Goal: Task Accomplishment & Management: Use online tool/utility

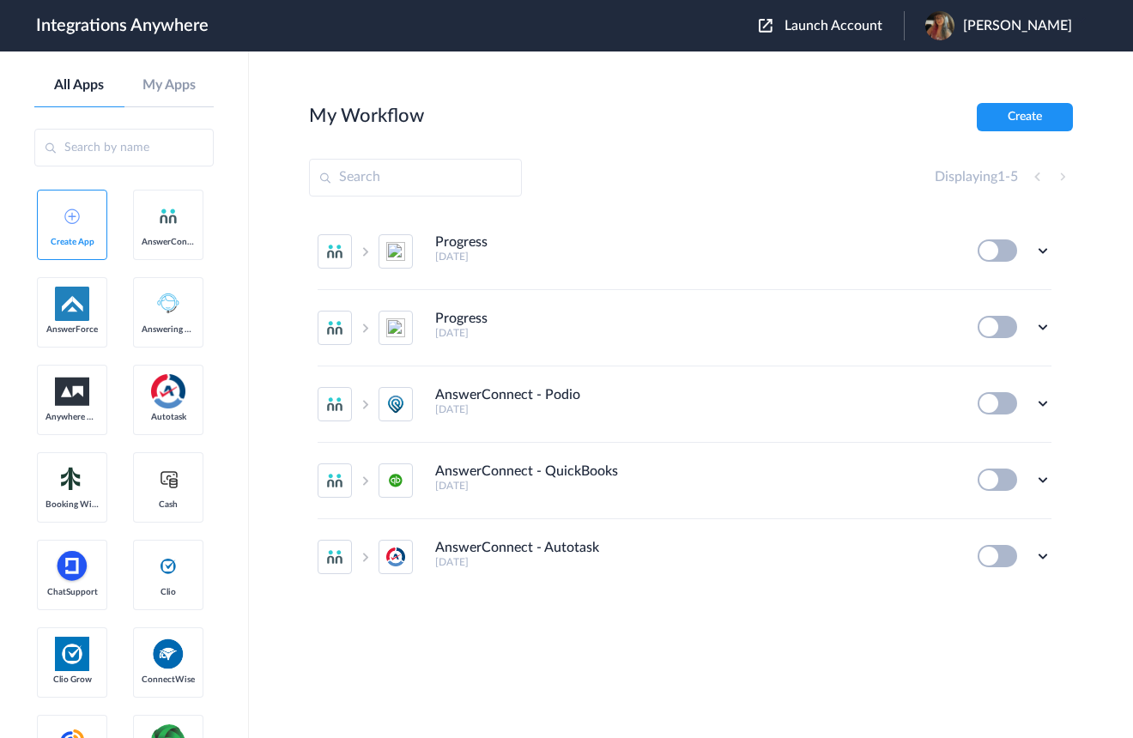
drag, startPoint x: 850, startPoint y: 30, endPoint x: 833, endPoint y: 57, distance: 31.2
click at [849, 30] on span "Launch Account" at bounding box center [833, 26] width 98 height 14
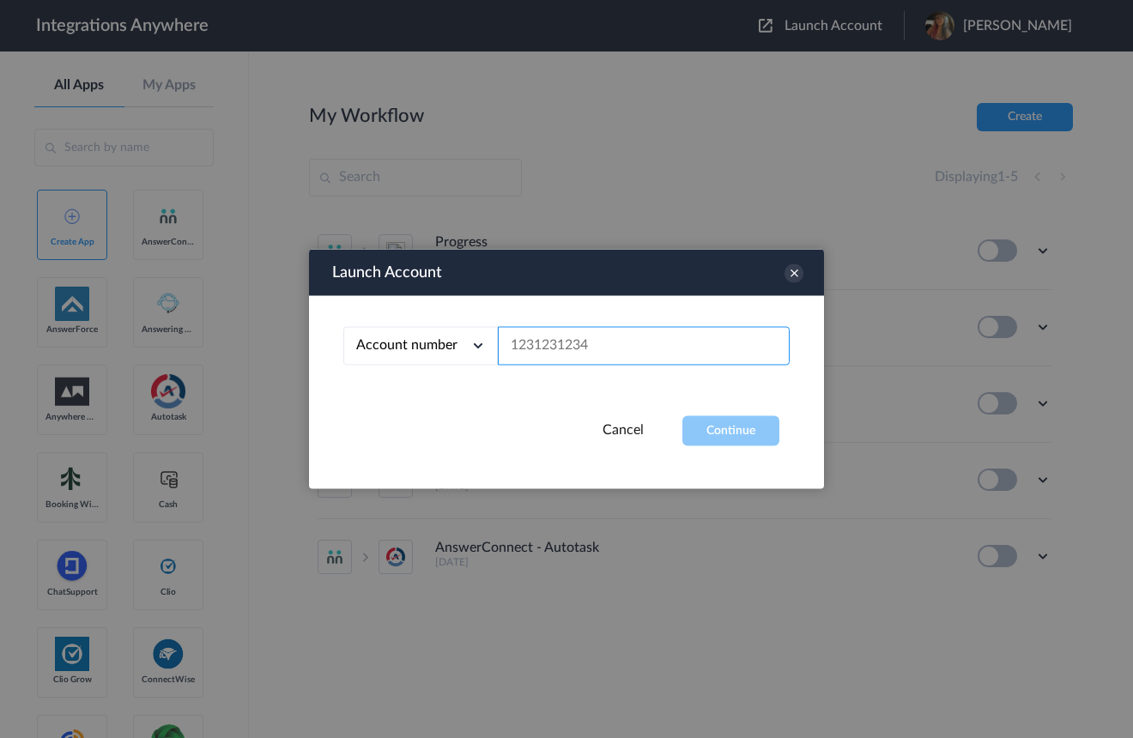
click at [638, 347] on input "text" at bounding box center [644, 346] width 292 height 39
paste input "2079102387"
type input "2079102387"
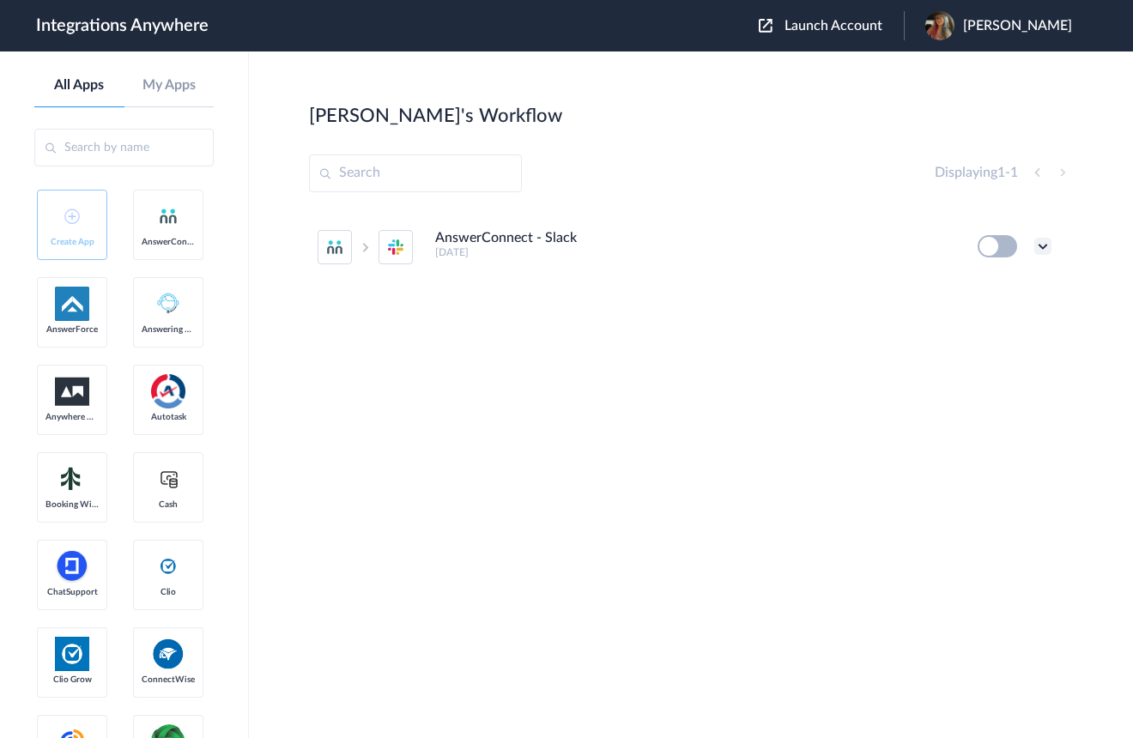
click at [1039, 244] on icon at bounding box center [1042, 246] width 17 height 17
click at [1014, 281] on li "Edit" at bounding box center [996, 286] width 112 height 32
click at [1043, 246] on icon at bounding box center [1042, 246] width 17 height 17
click at [981, 351] on span "Delete" at bounding box center [989, 349] width 34 height 12
click at [989, 357] on span "Are you sure?" at bounding box center [983, 356] width 61 height 27
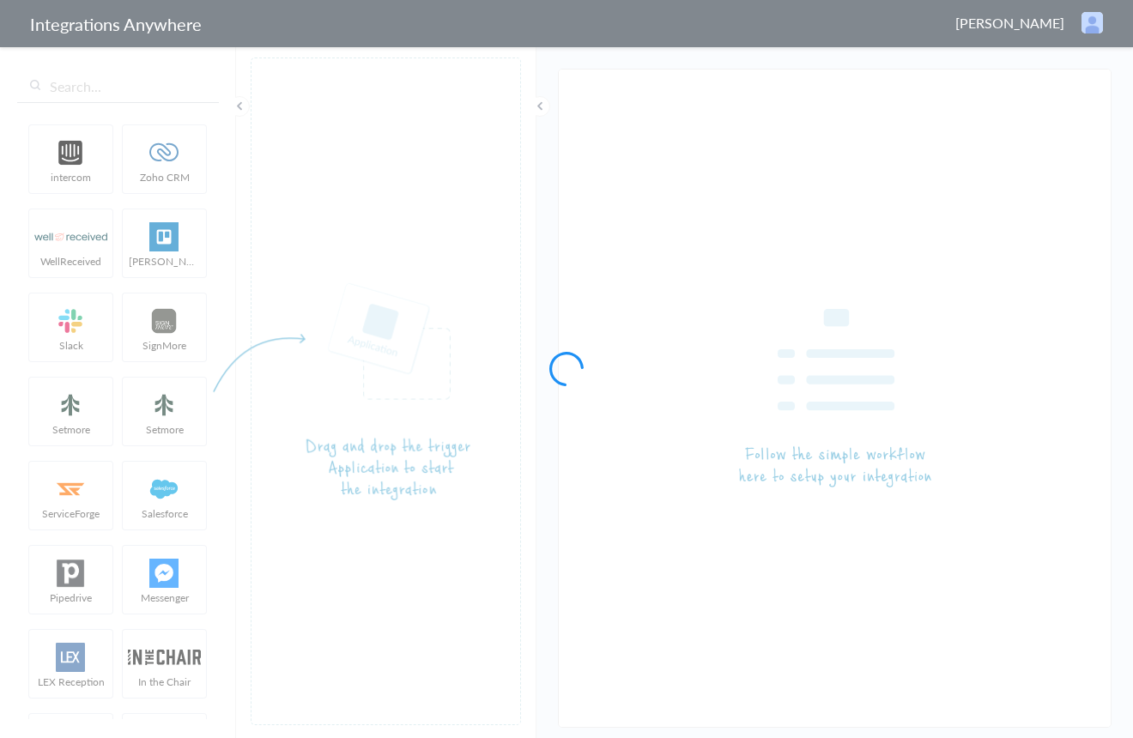
type input "AnswerConnect - Slack"
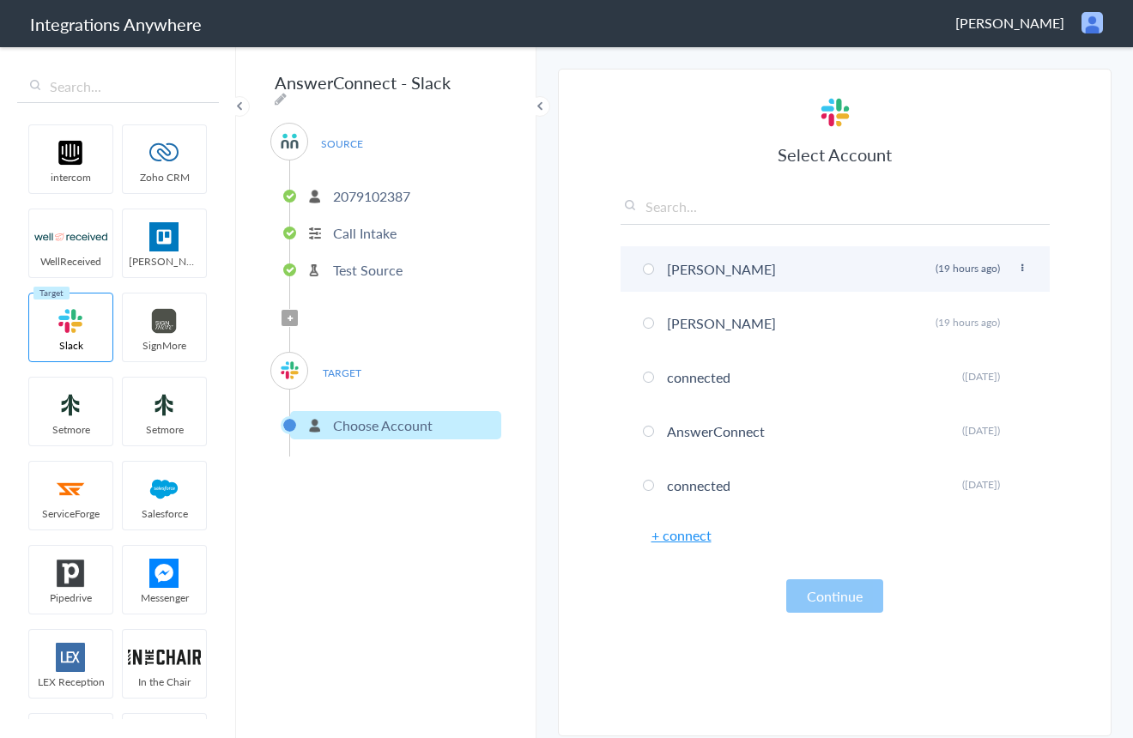
click at [645, 268] on span at bounding box center [648, 268] width 11 height 11
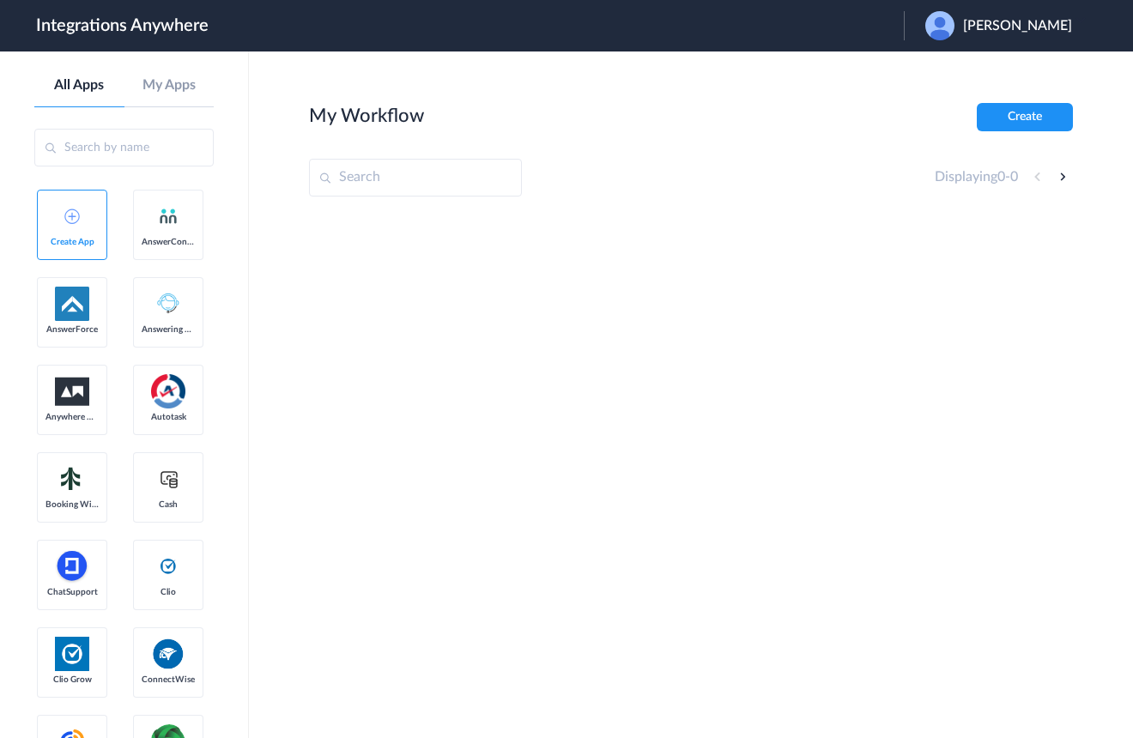
drag, startPoint x: 995, startPoint y: 32, endPoint x: 986, endPoint y: 184, distance: 153.0
click at [995, 32] on span "Corinne Maloof" at bounding box center [1017, 26] width 109 height 16
drag, startPoint x: 956, startPoint y: 71, endPoint x: 874, endPoint y: 194, distance: 147.8
click at [953, 72] on link "Logout" at bounding box center [934, 70] width 36 height 12
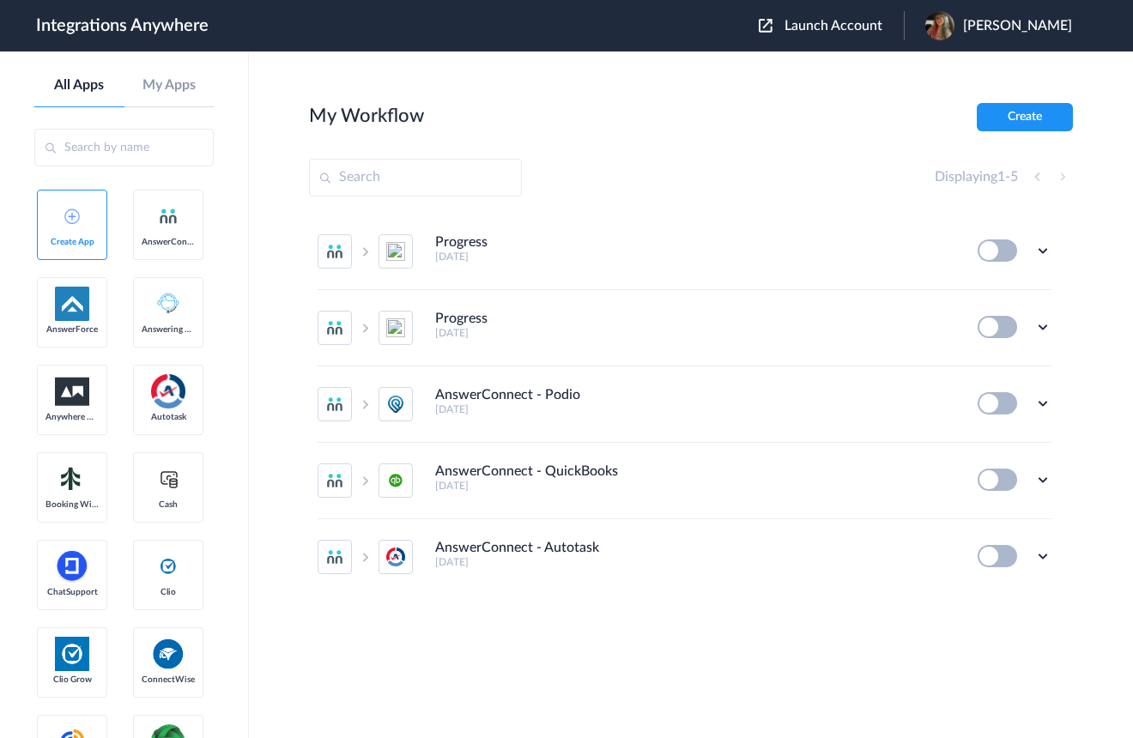
drag, startPoint x: 837, startPoint y: 27, endPoint x: 783, endPoint y: 114, distance: 102.9
click at [837, 27] on span "Launch Account" at bounding box center [833, 26] width 98 height 14
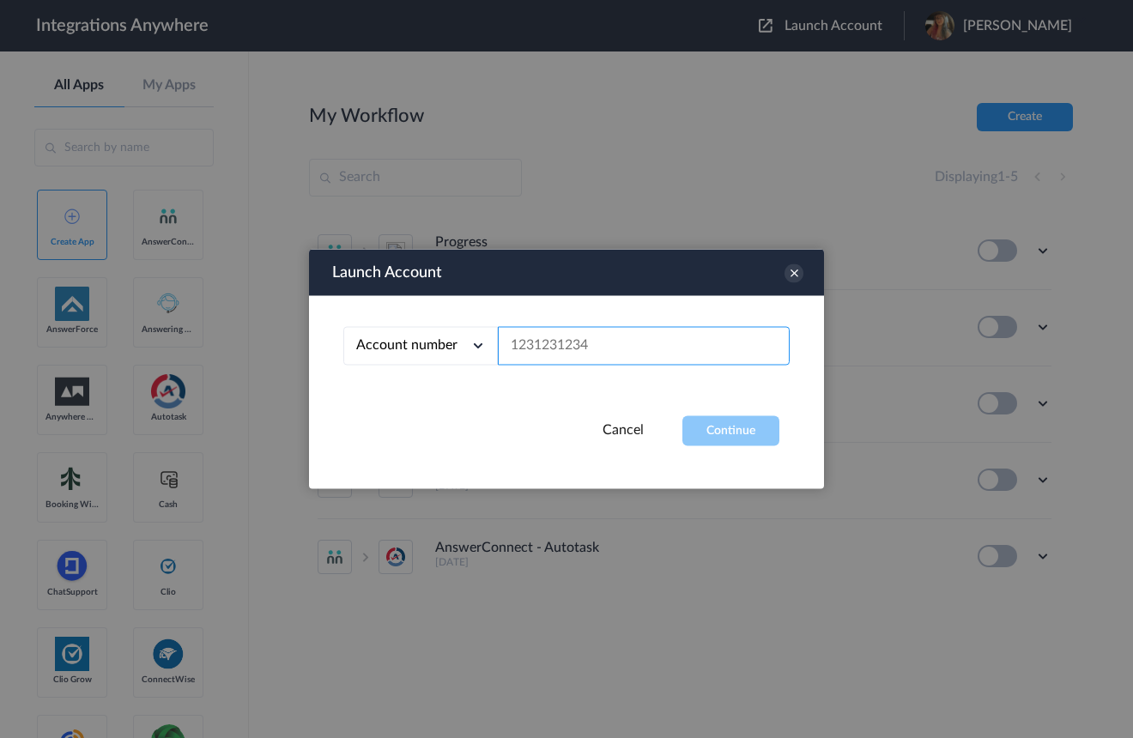
click at [568, 344] on input "text" at bounding box center [644, 346] width 292 height 39
paste input "2079102387"
type input "2079102387"
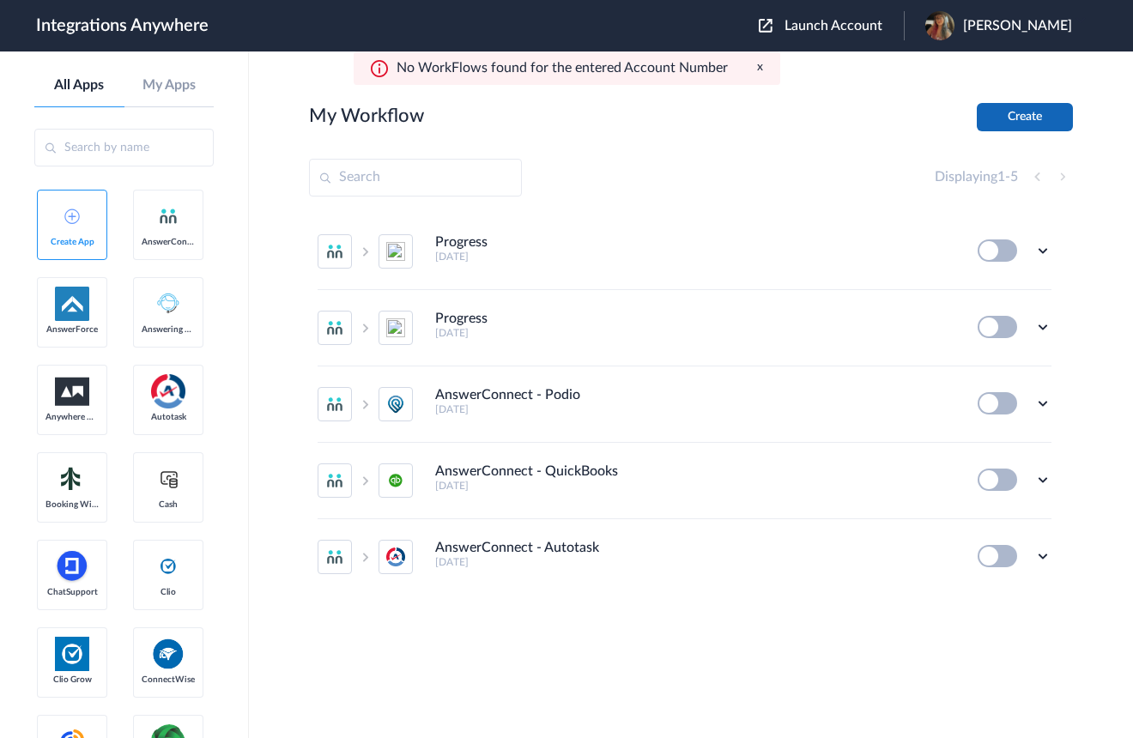
click at [993, 124] on button "Create" at bounding box center [1025, 117] width 96 height 28
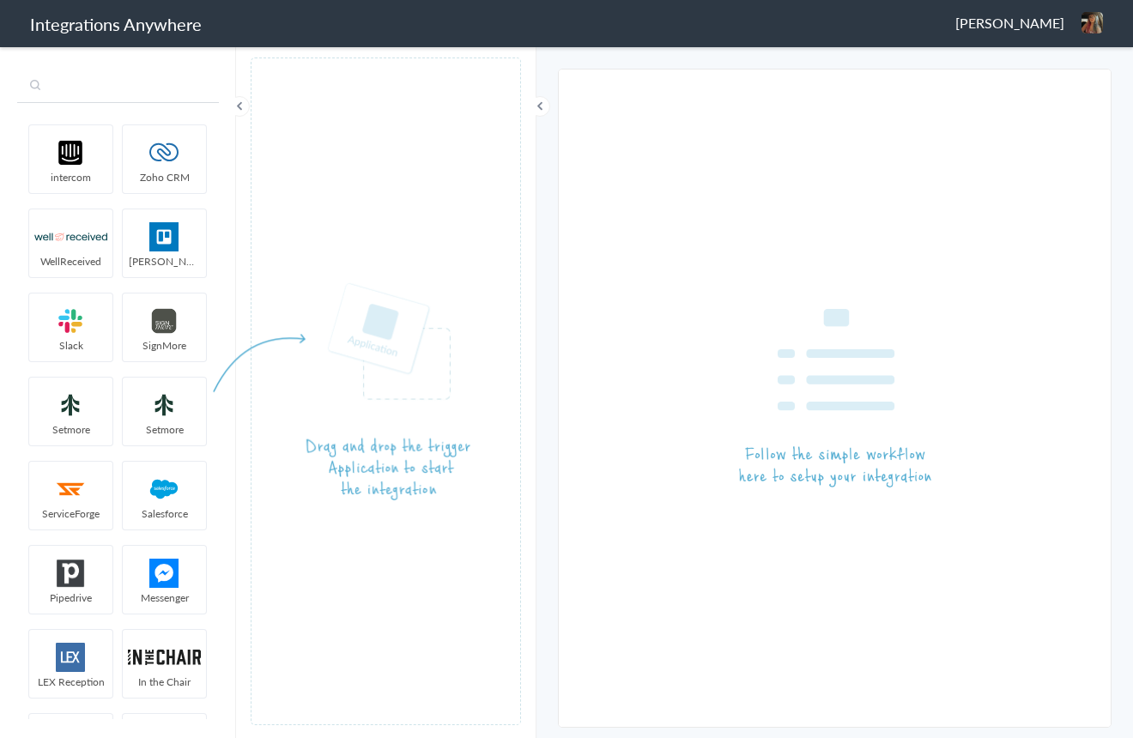
click at [134, 90] on input "text" at bounding box center [118, 86] width 202 height 33
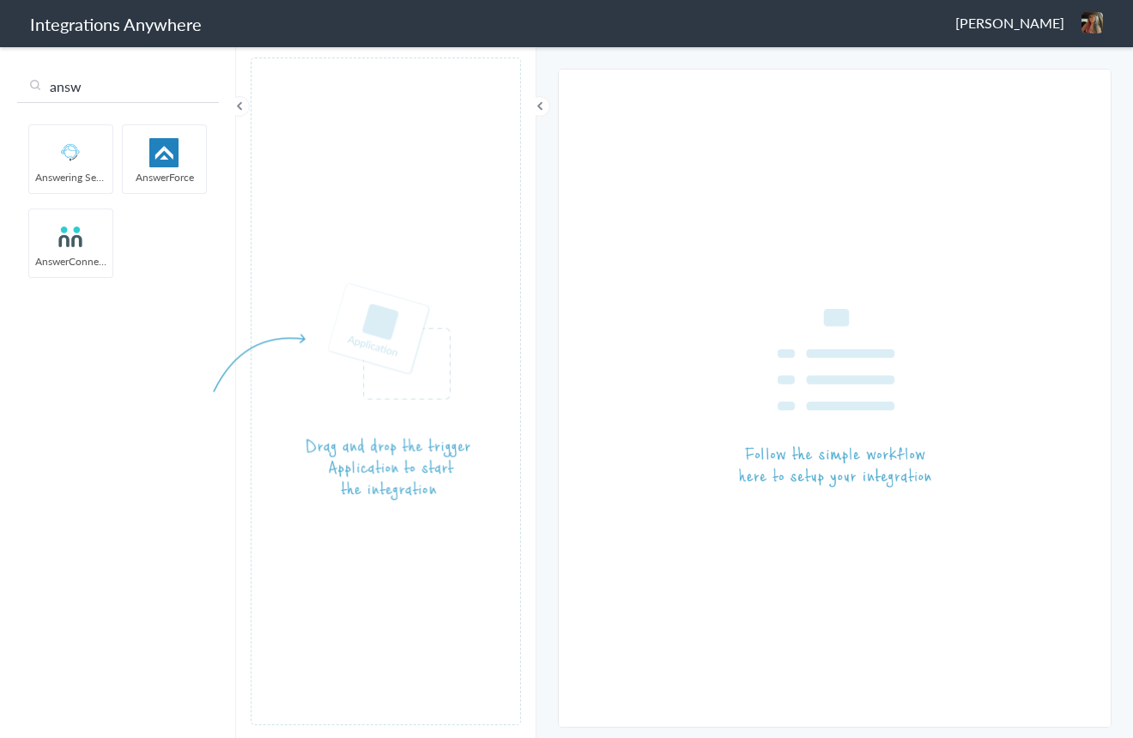
type input "answ"
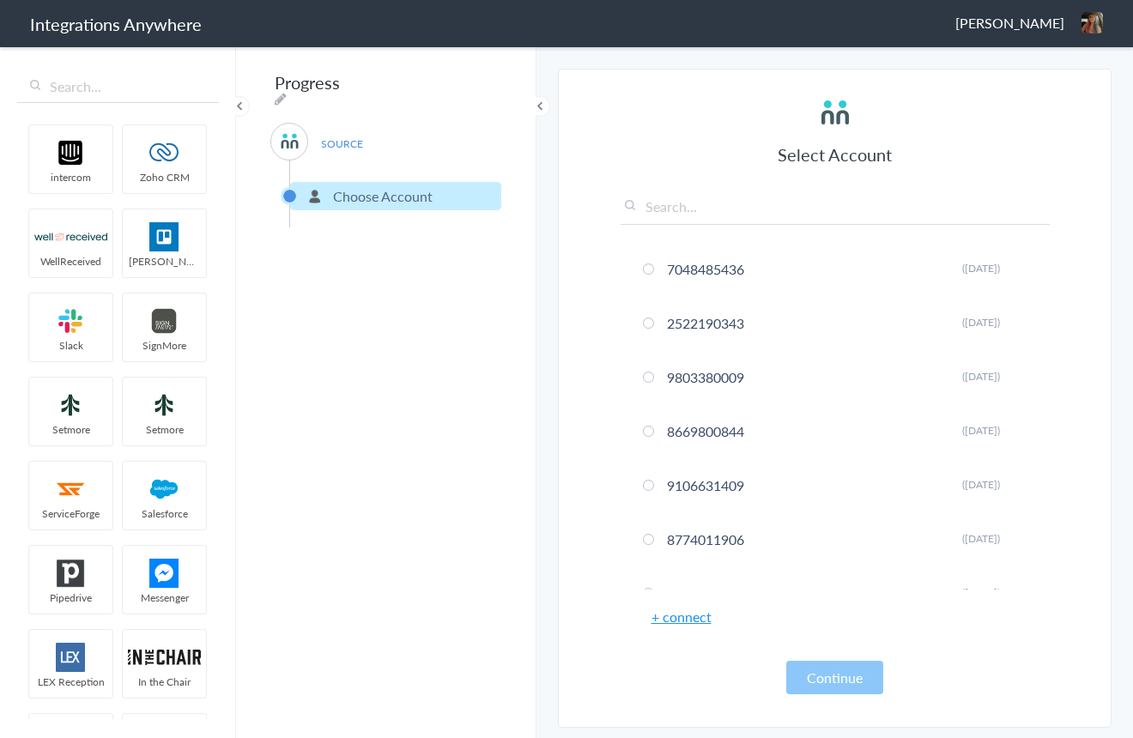
click at [735, 209] on input "text" at bounding box center [834, 211] width 429 height 28
paste input "2079102387"
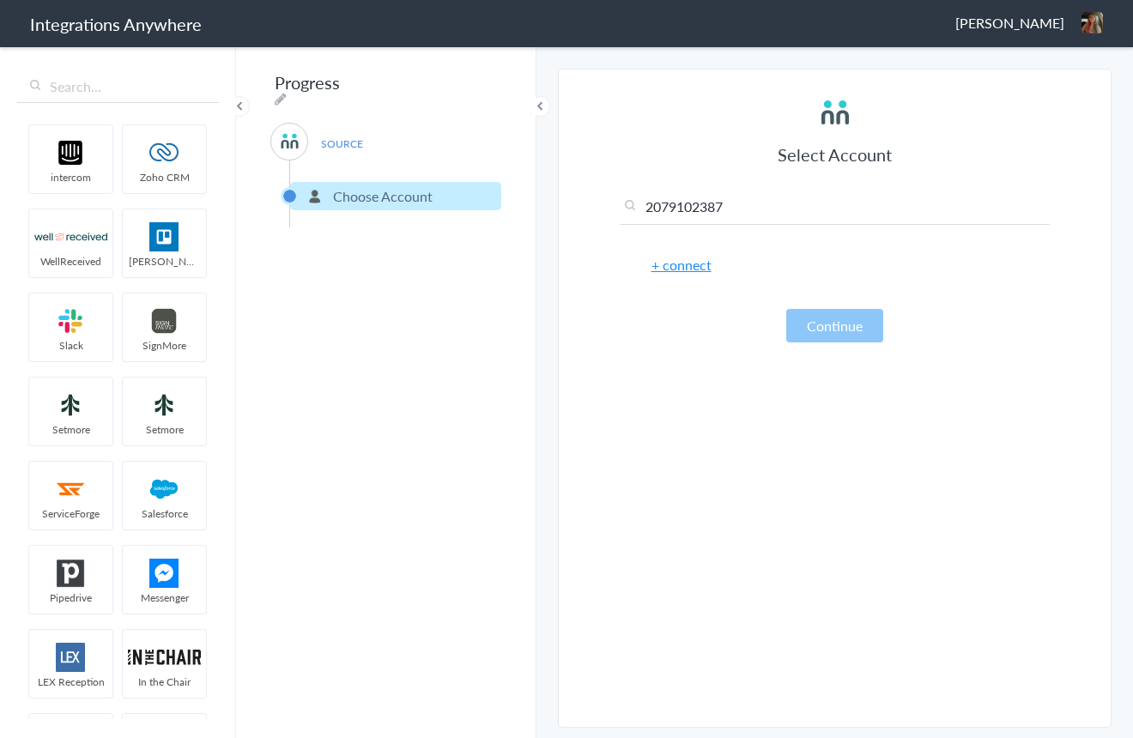
type input "2079102387"
click at [824, 330] on button "Continue" at bounding box center [834, 325] width 97 height 33
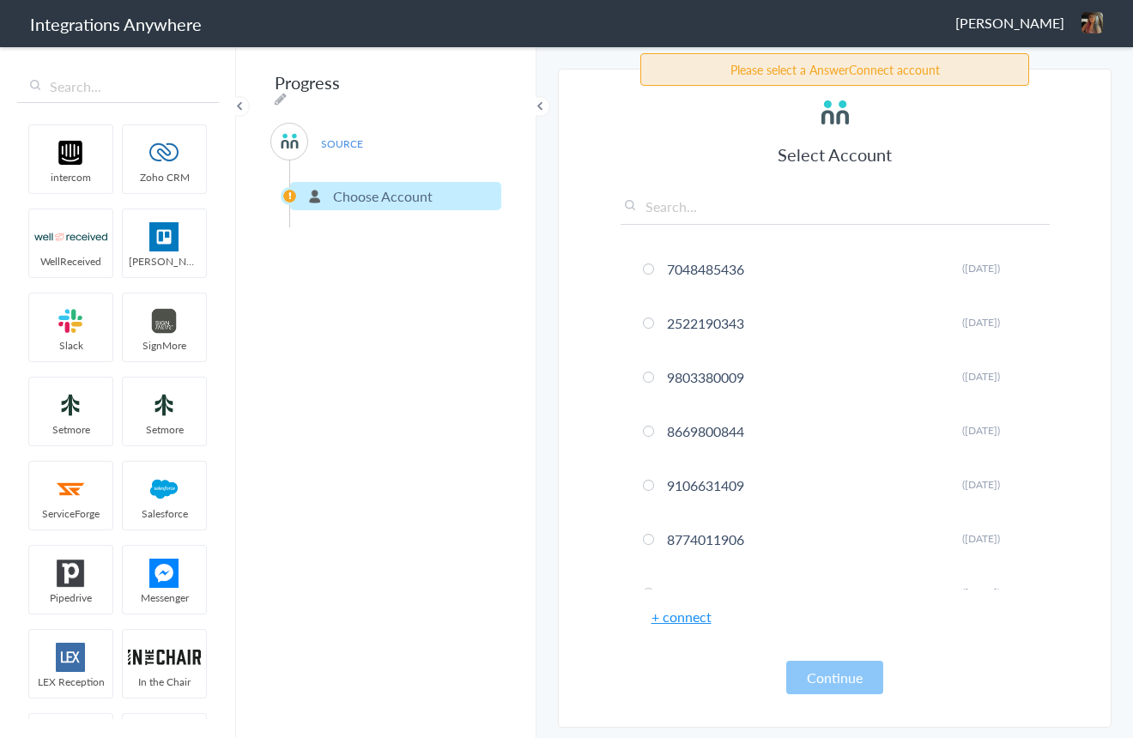
click at [702, 211] on input "text" at bounding box center [834, 211] width 429 height 28
paste input "2079102387"
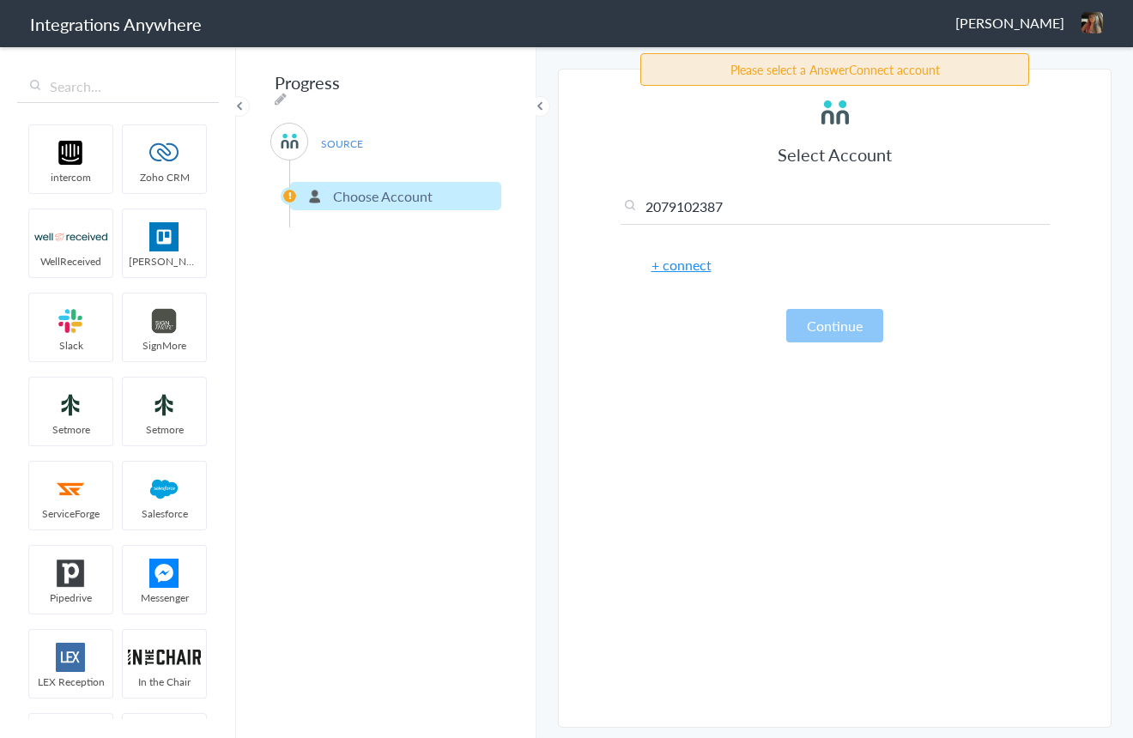
type input "2079102387"
click at [678, 263] on link "+ connect" at bounding box center [681, 265] width 60 height 20
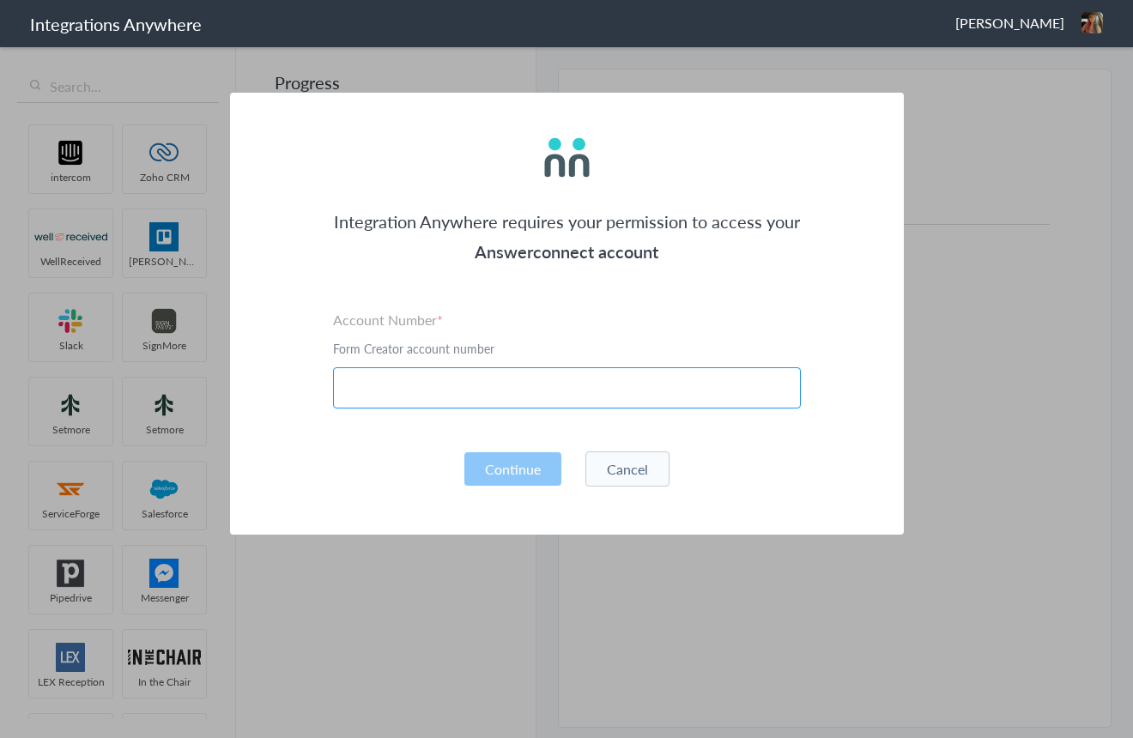
click at [438, 387] on input "text" at bounding box center [567, 387] width 468 height 41
paste input "2079102387"
type input "2079102387"
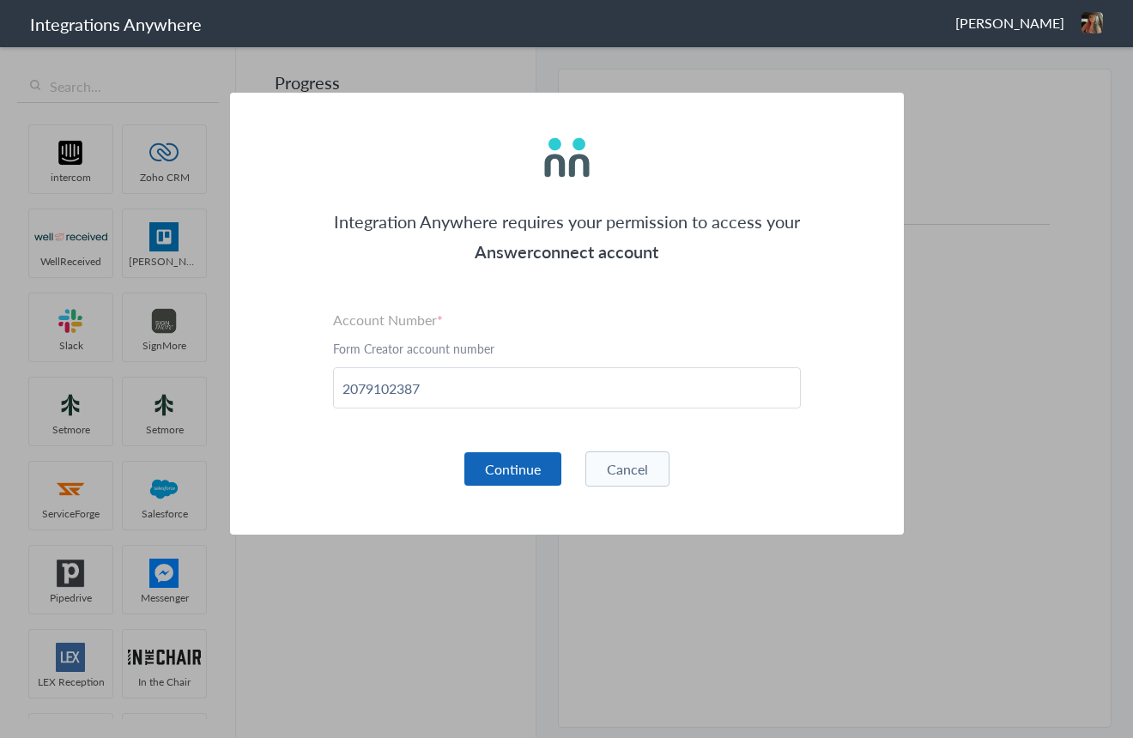
click at [494, 474] on button "Continue" at bounding box center [512, 468] width 97 height 33
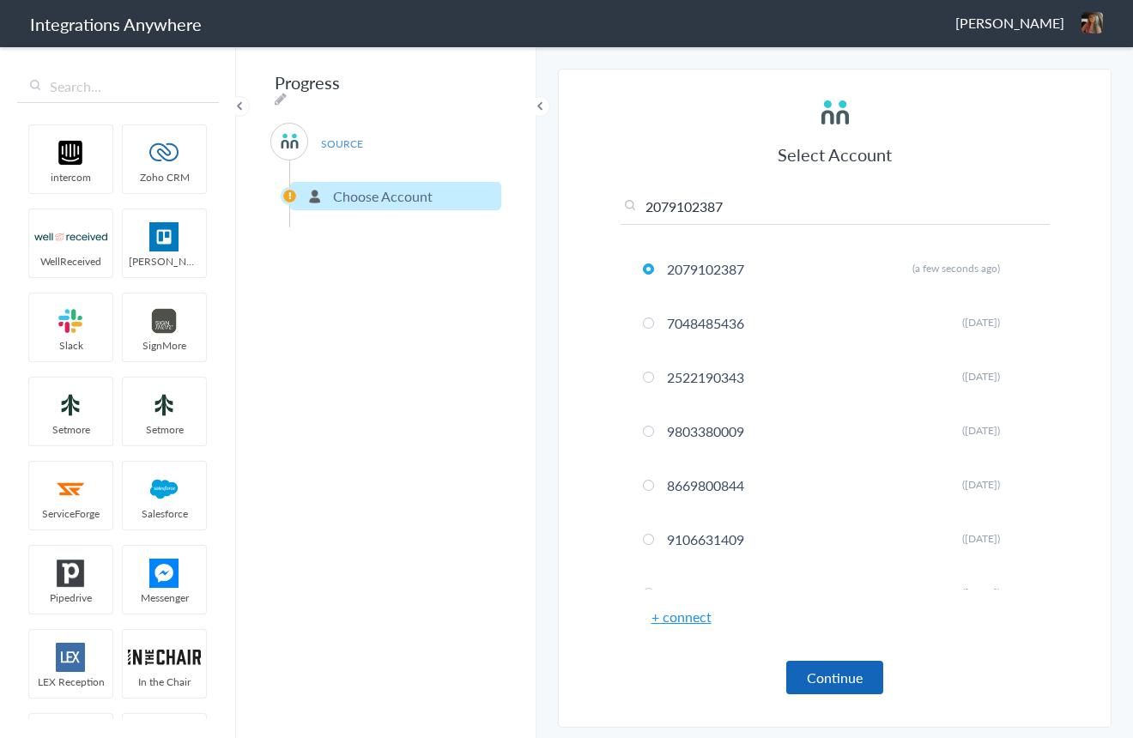
click at [845, 675] on button "Continue" at bounding box center [834, 677] width 97 height 33
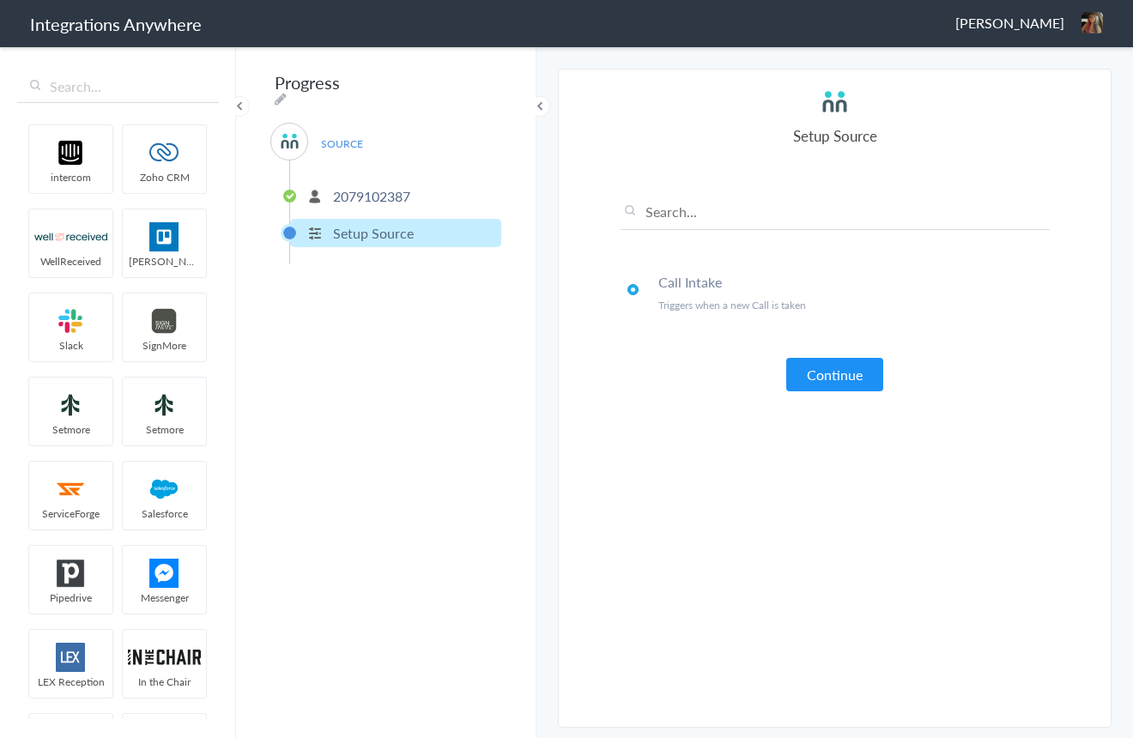
click at [821, 378] on button "Continue" at bounding box center [834, 374] width 97 height 33
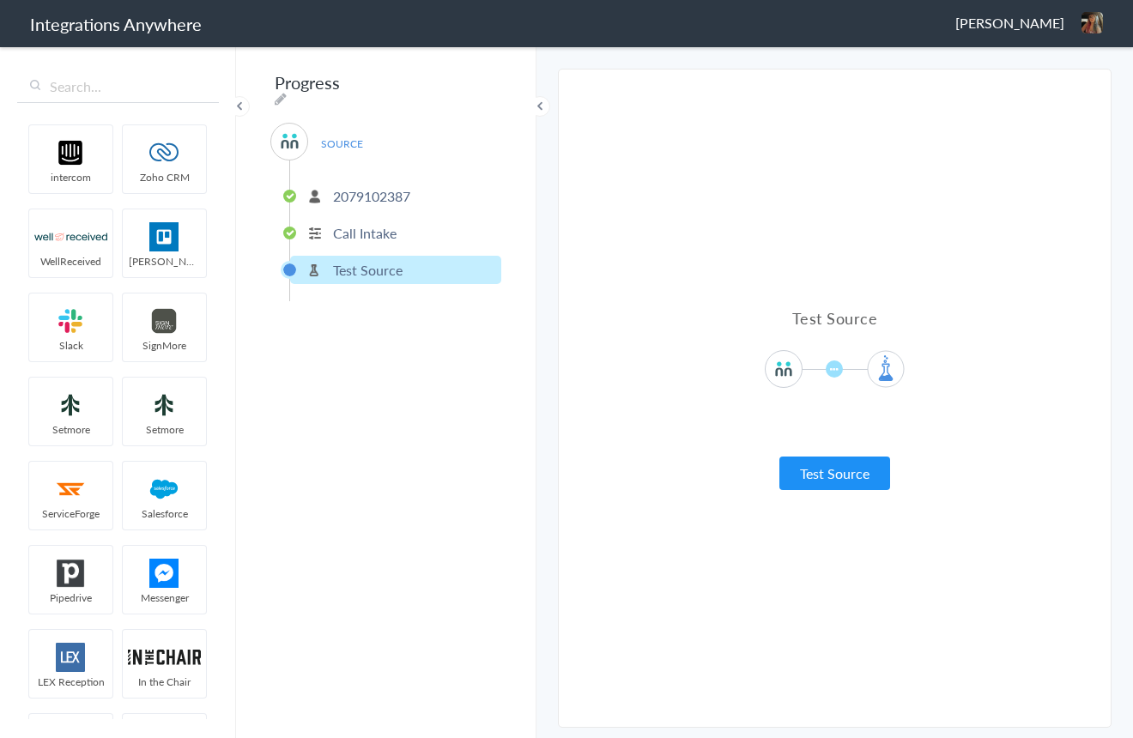
drag, startPoint x: 834, startPoint y: 475, endPoint x: 801, endPoint y: 482, distance: 34.2
click at [833, 475] on button "Test Source" at bounding box center [834, 473] width 111 height 33
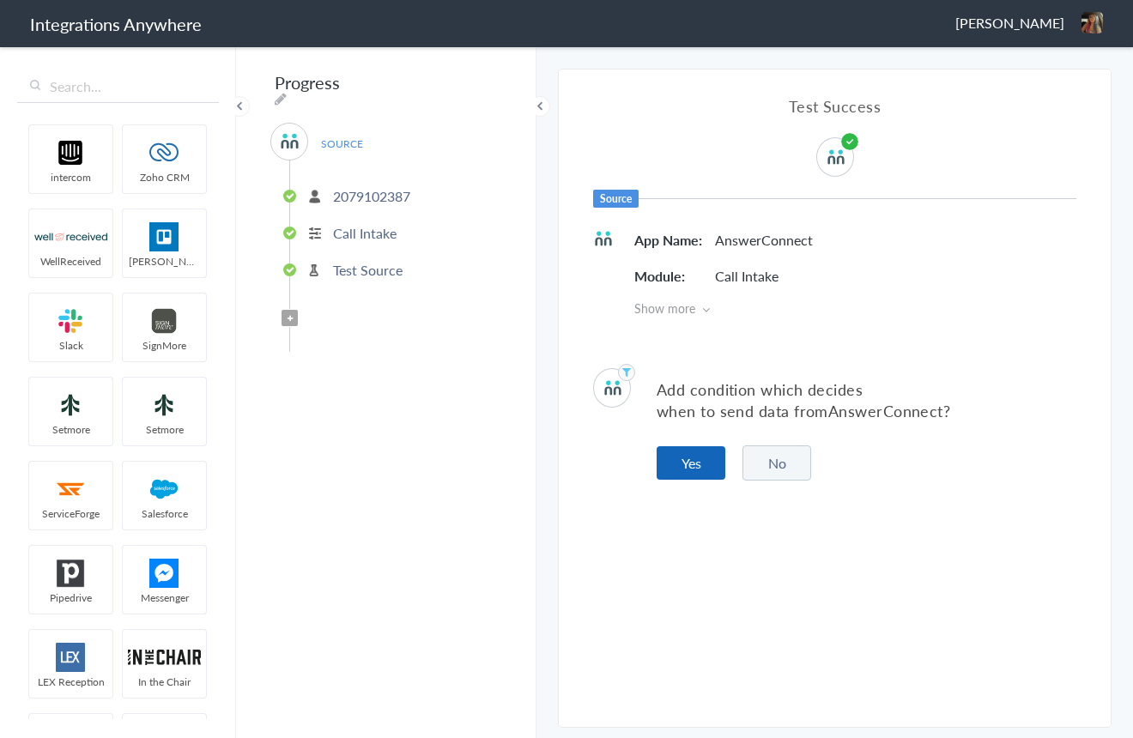
click at [694, 470] on button "Yes" at bounding box center [690, 462] width 69 height 33
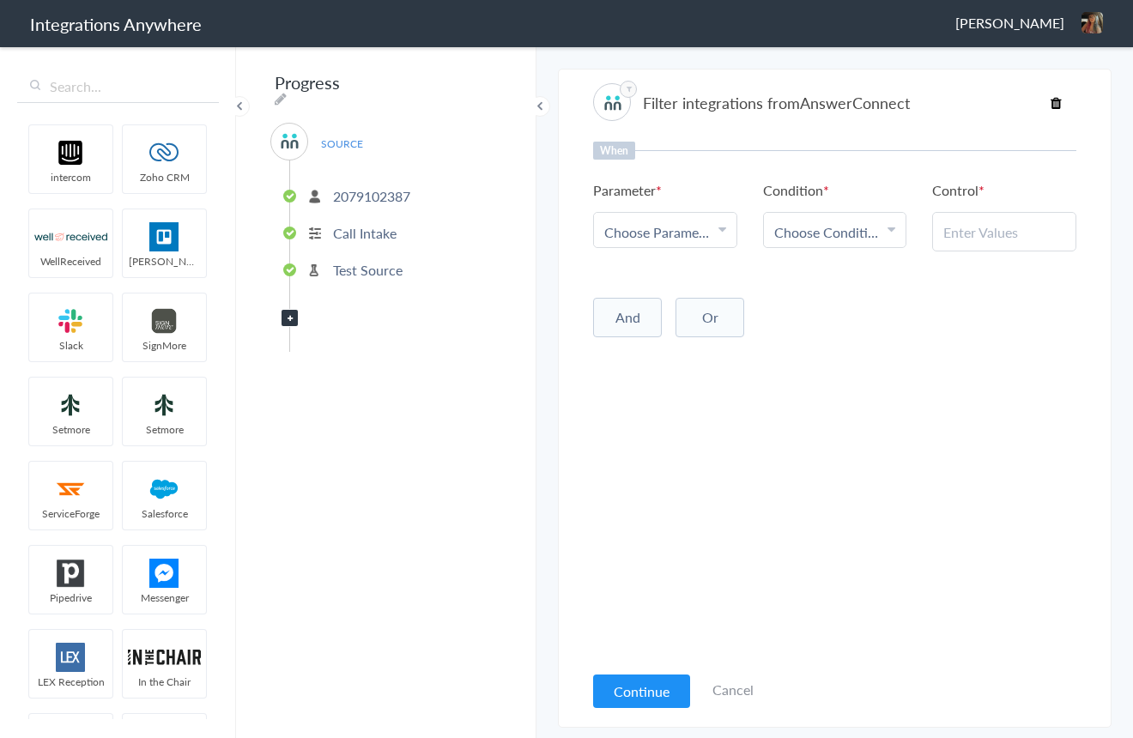
click at [714, 230] on div "Choose Parameter" at bounding box center [665, 232] width 122 height 20
click at [676, 280] on input "text" at bounding box center [665, 279] width 142 height 37
type input "clos"
click at [671, 314] on link "Call Closing Note" at bounding box center [665, 316] width 142 height 37
click at [857, 231] on span "Choose Condition" at bounding box center [828, 232] width 109 height 20
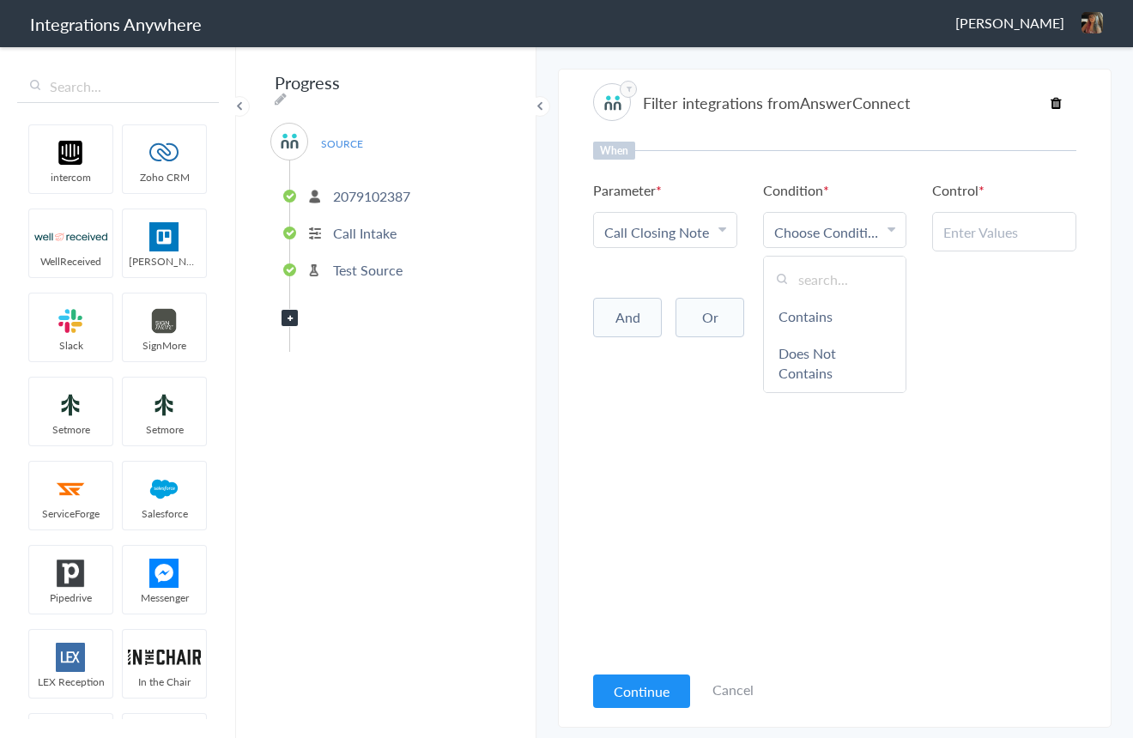
click at [845, 280] on input "text" at bounding box center [835, 279] width 142 height 37
type input "does"
click at [826, 370] on link "Does Not Exists" at bounding box center [835, 372] width 142 height 37
click at [633, 692] on button "Continue" at bounding box center [641, 690] width 97 height 33
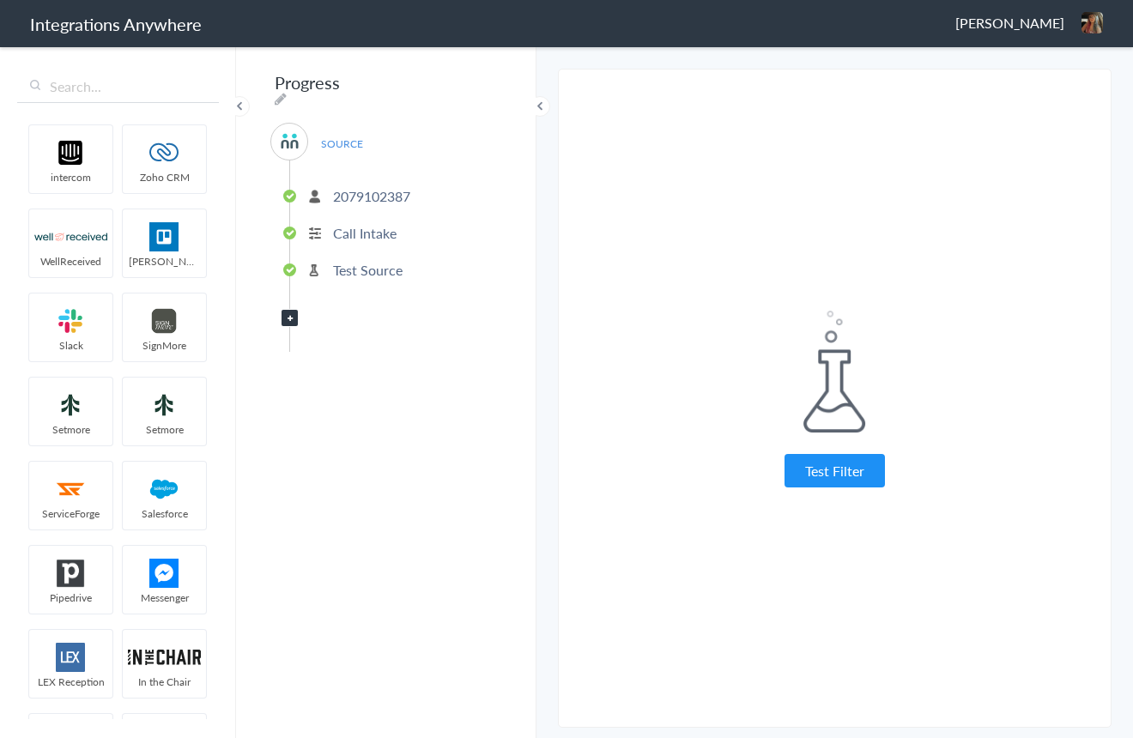
click at [824, 469] on button "Test Filter" at bounding box center [834, 470] width 100 height 33
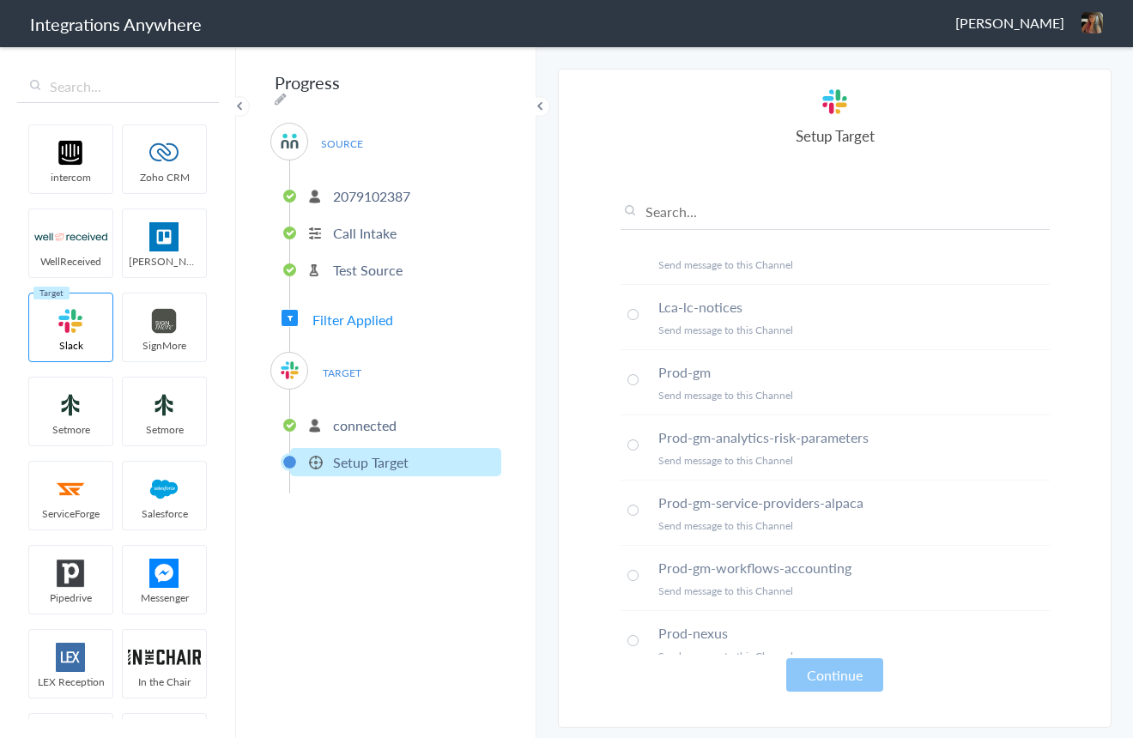
scroll to position [1216, 0]
click at [747, 215] on input "text" at bounding box center [834, 216] width 429 height 28
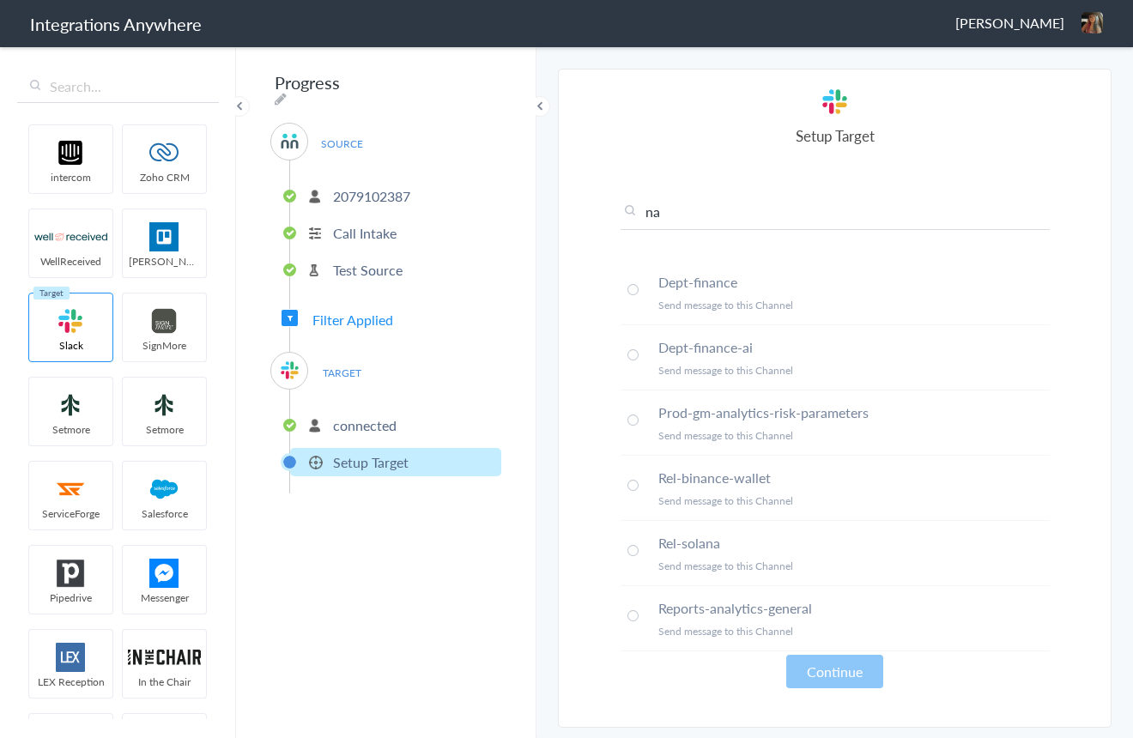
type input "n"
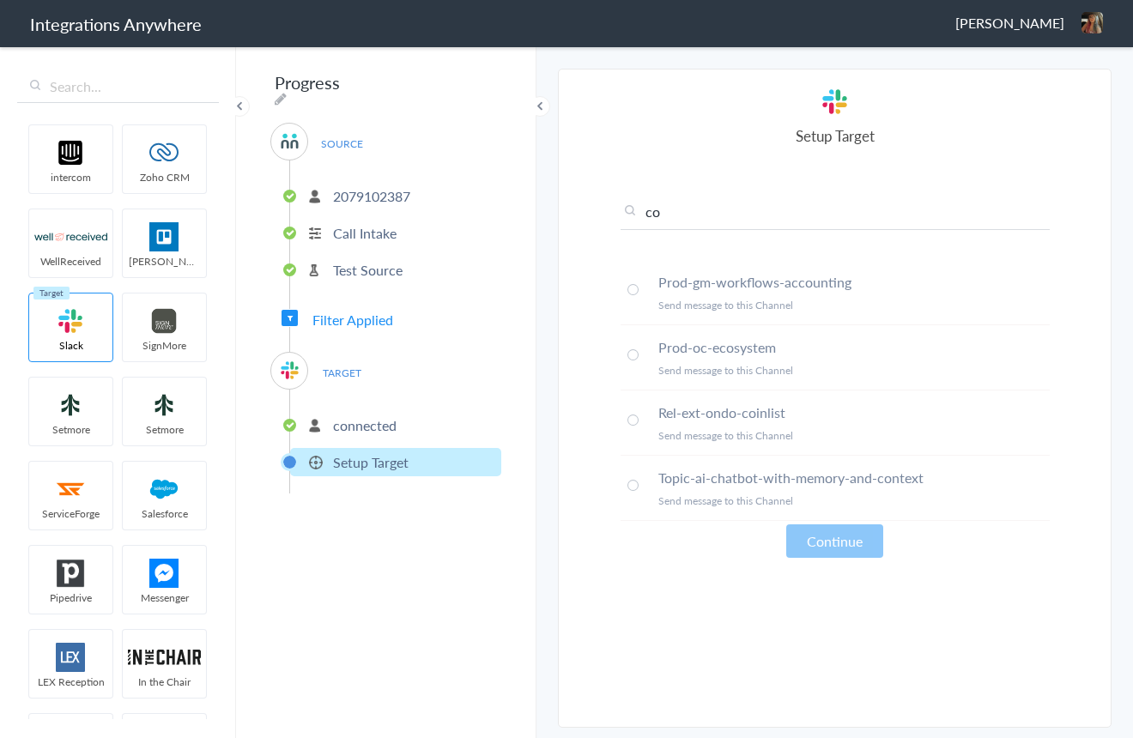
type input "c"
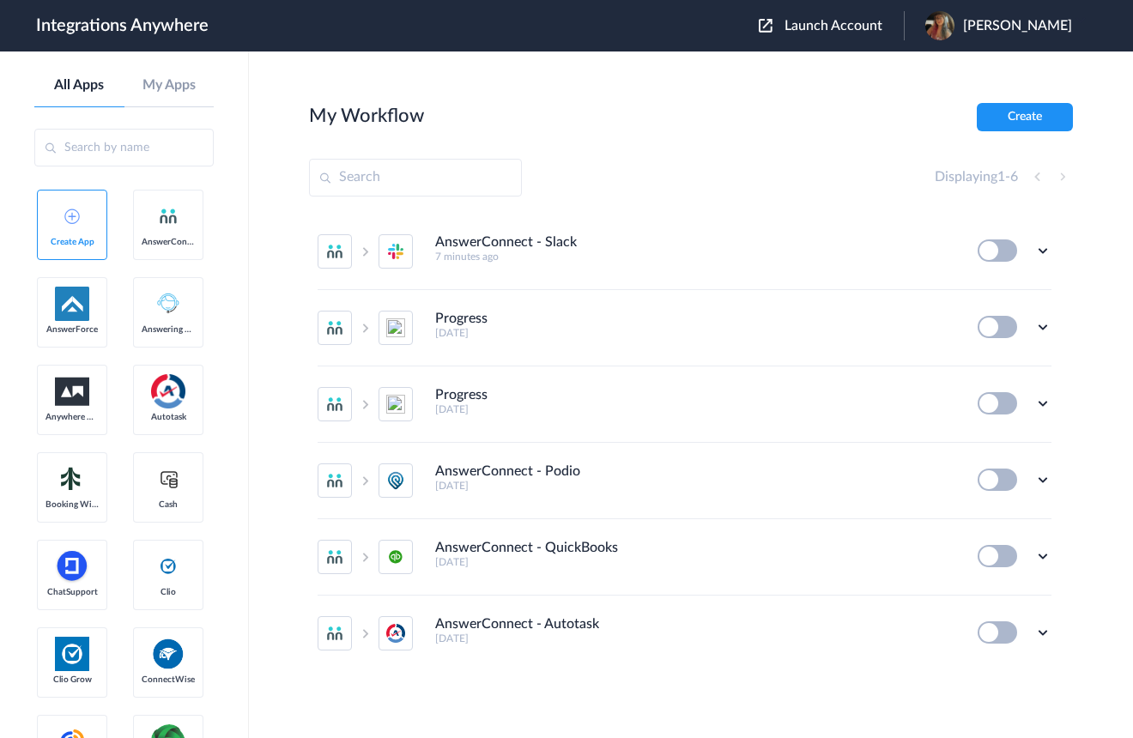
click at [851, 28] on span "Launch Account" at bounding box center [833, 26] width 98 height 14
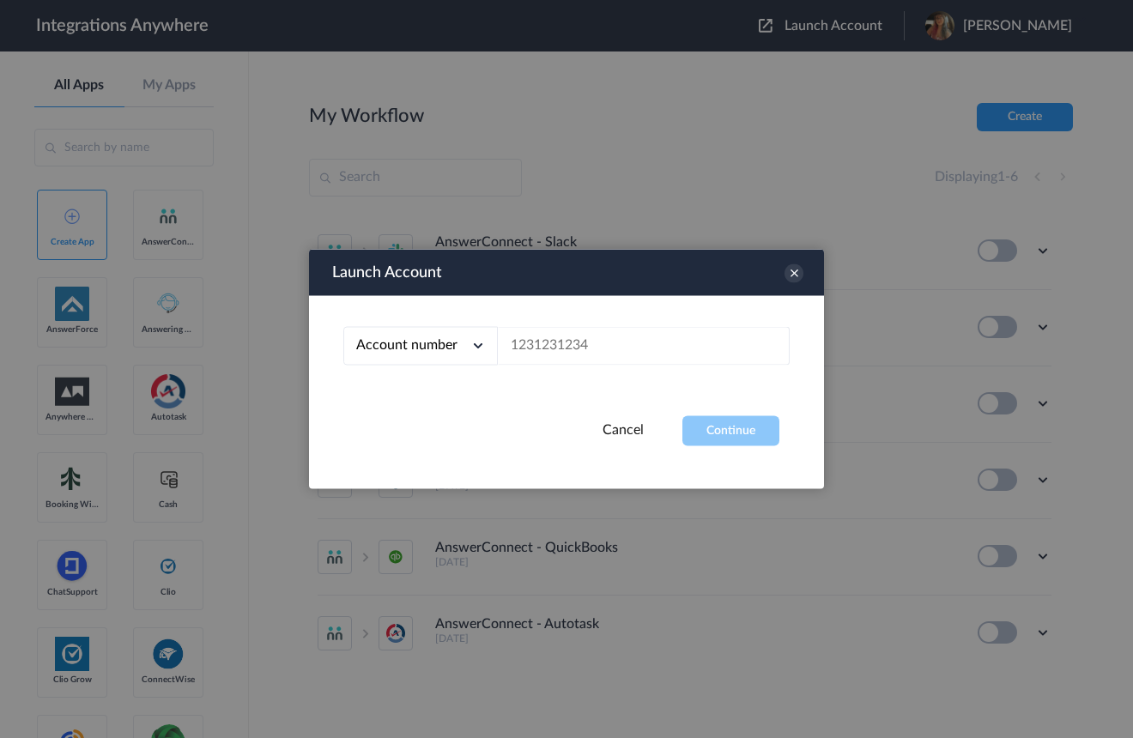
drag, startPoint x: 794, startPoint y: 275, endPoint x: 652, endPoint y: 302, distance: 144.2
click at [794, 275] on icon at bounding box center [793, 273] width 19 height 19
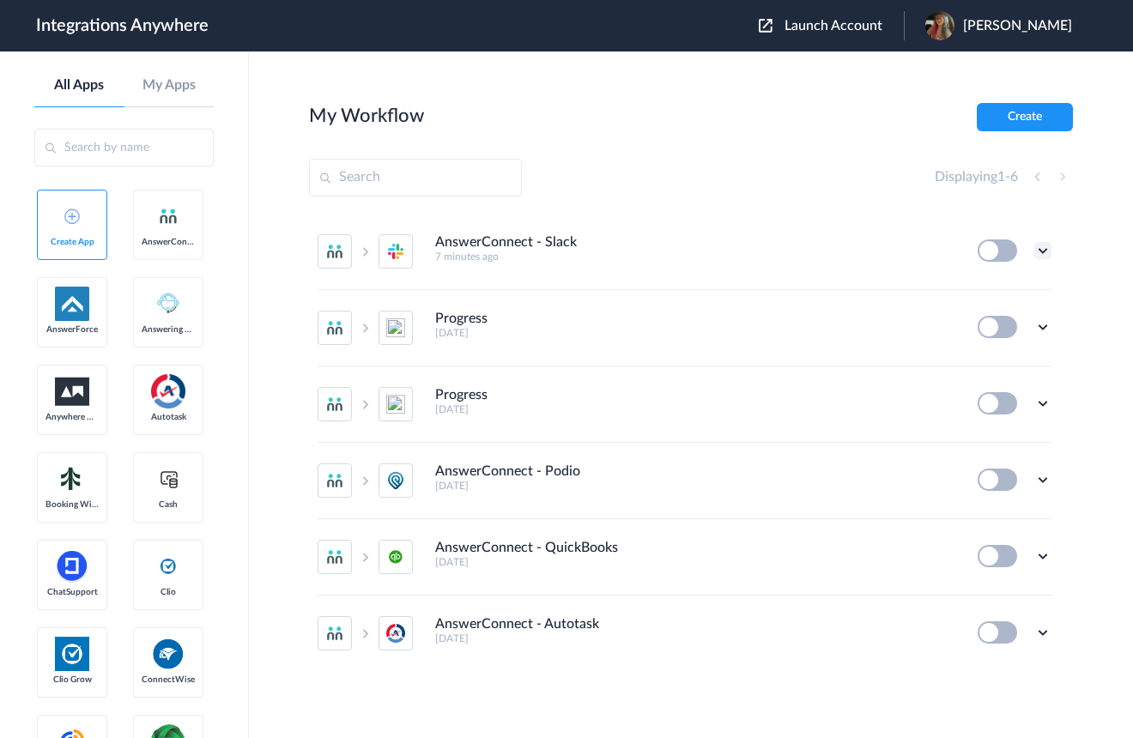
click at [1042, 254] on icon at bounding box center [1042, 250] width 17 height 17
click at [1019, 285] on li "Edit" at bounding box center [996, 291] width 112 height 32
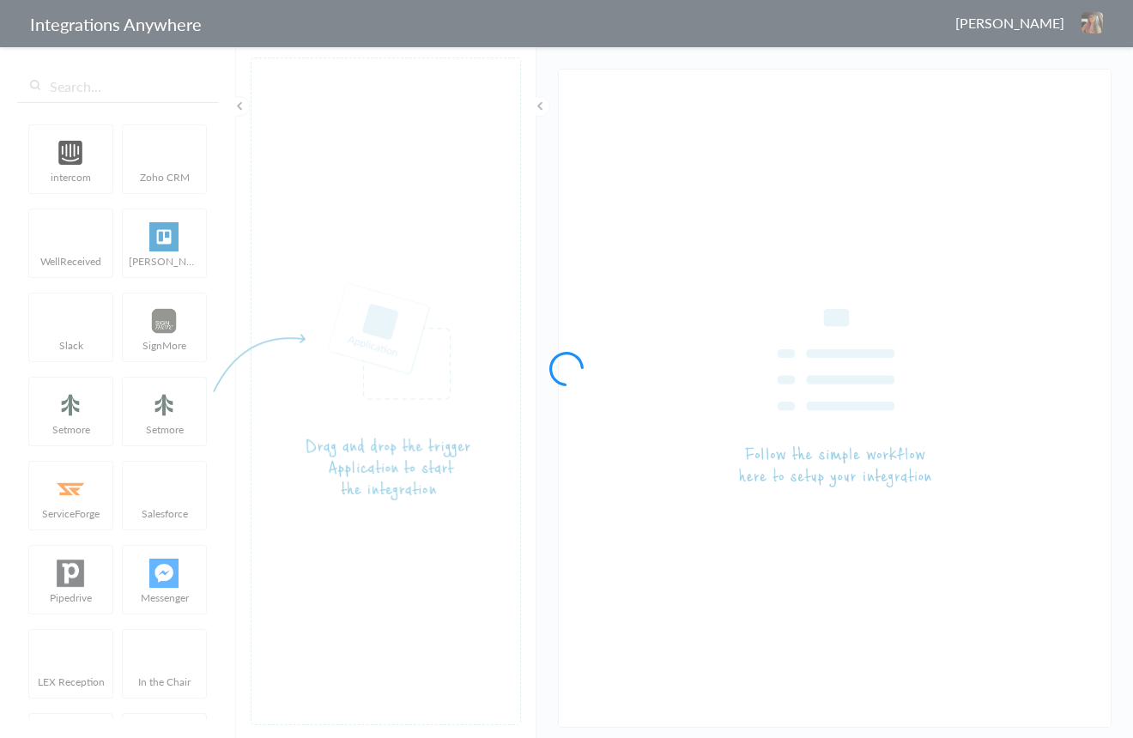
type input "AnswerConnect - Slack"
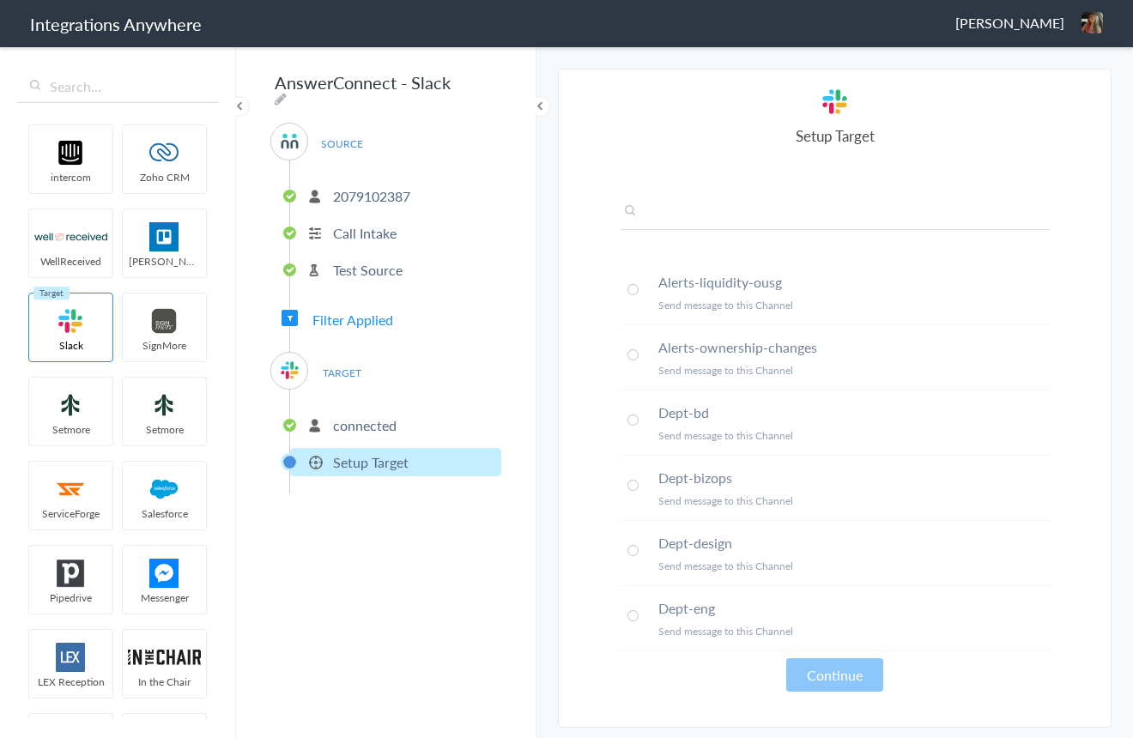
click at [757, 219] on input "text" at bounding box center [834, 216] width 429 height 28
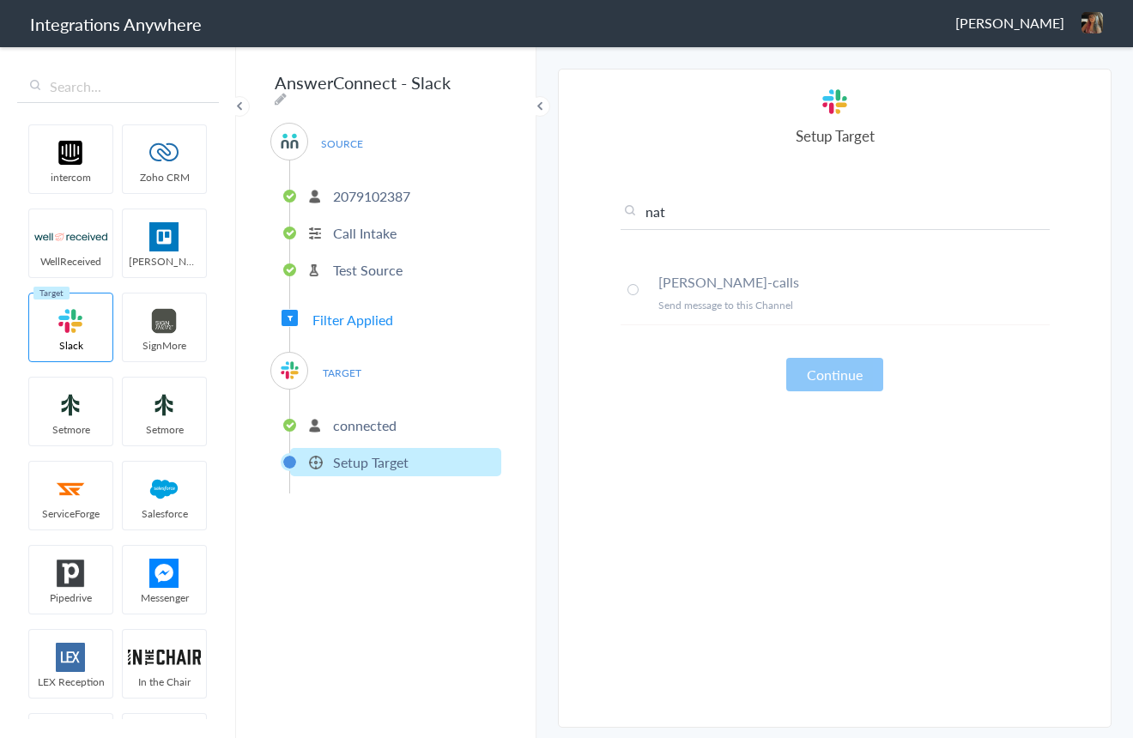
type input "nat"
click at [634, 291] on span at bounding box center [632, 289] width 11 height 11
click at [822, 383] on button "Continue" at bounding box center [834, 374] width 97 height 33
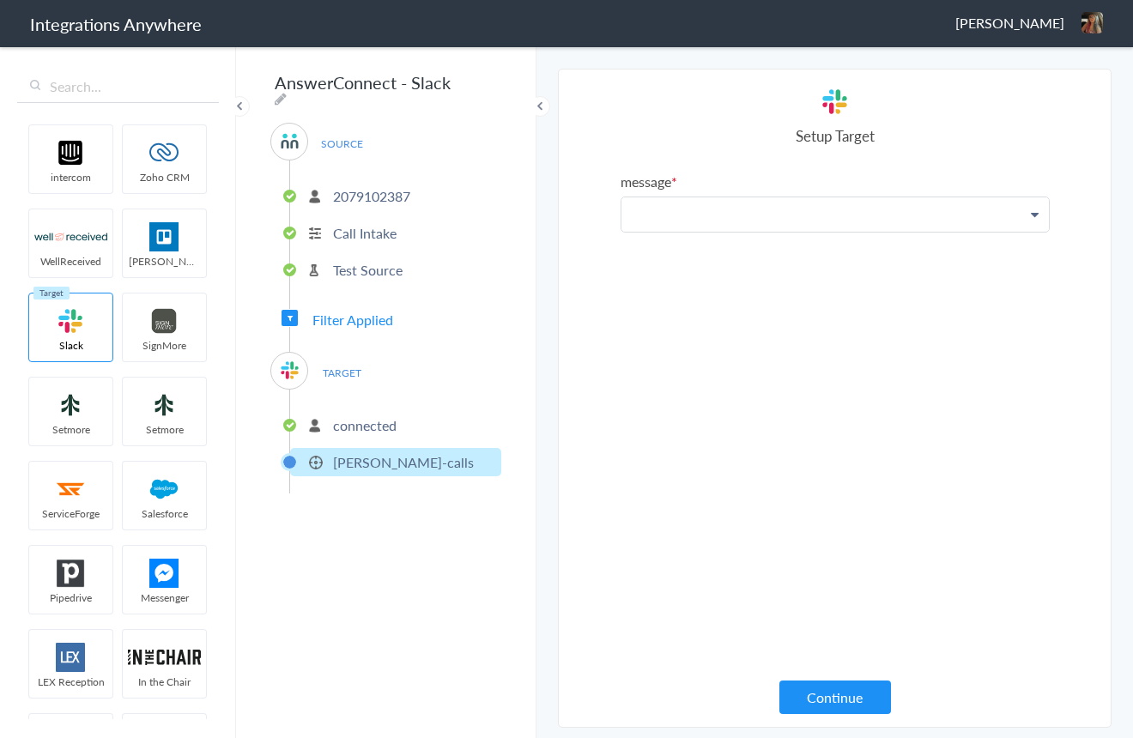
click at [833, 222] on p at bounding box center [834, 214] width 427 height 34
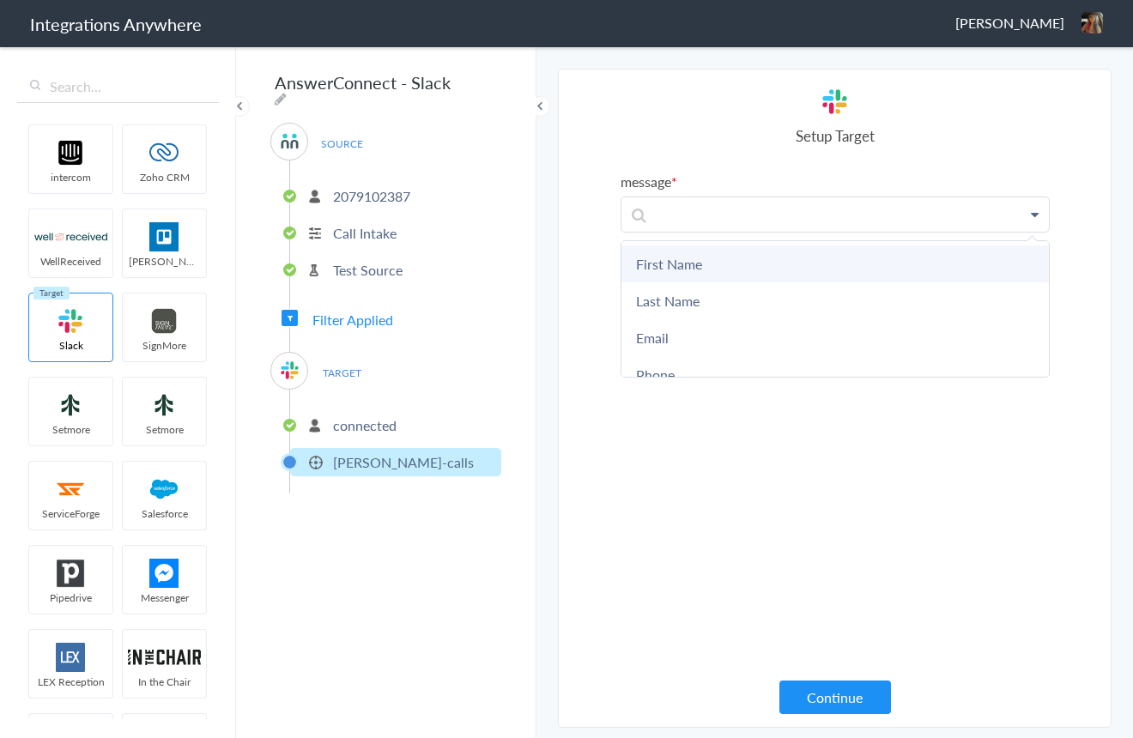
click at [761, 272] on link "First Name" at bounding box center [834, 263] width 427 height 37
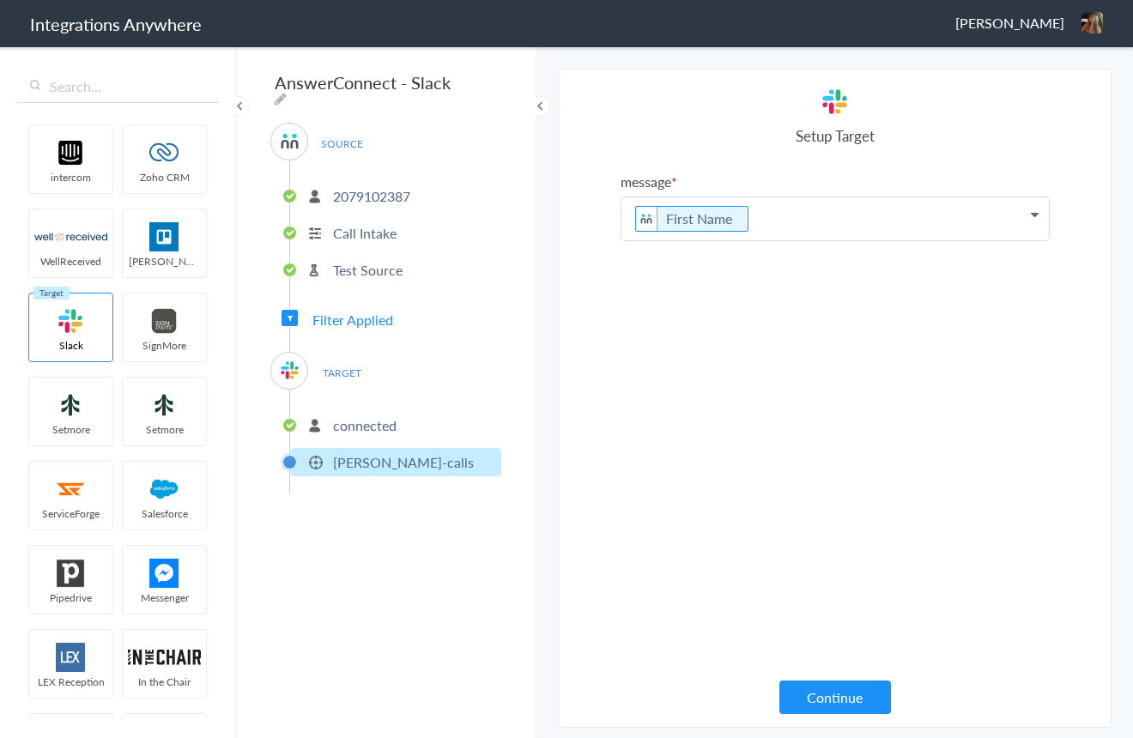
click at [822, 219] on p "First Name" at bounding box center [834, 218] width 427 height 43
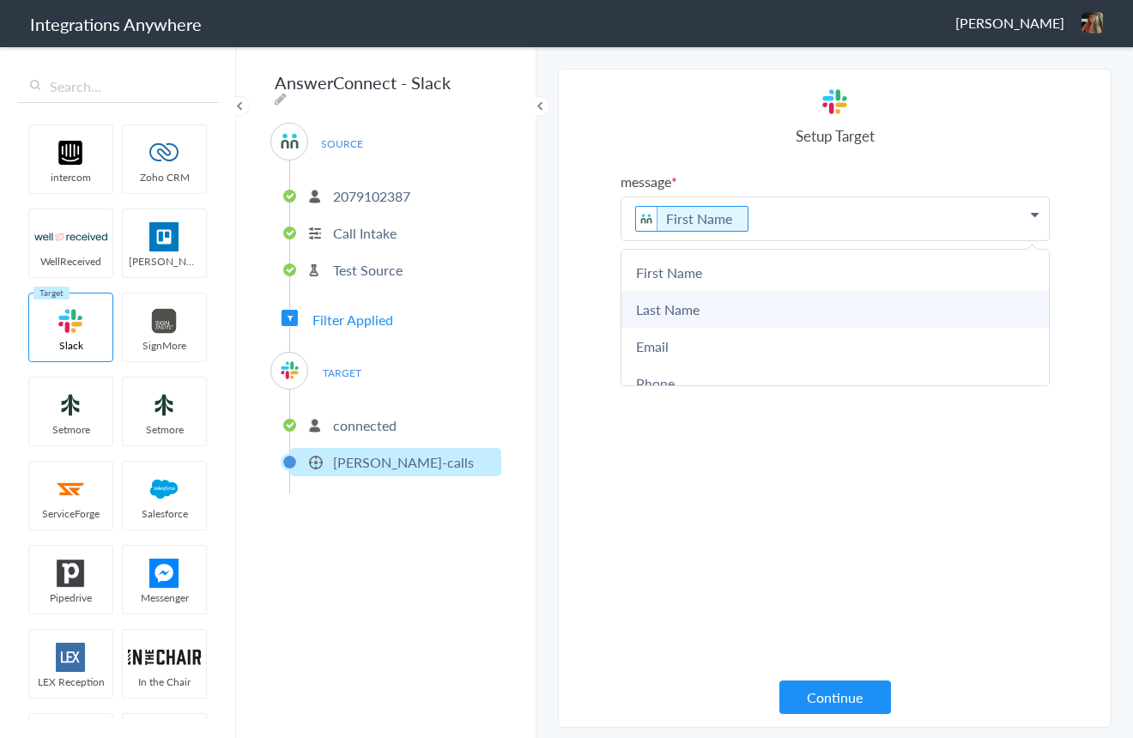
click at [750, 303] on link "Last Name" at bounding box center [834, 309] width 427 height 37
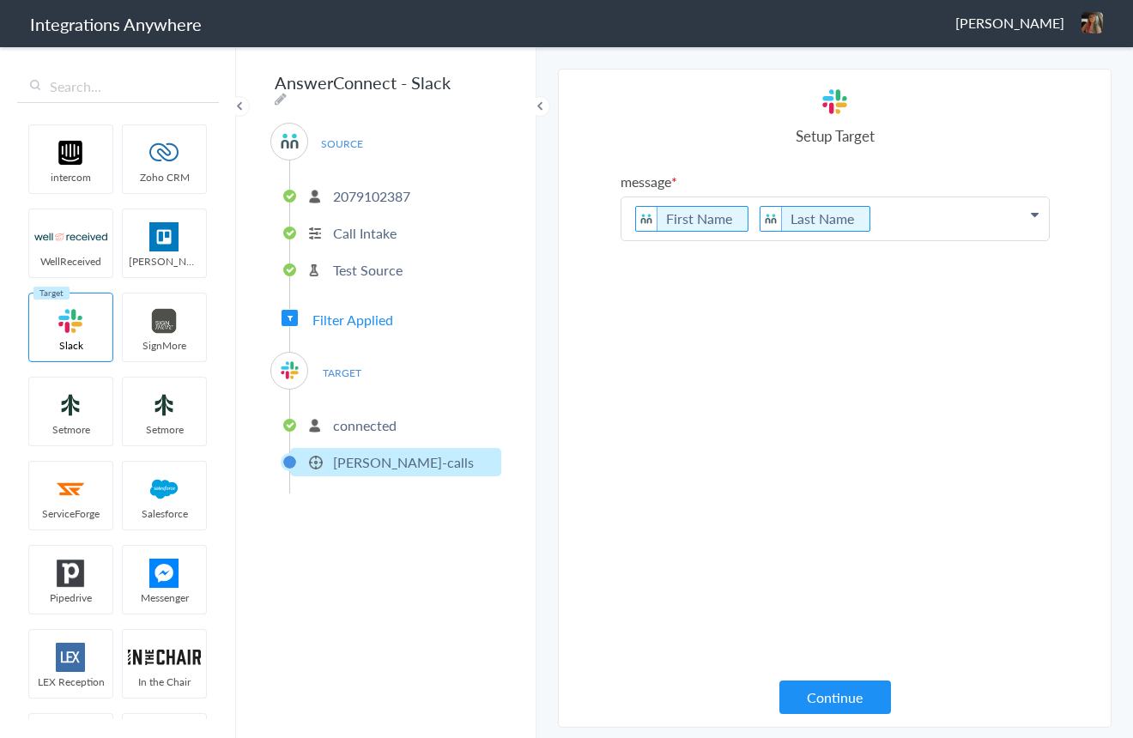
click at [909, 226] on p "First Name Last Name" at bounding box center [834, 218] width 427 height 43
drag, startPoint x: 714, startPoint y: 338, endPoint x: 876, endPoint y: 272, distance: 175.1
click at [714, 338] on link "Email" at bounding box center [834, 346] width 427 height 37
drag, startPoint x: 977, startPoint y: 214, endPoint x: 973, endPoint y: 243, distance: 29.4
click at [976, 214] on p "First Name Last Name Email" at bounding box center [834, 218] width 427 height 43
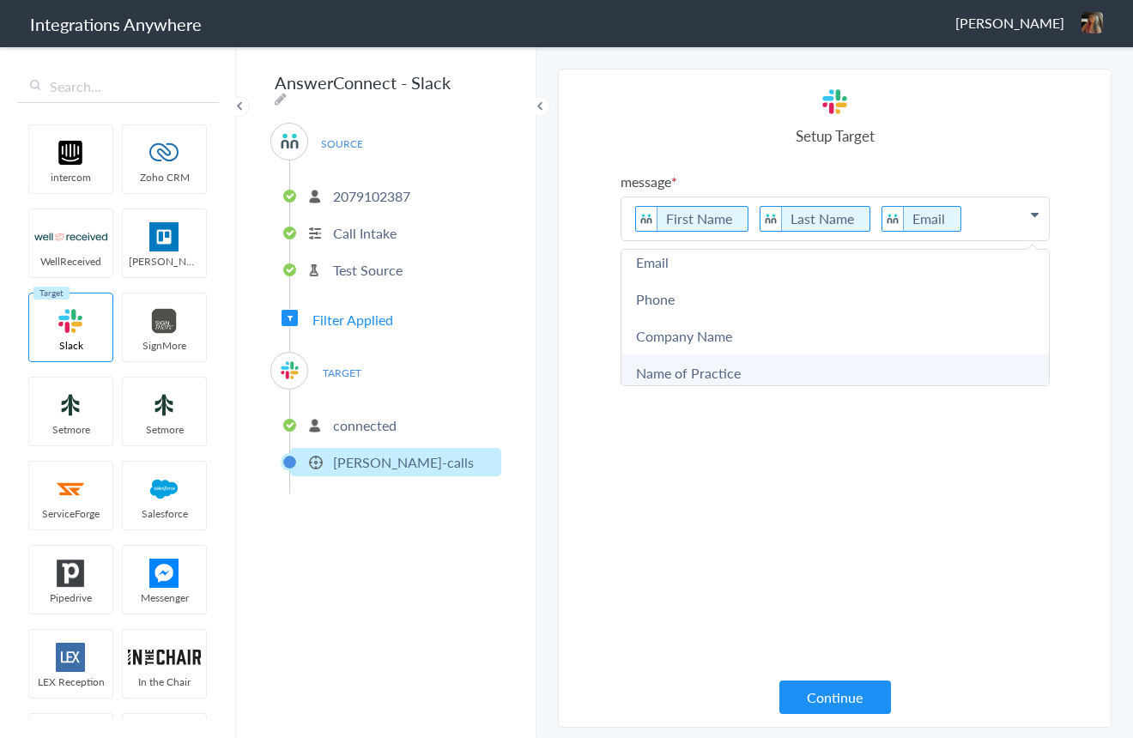
scroll to position [86, 0]
click at [727, 306] on link "Phone" at bounding box center [834, 297] width 427 height 37
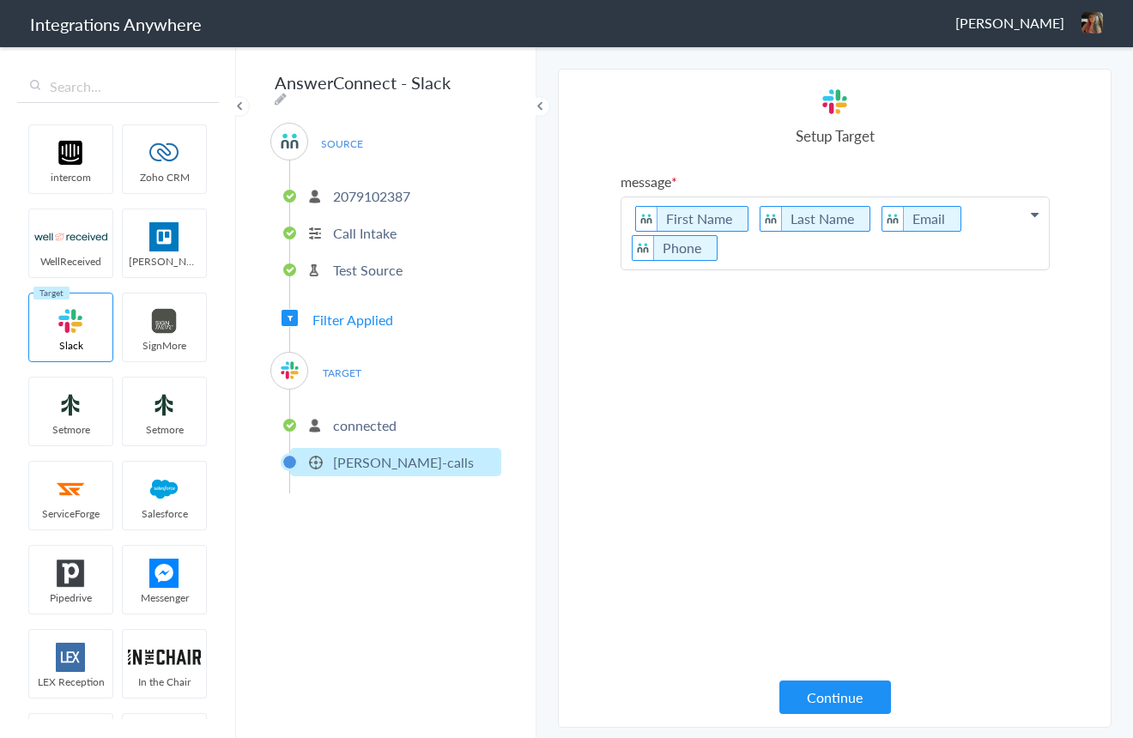
click at [911, 245] on p "First Name Last Name Email Phone" at bounding box center [834, 233] width 427 height 72
click at [710, 309] on link "Message" at bounding box center [834, 302] width 427 height 37
click at [869, 259] on p "First Name Last Name Email Phone Message" at bounding box center [834, 233] width 427 height 72
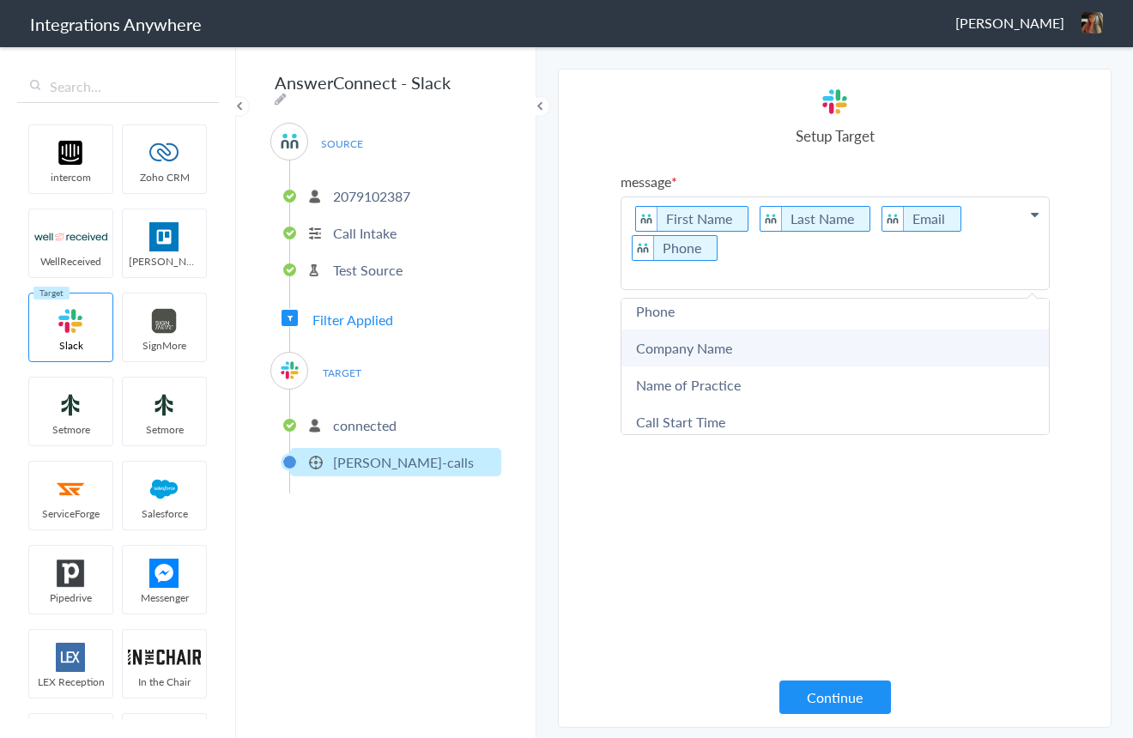
scroll to position [120, 0]
click at [783, 348] on link "Company Name" at bounding box center [834, 348] width 427 height 37
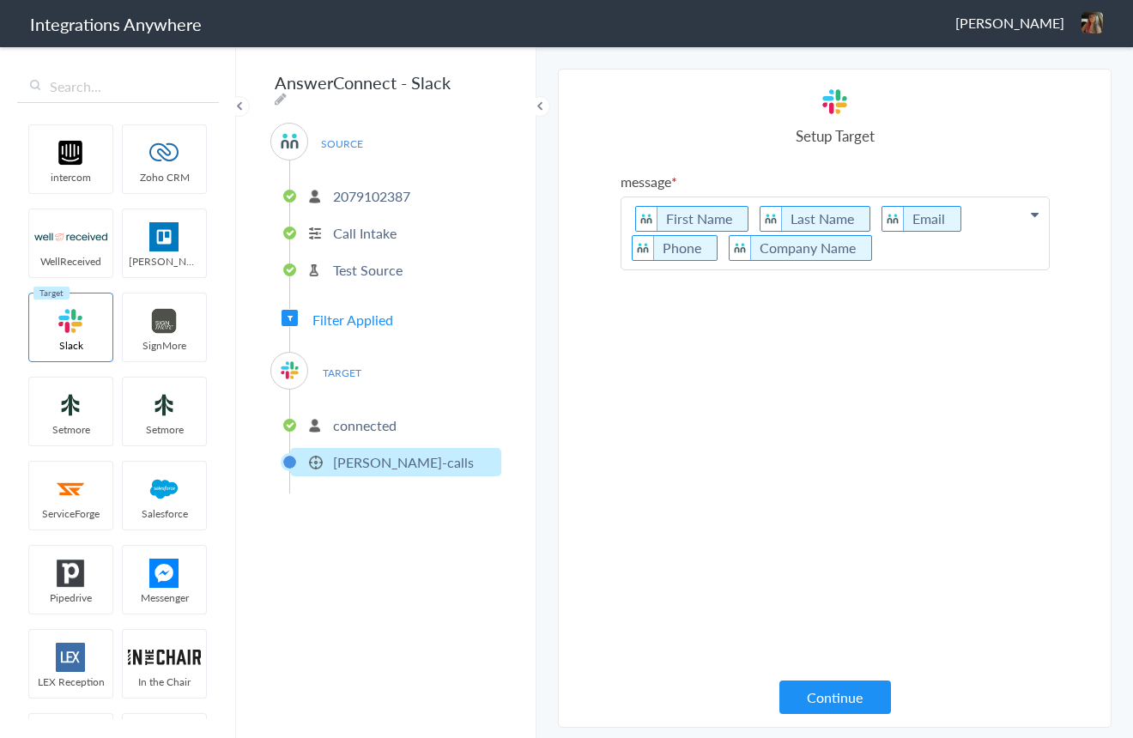
click at [940, 249] on p "First Name Last Name Email Phone Company Name" at bounding box center [834, 233] width 427 height 72
click at [754, 387] on link "Name of Practice" at bounding box center [834, 385] width 427 height 37
click at [1031, 257] on p "First Name Last Name Email Phone Company Name Name of Practice" at bounding box center [834, 247] width 427 height 101
click at [781, 402] on link "Date stamp" at bounding box center [834, 420] width 427 height 37
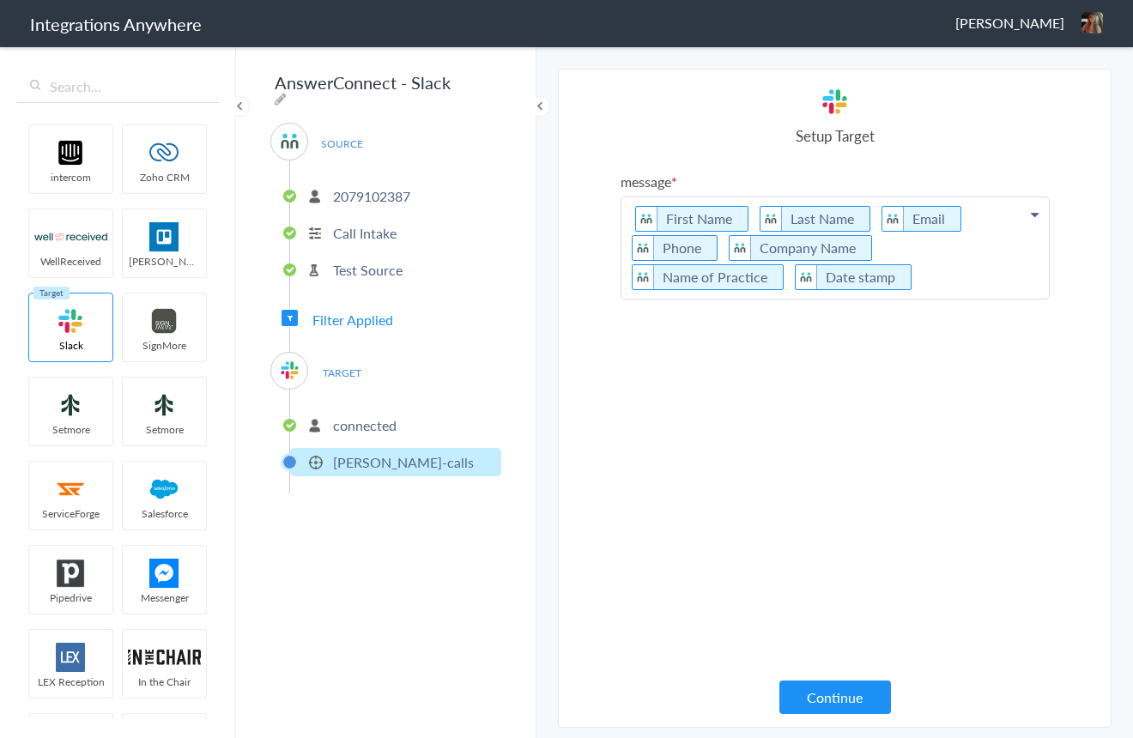
click at [787, 282] on p "First Name Last Name Email Phone Company Name Name of Practice Date stamp" at bounding box center [834, 247] width 427 height 101
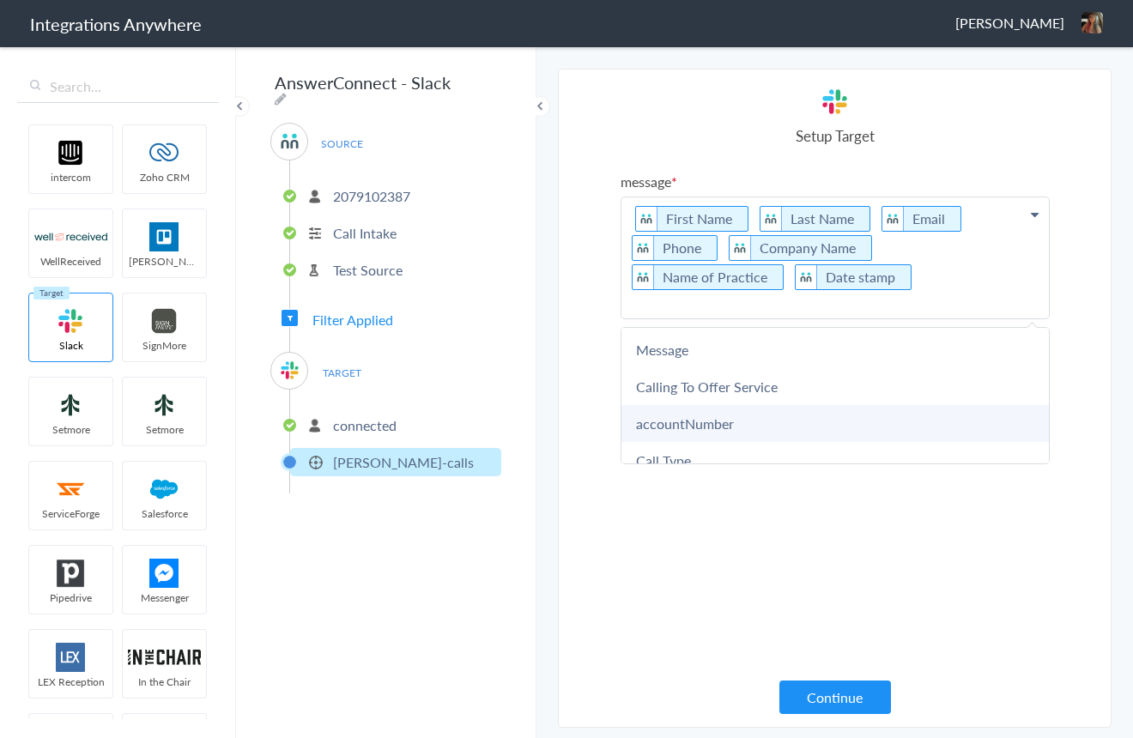
scroll to position [376, 0]
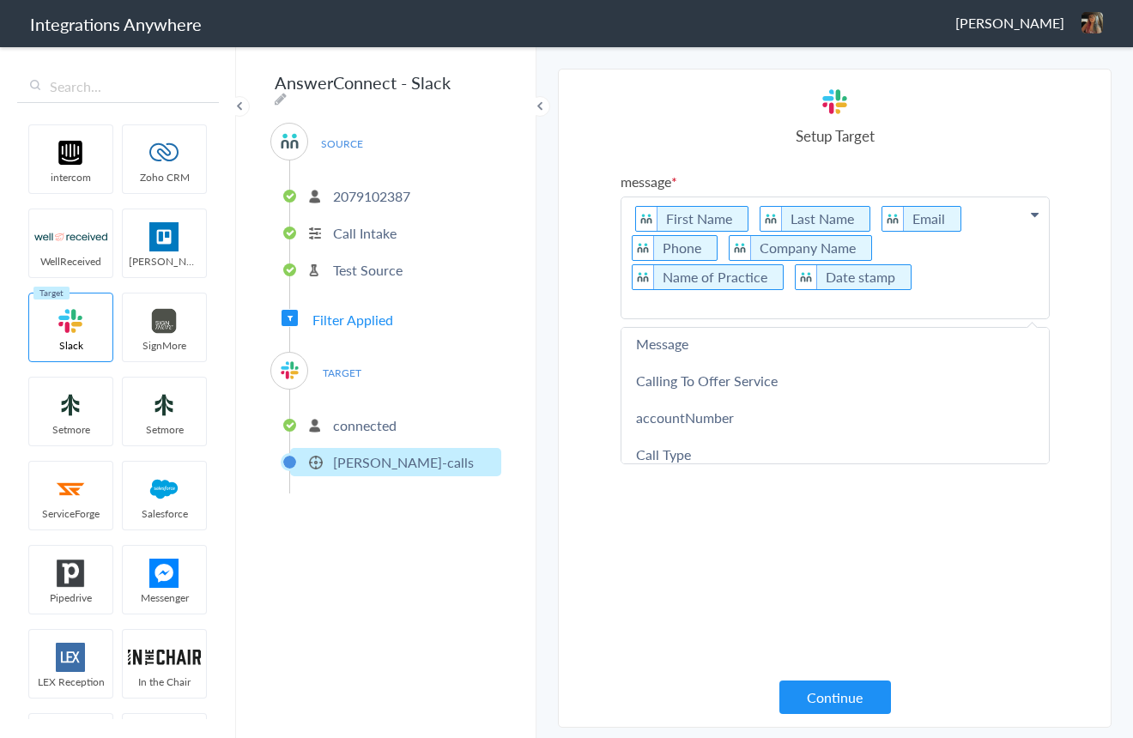
click at [725, 350] on link "Message" at bounding box center [834, 343] width 427 height 37
click at [0, 0] on icon at bounding box center [0, 0] width 0 height 0
click at [632, 221] on p "First Name Last Name Email Phone Company Name Name of Practice Message" at bounding box center [834, 257] width 427 height 121
click at [699, 337] on link "Date stamp" at bounding box center [834, 343] width 427 height 37
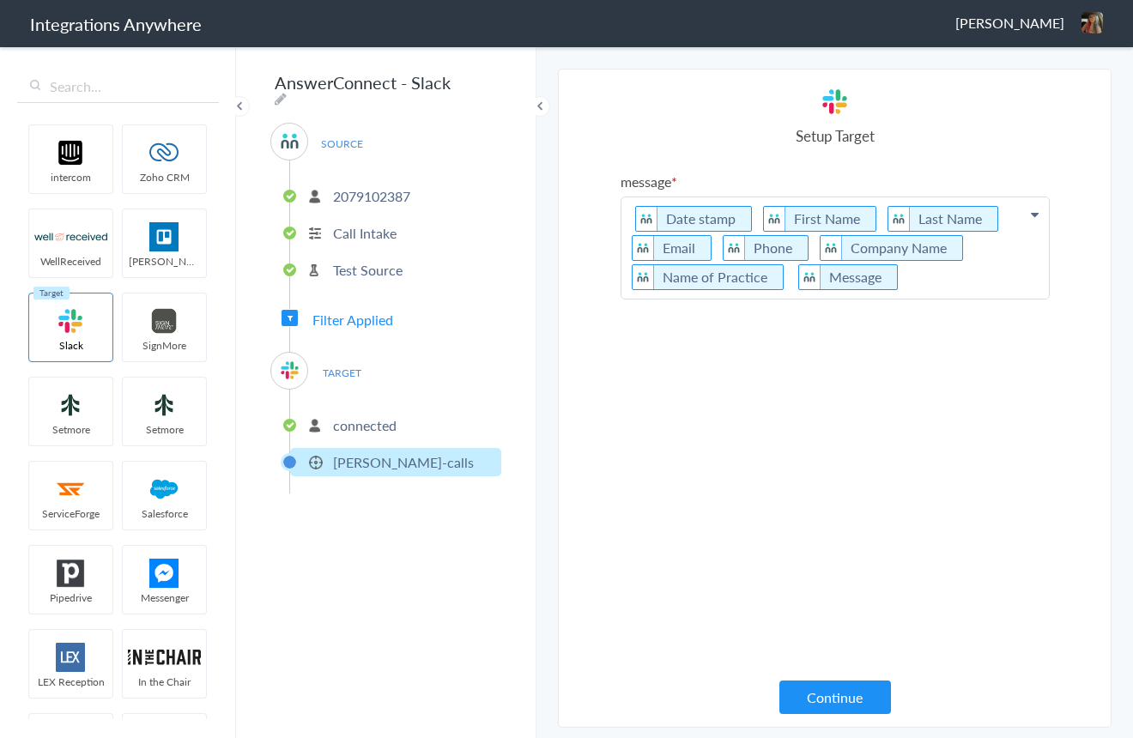
click at [926, 287] on p "Date stamp First Name Last Name Email Phone Company Name Name of Practice Messa…" at bounding box center [834, 247] width 427 height 101
click at [1083, 305] on section "Select Account 2079102387 Rename Delete (7 minutes ago) 7048485436 Rename Delet…" at bounding box center [834, 398] width 553 height 659
click at [843, 705] on button "Continue" at bounding box center [835, 696] width 112 height 33
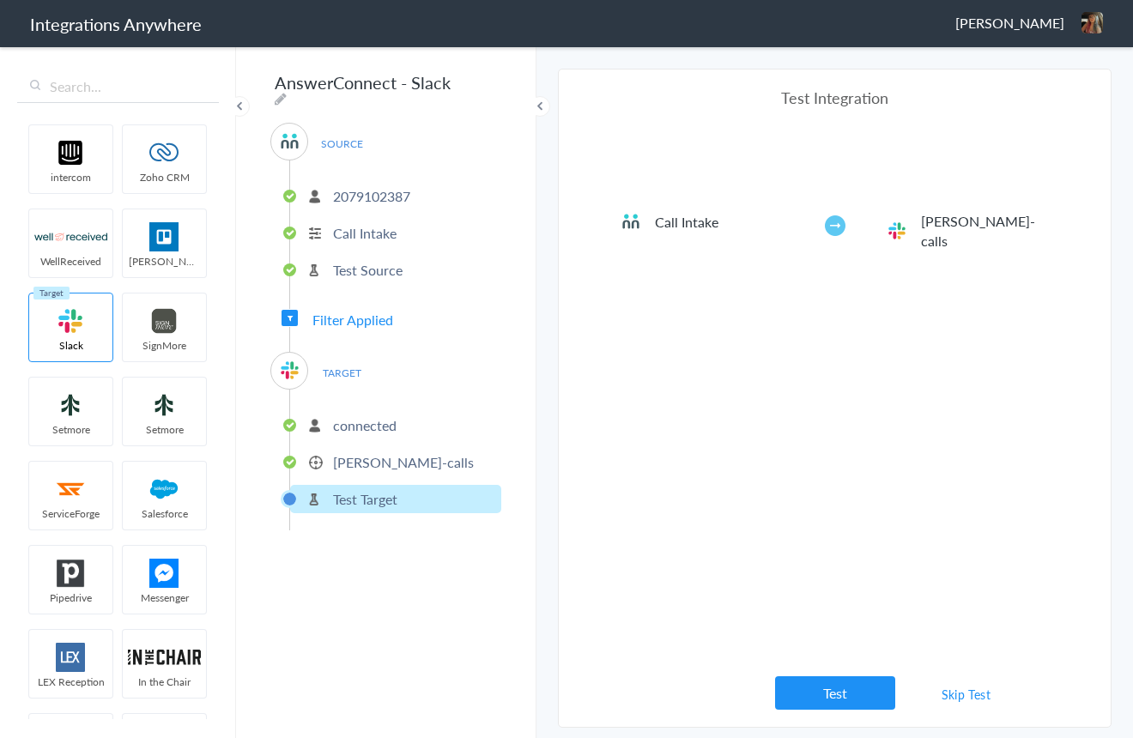
click at [843, 705] on button "Test" at bounding box center [835, 692] width 120 height 33
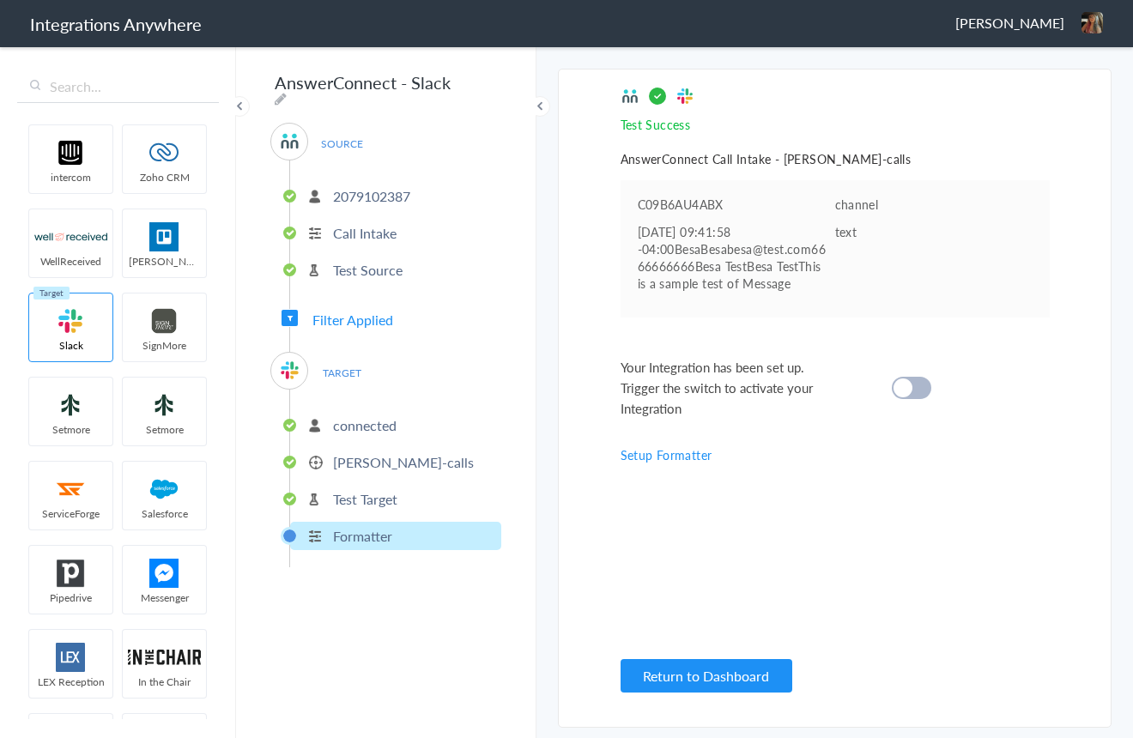
click at [915, 392] on div at bounding box center [911, 388] width 39 height 22
click at [720, 673] on button "Return to Dashboard" at bounding box center [706, 675] width 172 height 33
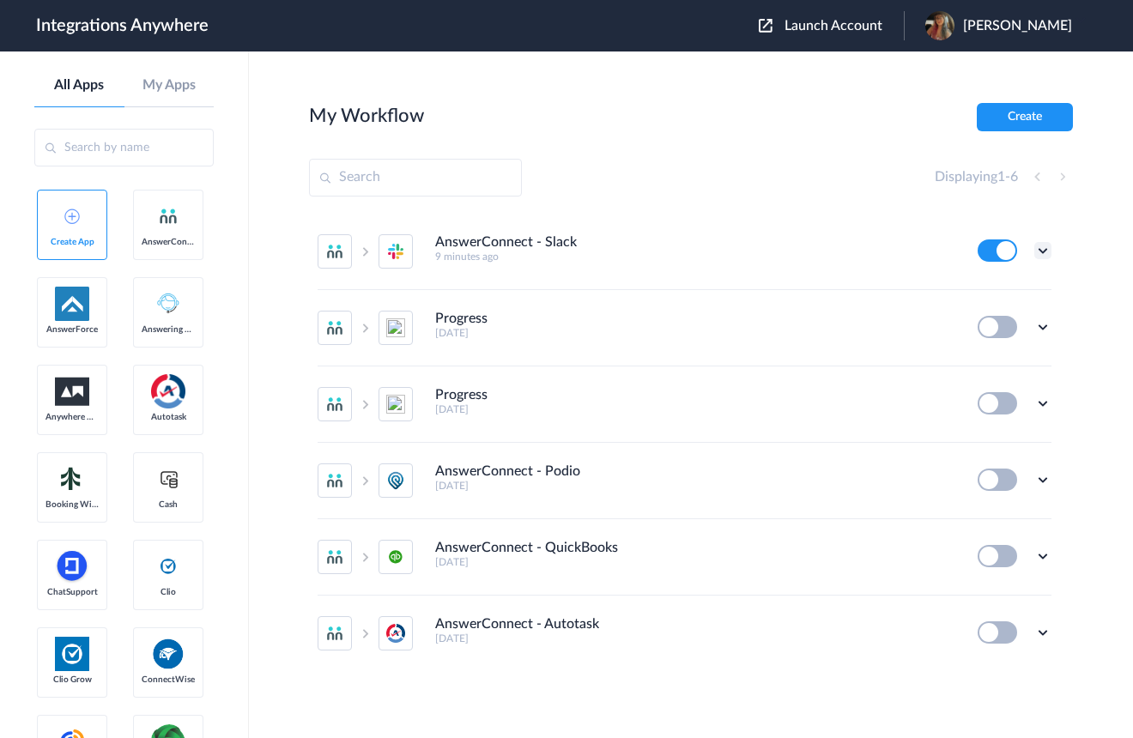
click at [1038, 249] on icon at bounding box center [1042, 250] width 17 height 17
click at [976, 293] on link "Edit" at bounding box center [973, 290] width 41 height 12
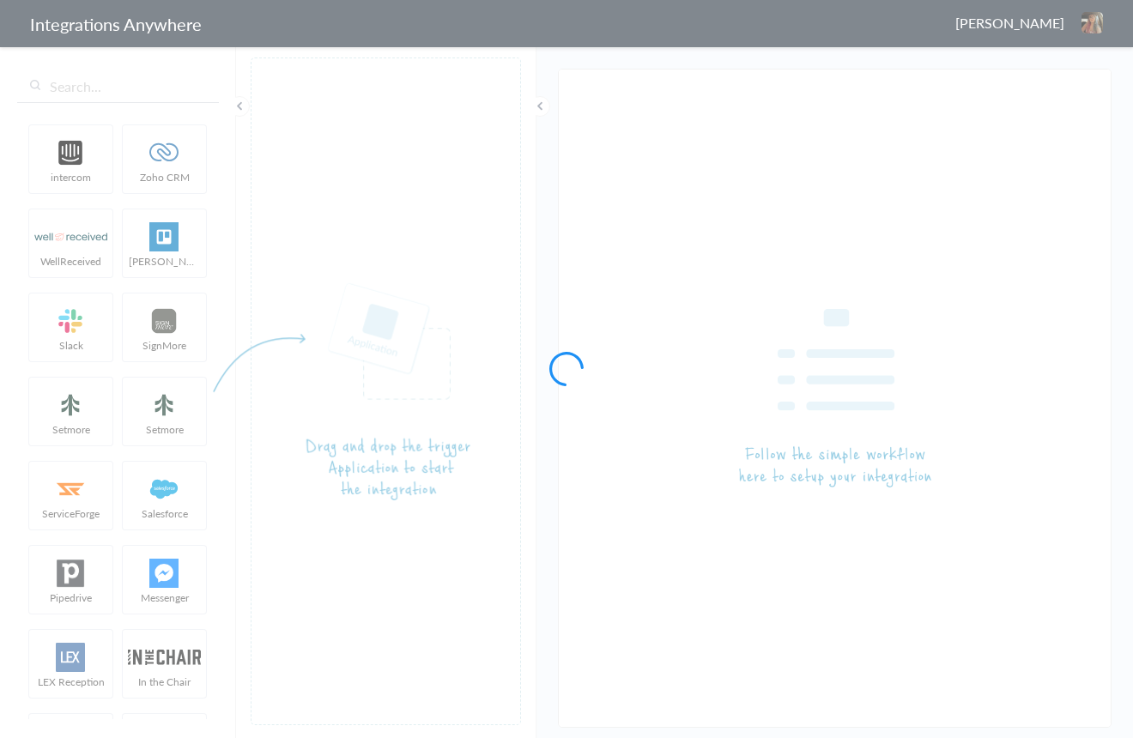
type input "AnswerConnect - Slack"
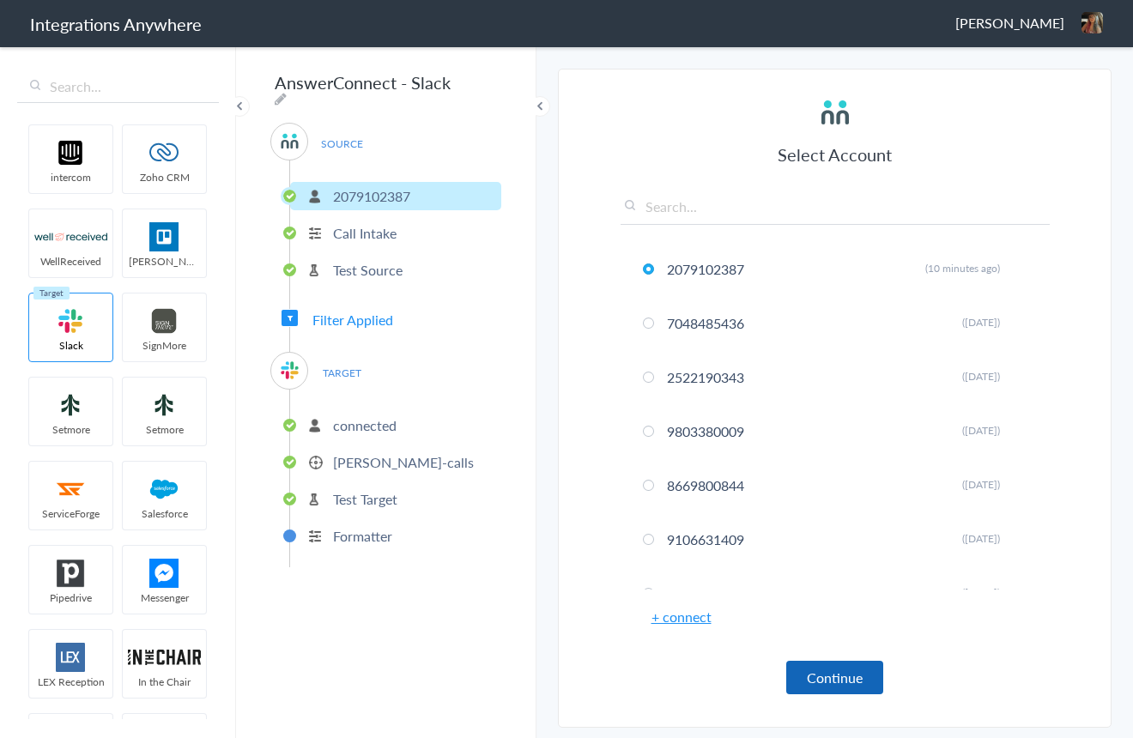
click at [831, 680] on button "Continue" at bounding box center [834, 677] width 97 height 33
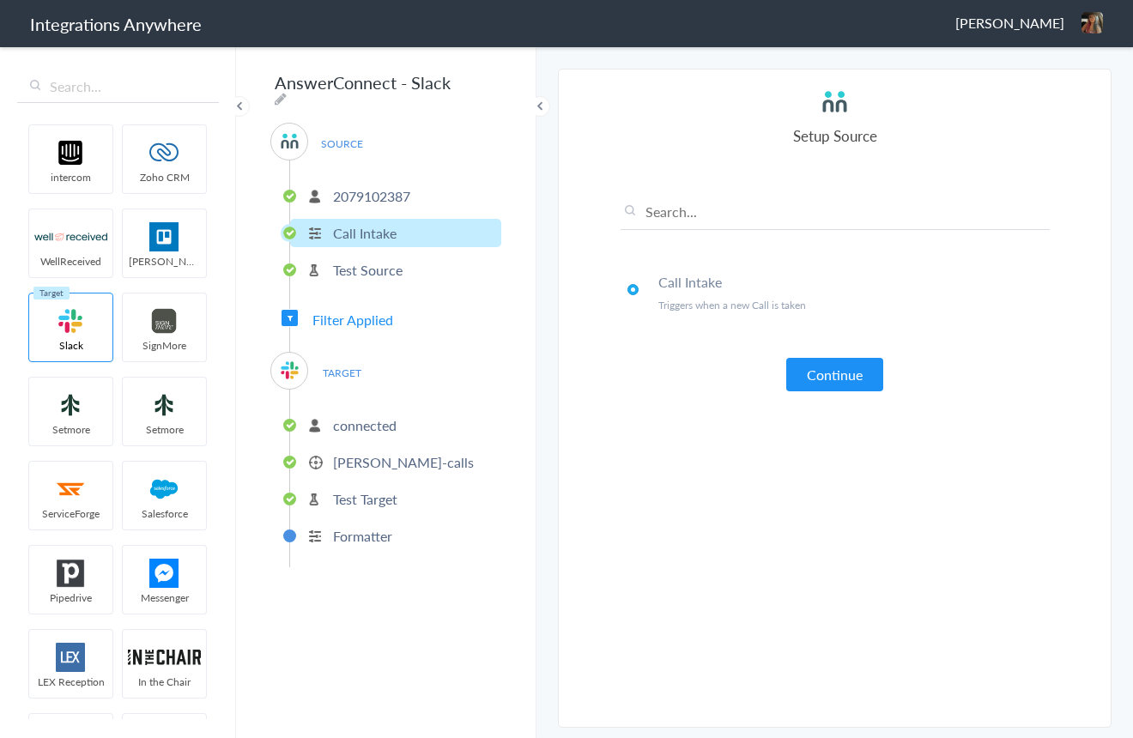
click at [839, 375] on button "Continue" at bounding box center [834, 374] width 97 height 33
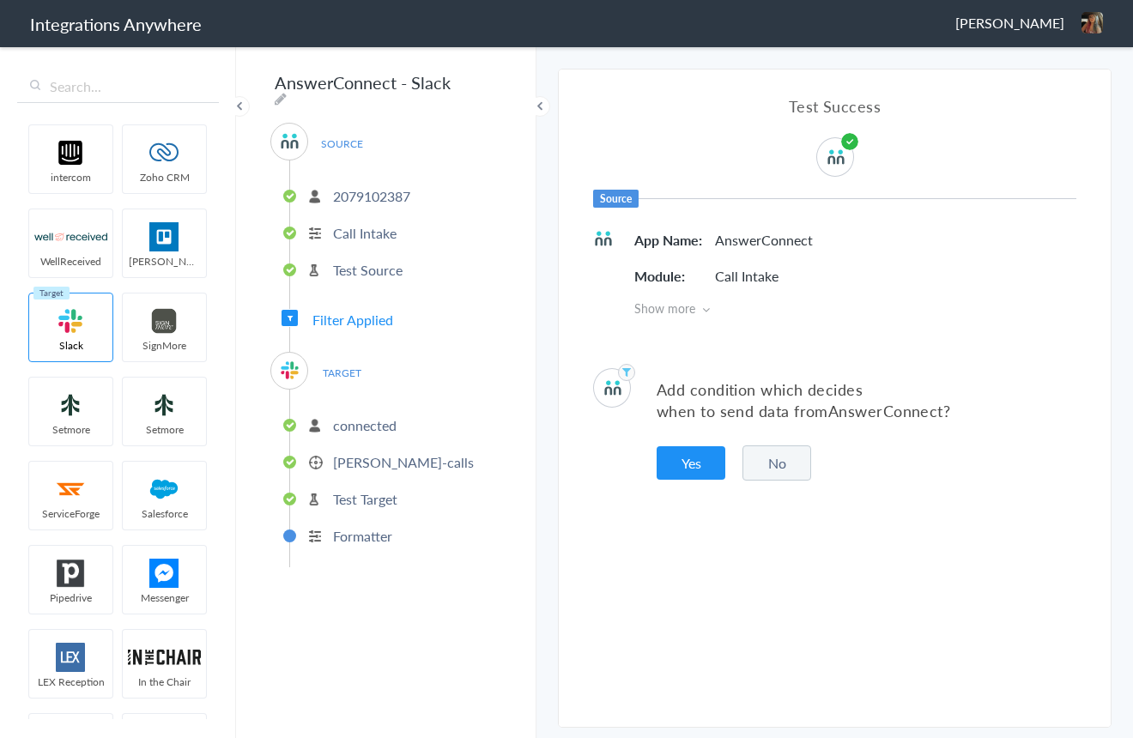
click at [766, 463] on button "No" at bounding box center [776, 462] width 69 height 35
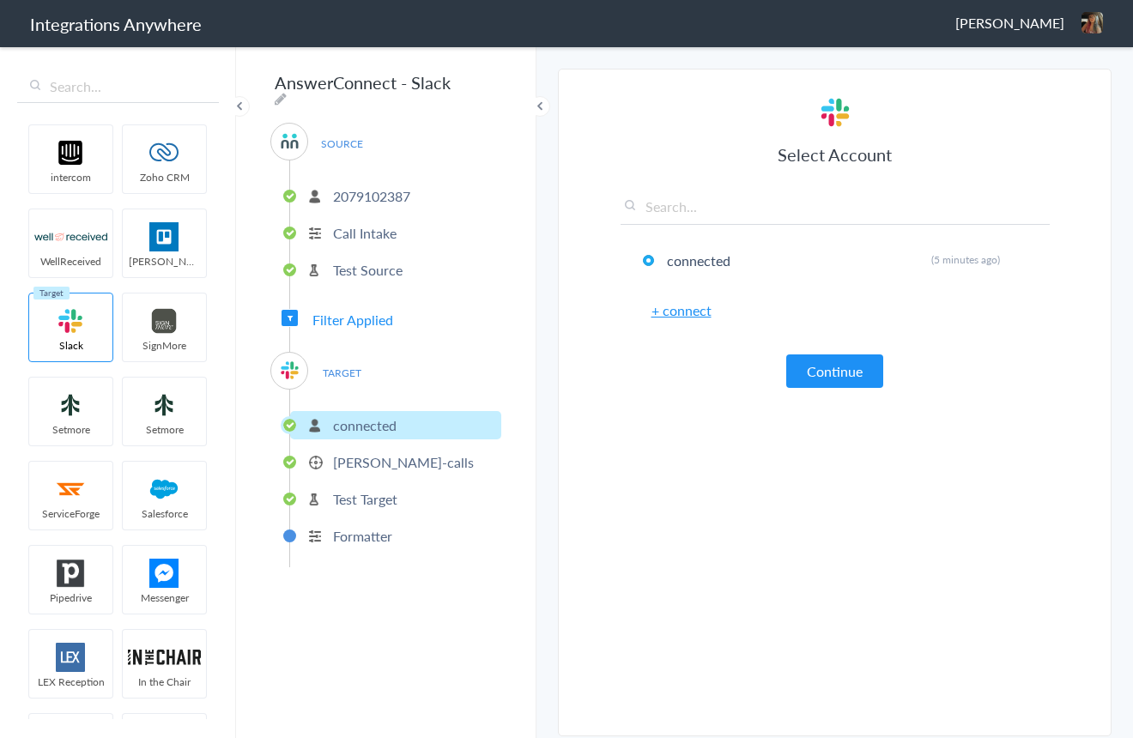
drag, startPoint x: 832, startPoint y: 377, endPoint x: 817, endPoint y: 437, distance: 61.8
click at [832, 377] on button "Continue" at bounding box center [834, 370] width 97 height 33
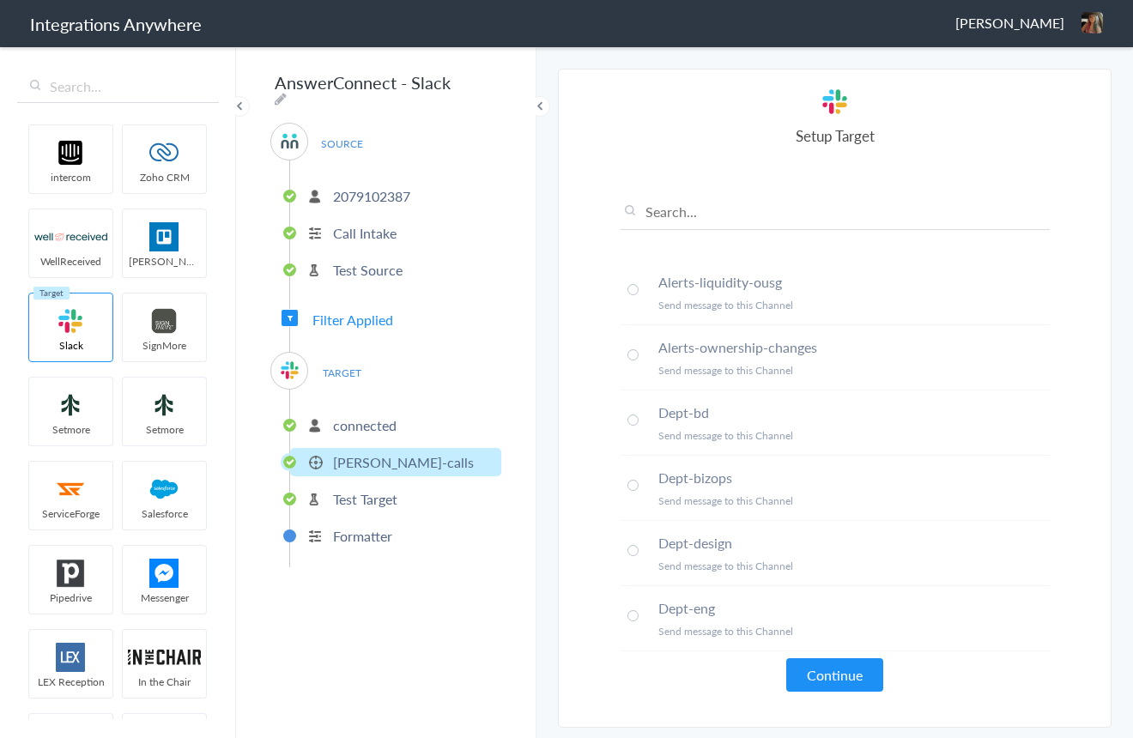
click at [813, 672] on button "Continue" at bounding box center [834, 674] width 97 height 33
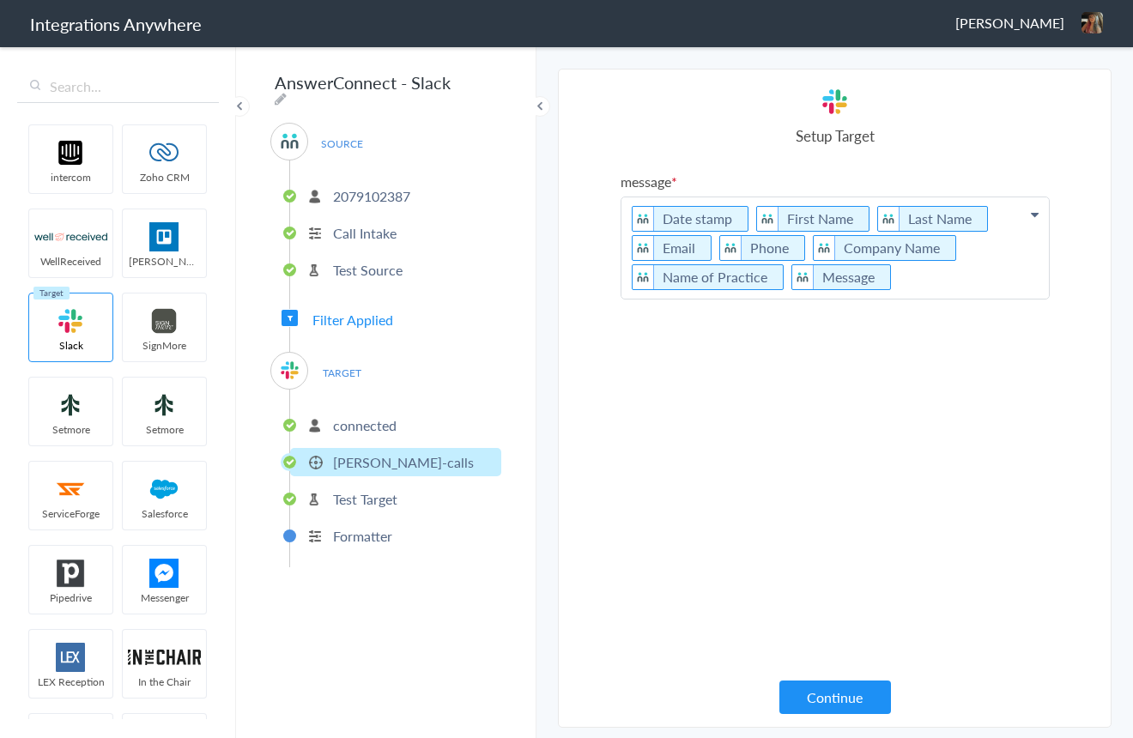
click at [898, 274] on p "Date stamp First Name Last Name Email Phone Company Name Name of Practice Messa…" at bounding box center [834, 247] width 427 height 101
click at [863, 217] on p "Date stamp First Name Last Name Email Phone Company Name Name of Practice Messa…" at bounding box center [834, 257] width 427 height 121
drag, startPoint x: 749, startPoint y: 219, endPoint x: 749, endPoint y: 239, distance: 20.6
click at [749, 219] on p "Date stamp First Name Last Name Email Phone Company Name Name of Practice Messa…" at bounding box center [834, 257] width 427 height 121
drag, startPoint x: 709, startPoint y: 250, endPoint x: 725, endPoint y: 254, distance: 16.9
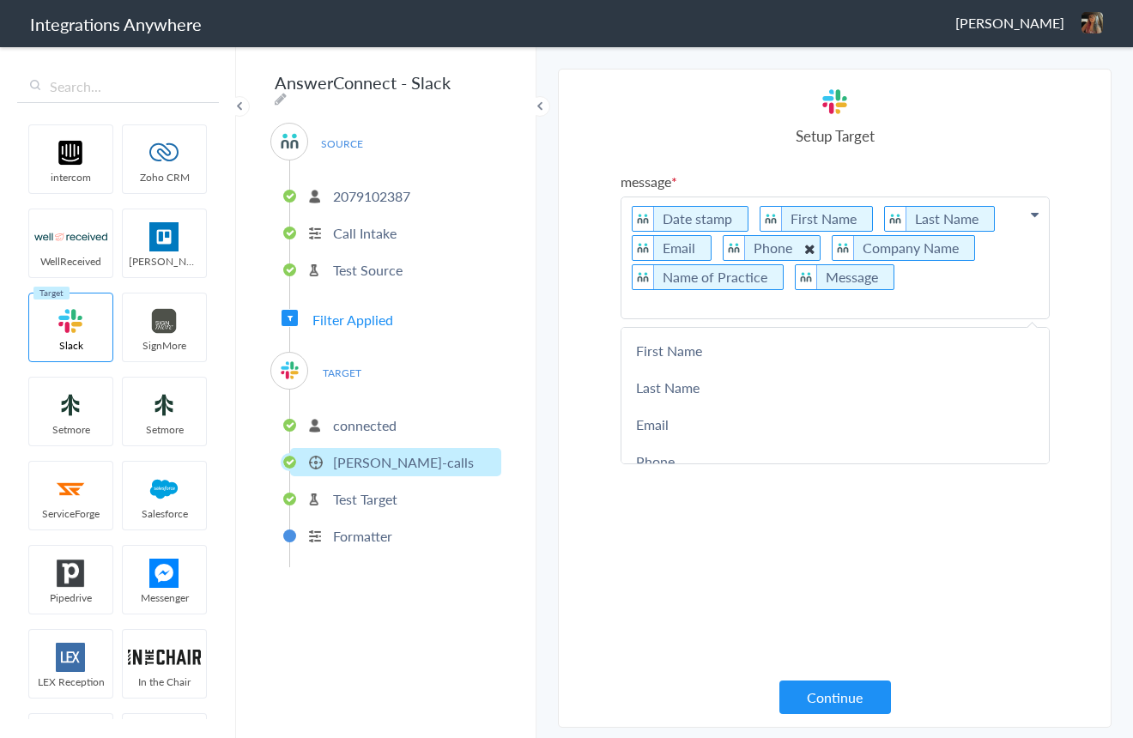
click at [709, 250] on p "Date stamp First Name Last Name Email Phone Company Name Name of Practice Messa…" at bounding box center [834, 257] width 427 height 121
click at [801, 249] on p "Date stamp First Name Last Name Email Phone Company Name Name of Practice Messa…" at bounding box center [834, 257] width 427 height 121
drag, startPoint x: 778, startPoint y: 278, endPoint x: 768, endPoint y: 300, distance: 24.6
click at [777, 278] on p "Date stamp First Name Last Name Email Phone Company Name Name of Practice Messa…" at bounding box center [834, 257] width 427 height 121
drag, startPoint x: 943, startPoint y: 245, endPoint x: 950, endPoint y: 255, distance: 12.4
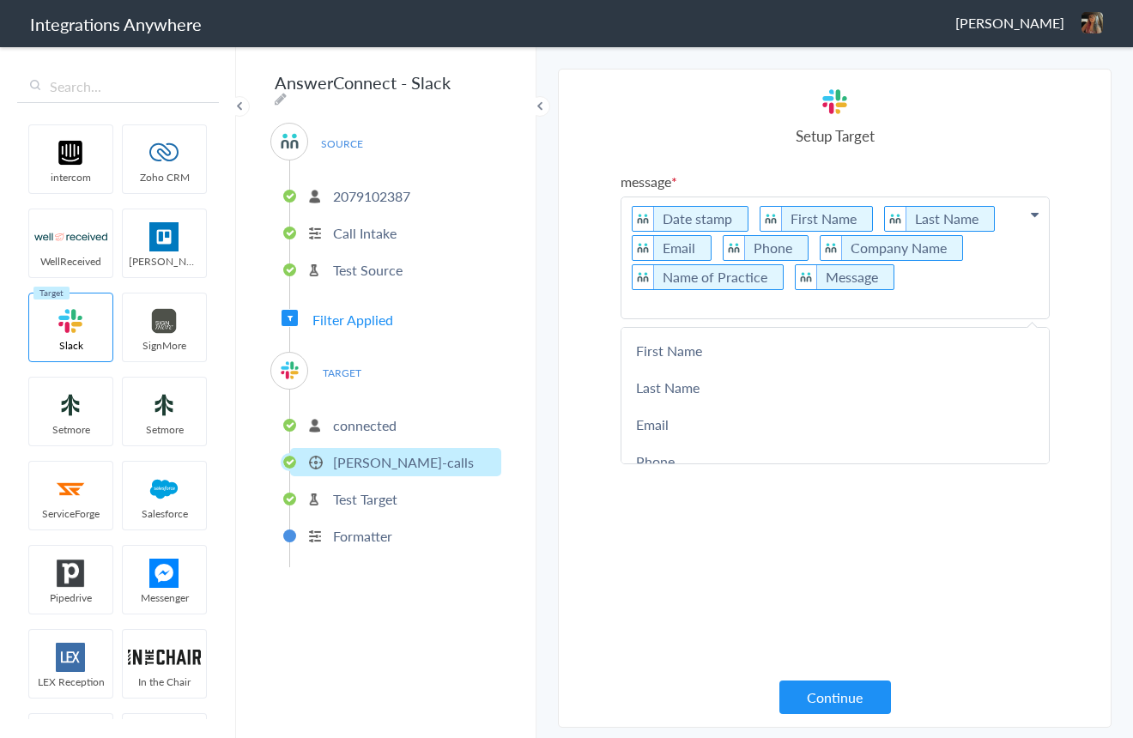
click at [943, 245] on p "Date stamp First Name Last Name Email Phone Company Name Name of Practice Messa…" at bounding box center [834, 257] width 427 height 121
click at [947, 561] on div "message Date stamp First Name Last Name Email Phone Company Name Name of Practi…" at bounding box center [834, 427] width 429 height 511
click at [814, 691] on button "Continue" at bounding box center [835, 696] width 112 height 33
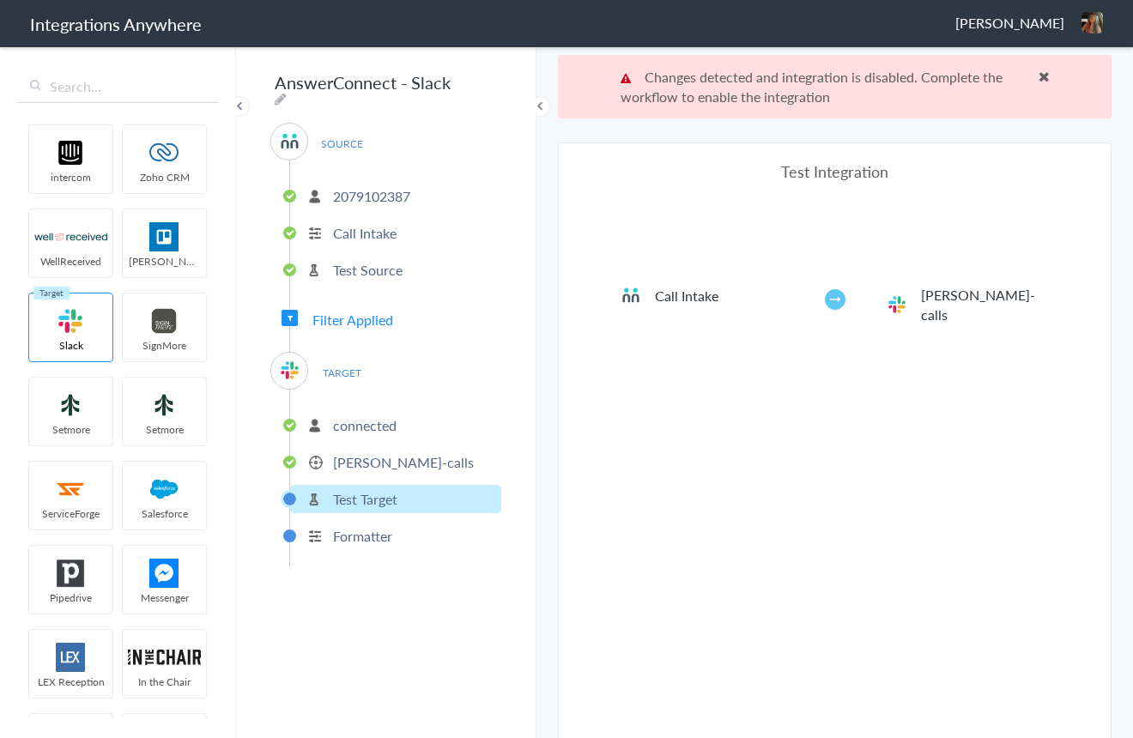
click at [1045, 74] on span at bounding box center [1043, 77] width 11 height 14
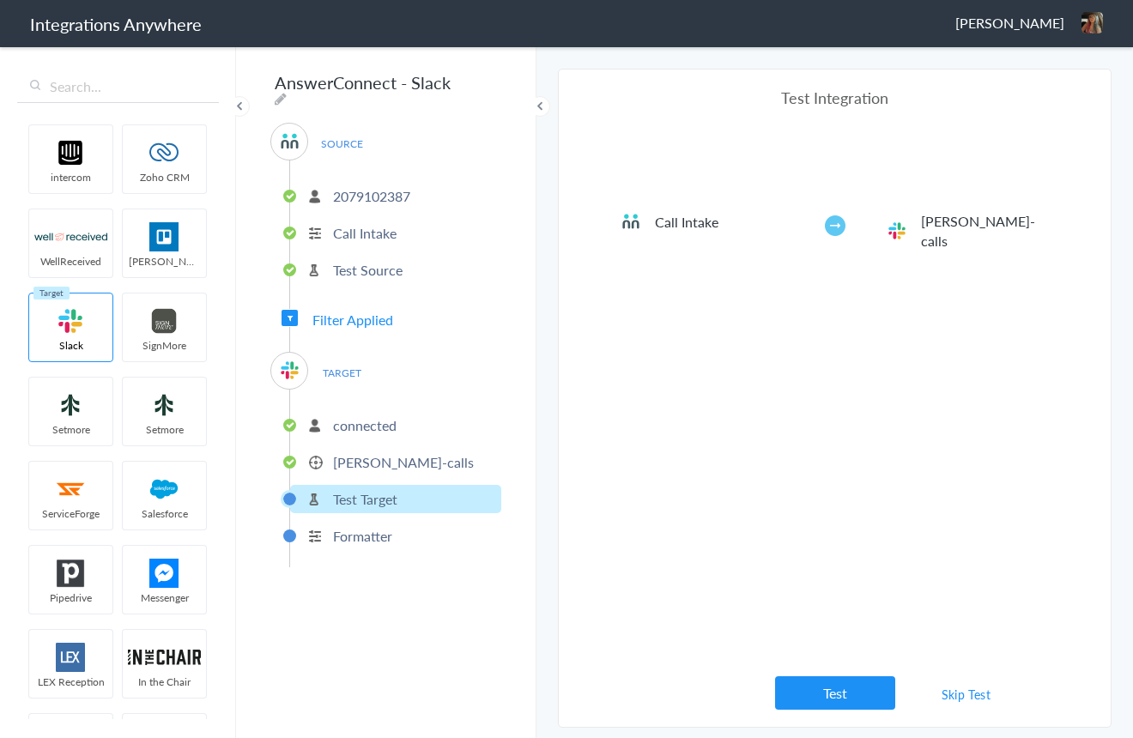
click at [824, 696] on button "Test" at bounding box center [835, 692] width 120 height 33
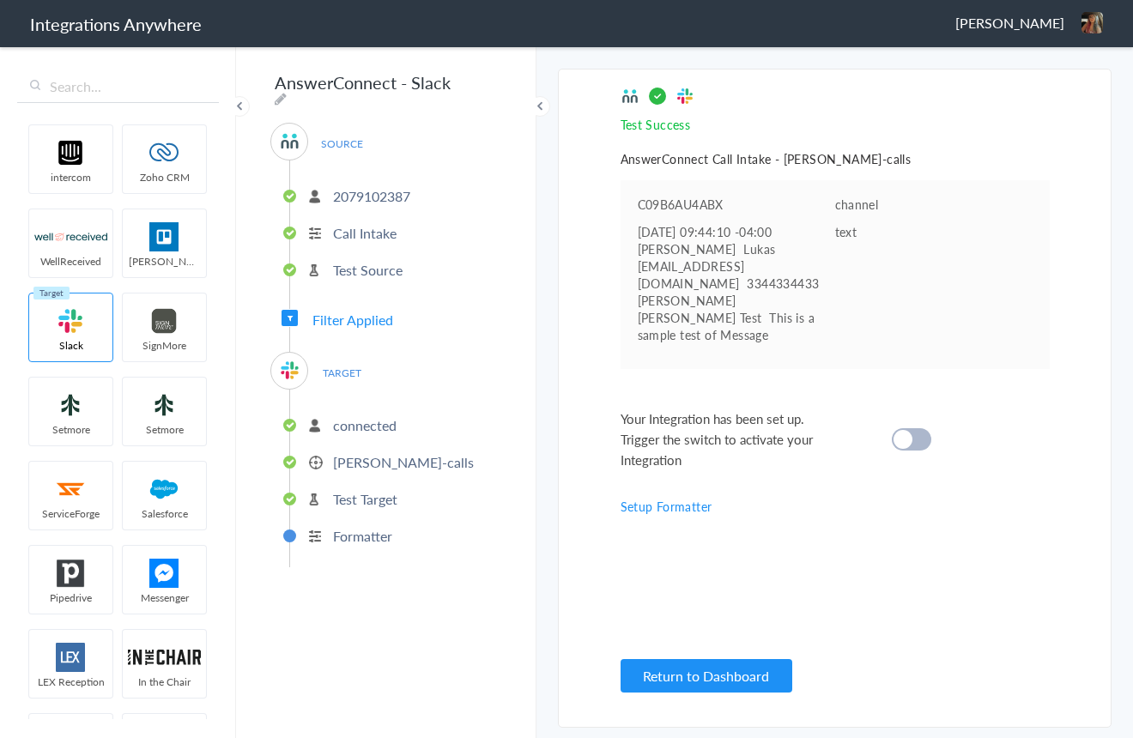
drag, startPoint x: 916, startPoint y: 411, endPoint x: 916, endPoint y: 457, distance: 45.5
click at [916, 428] on div at bounding box center [911, 439] width 39 height 22
click at [716, 672] on button "Return to Dashboard" at bounding box center [706, 675] width 172 height 33
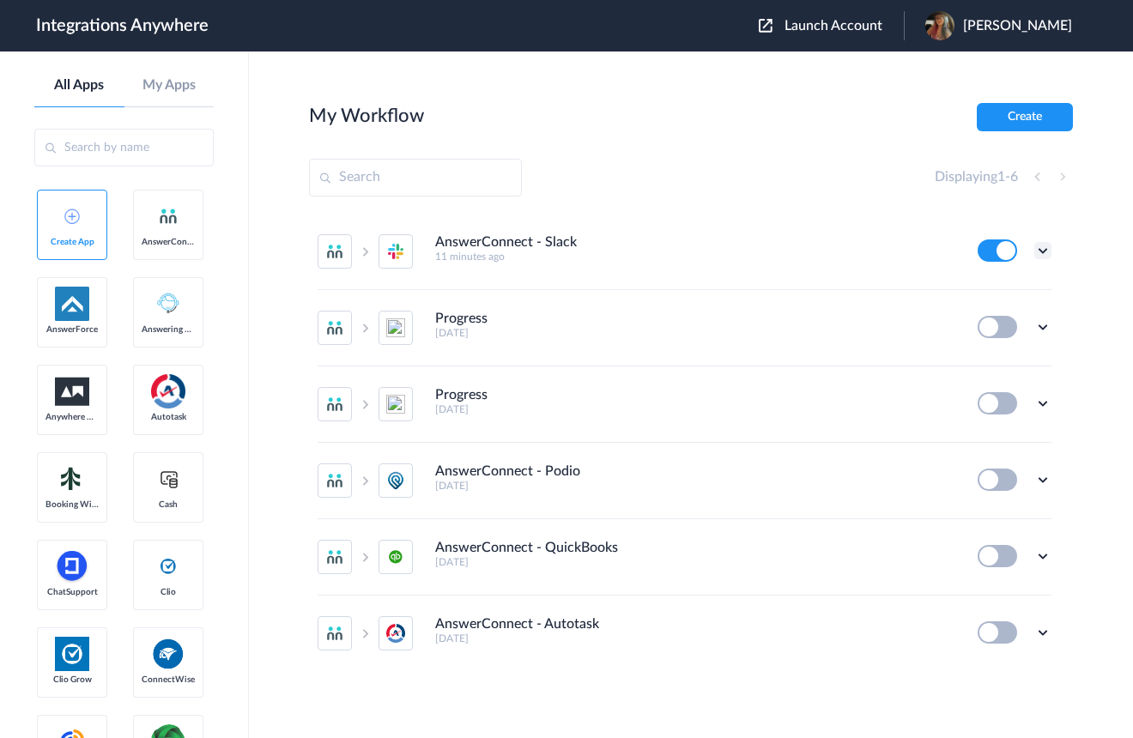
click at [1038, 247] on icon at bounding box center [1042, 250] width 17 height 17
click at [1008, 293] on li "Edit" at bounding box center [996, 291] width 112 height 32
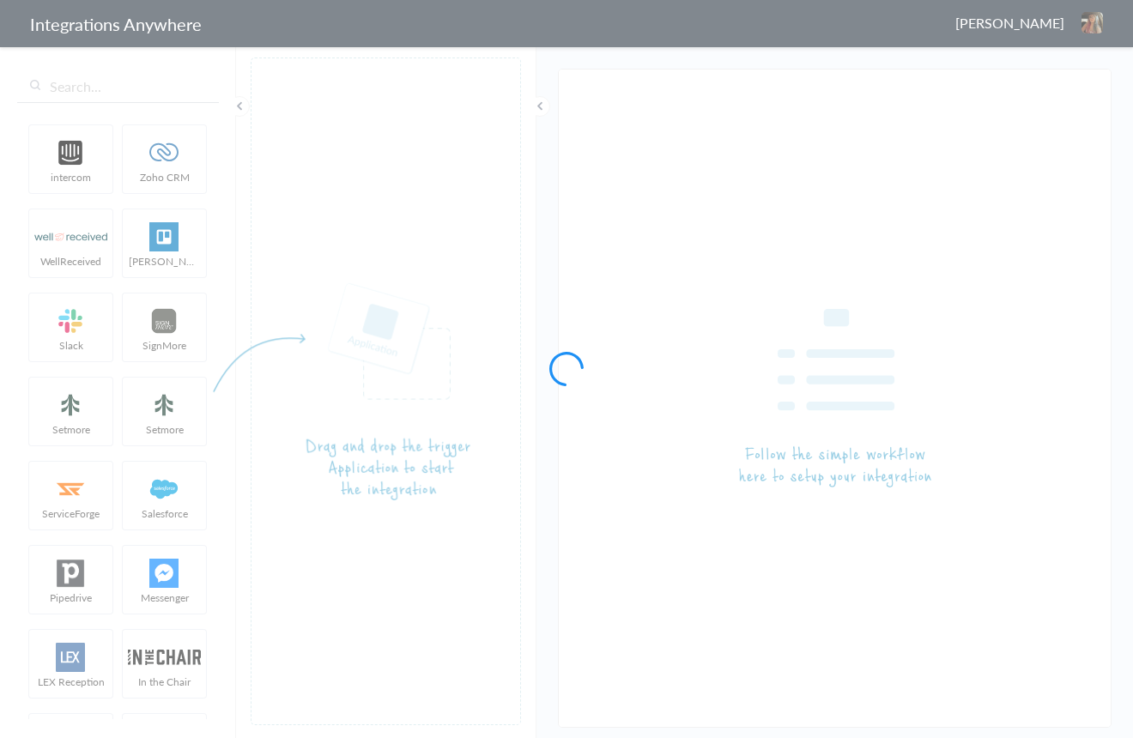
type input "AnswerConnect - Slack"
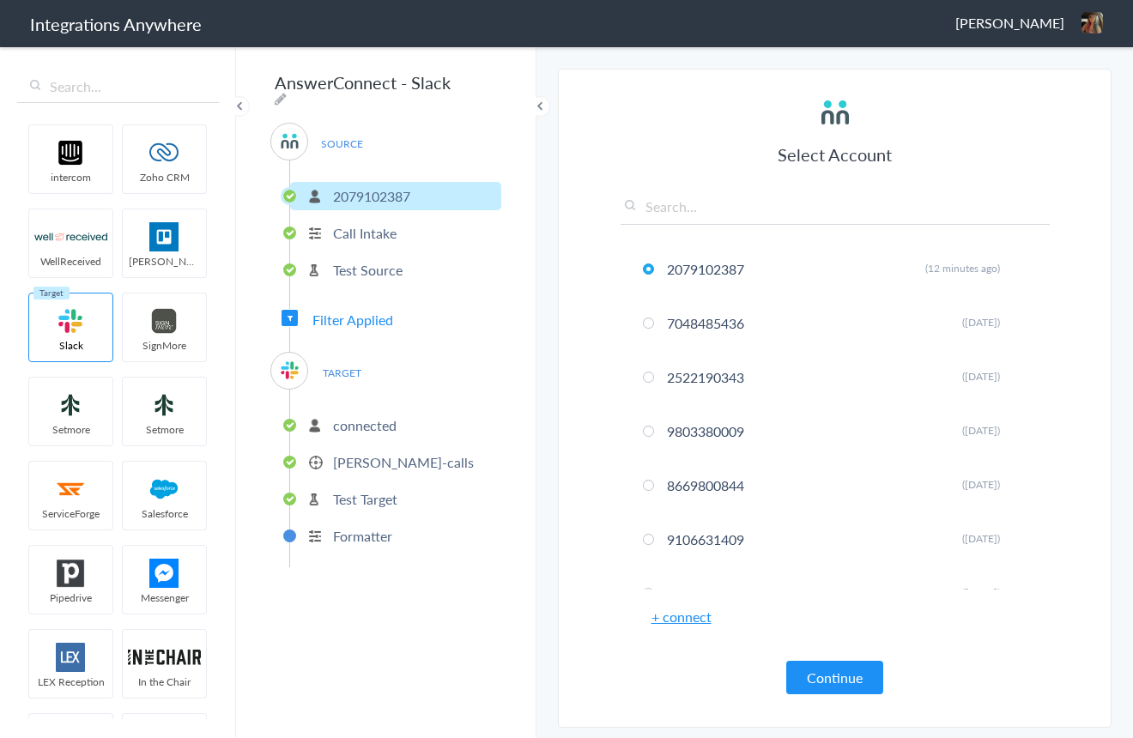
click at [353, 419] on p "connected" at bounding box center [365, 425] width 64 height 20
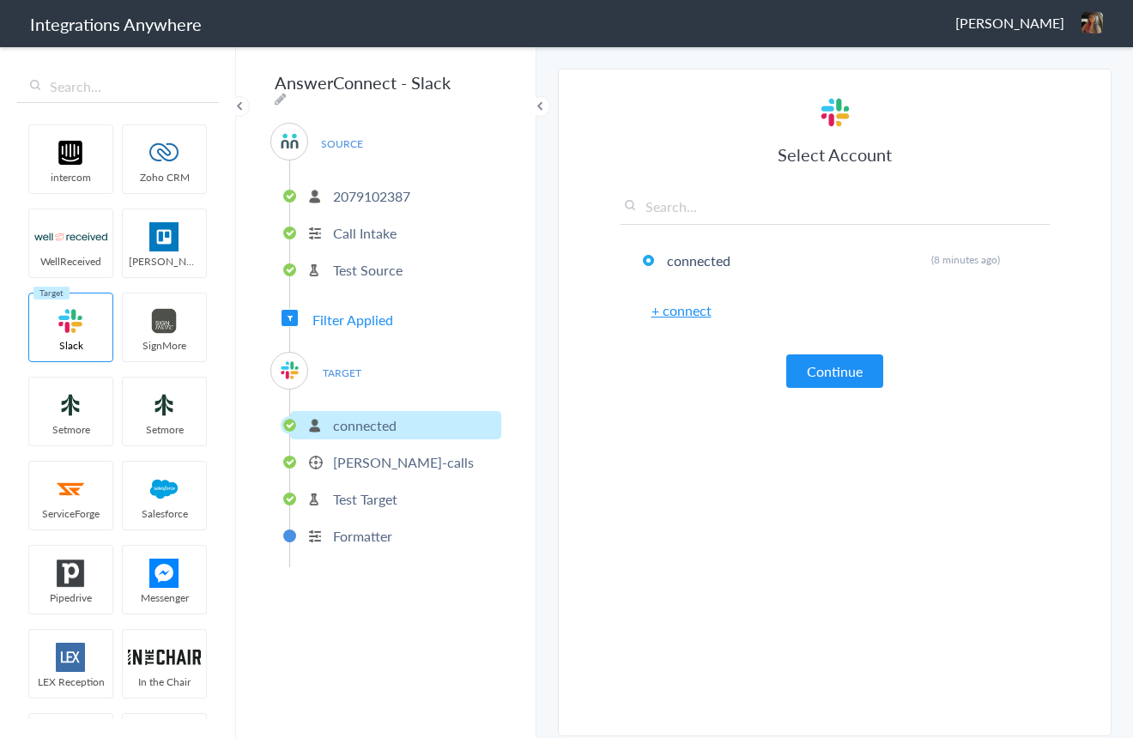
click at [819, 375] on button "Continue" at bounding box center [834, 370] width 97 height 33
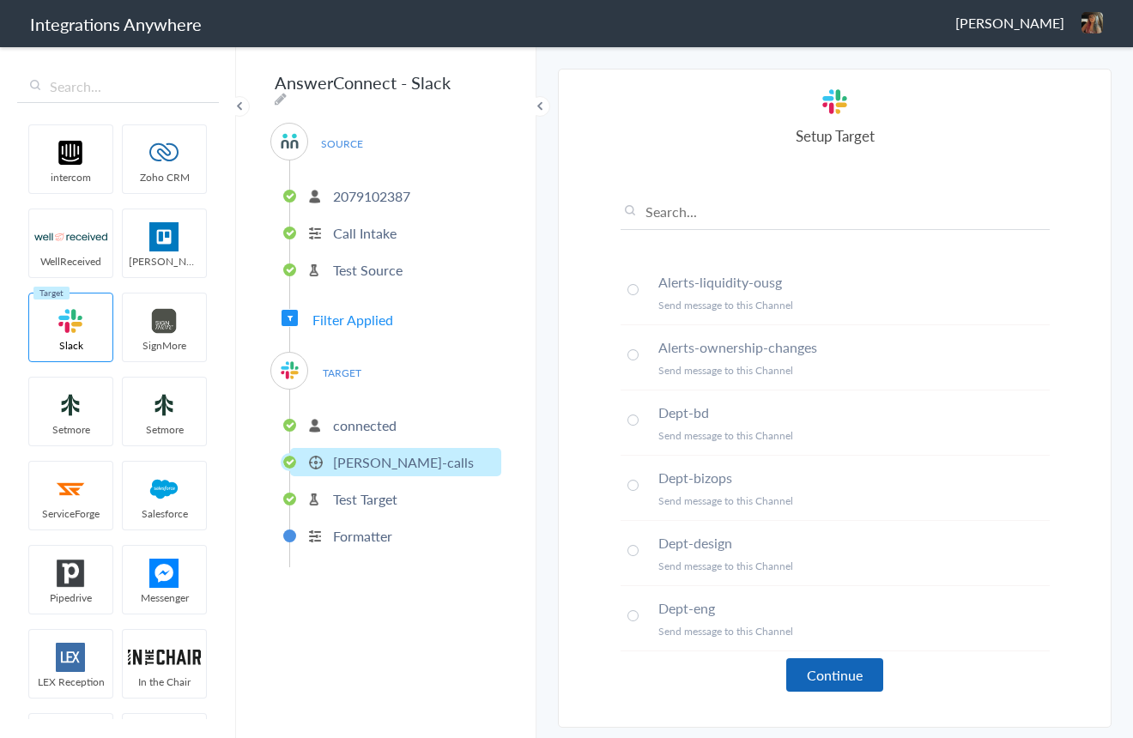
click at [816, 674] on button "Continue" at bounding box center [834, 674] width 97 height 33
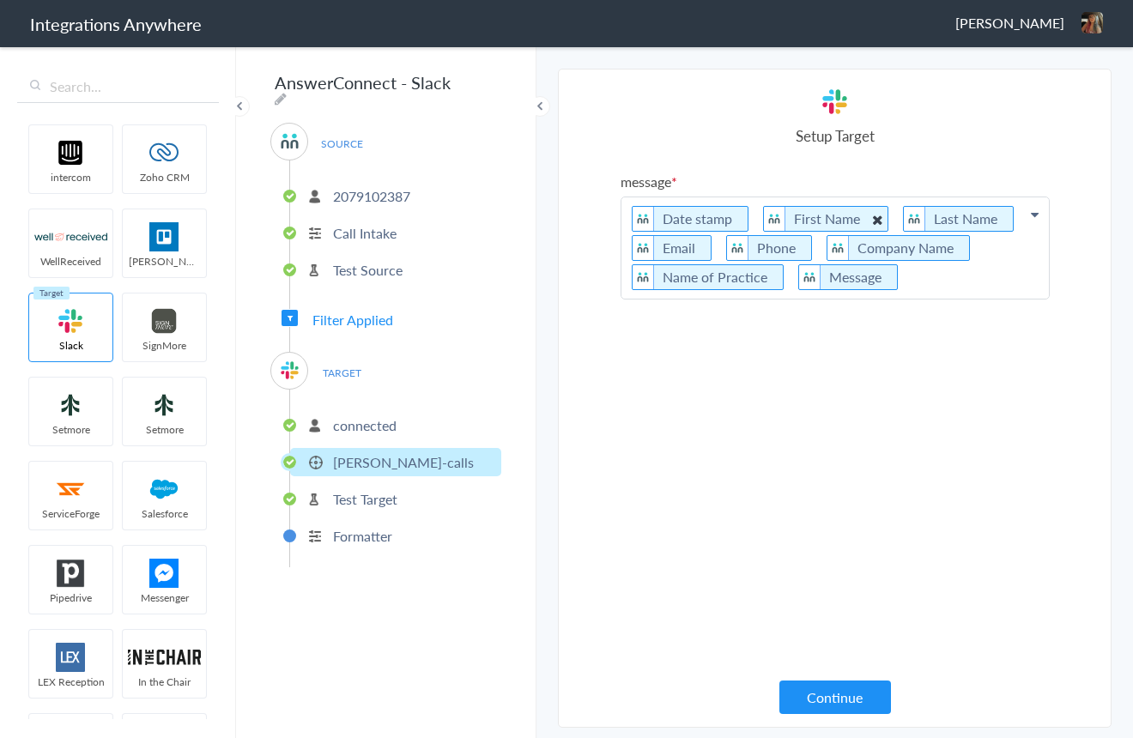
click at [0, 0] on icon at bounding box center [0, 0] width 0 height 0
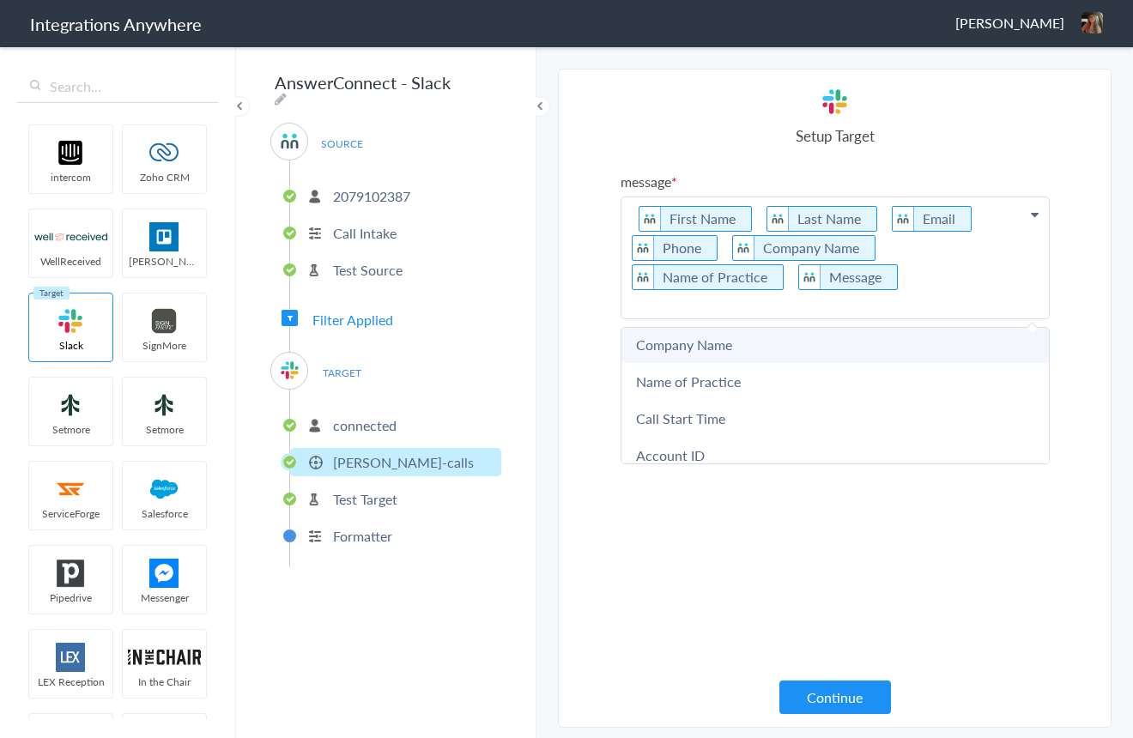
scroll to position [156, 0]
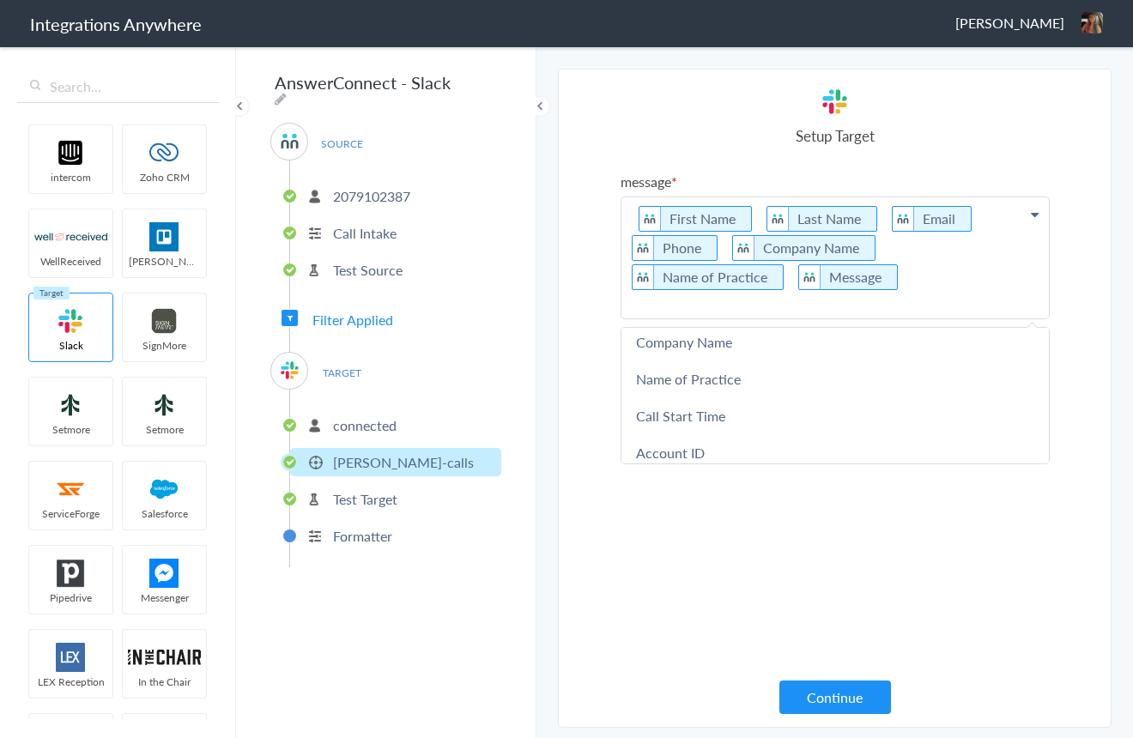
click at [728, 410] on link "Call Start Time" at bounding box center [834, 415] width 427 height 37
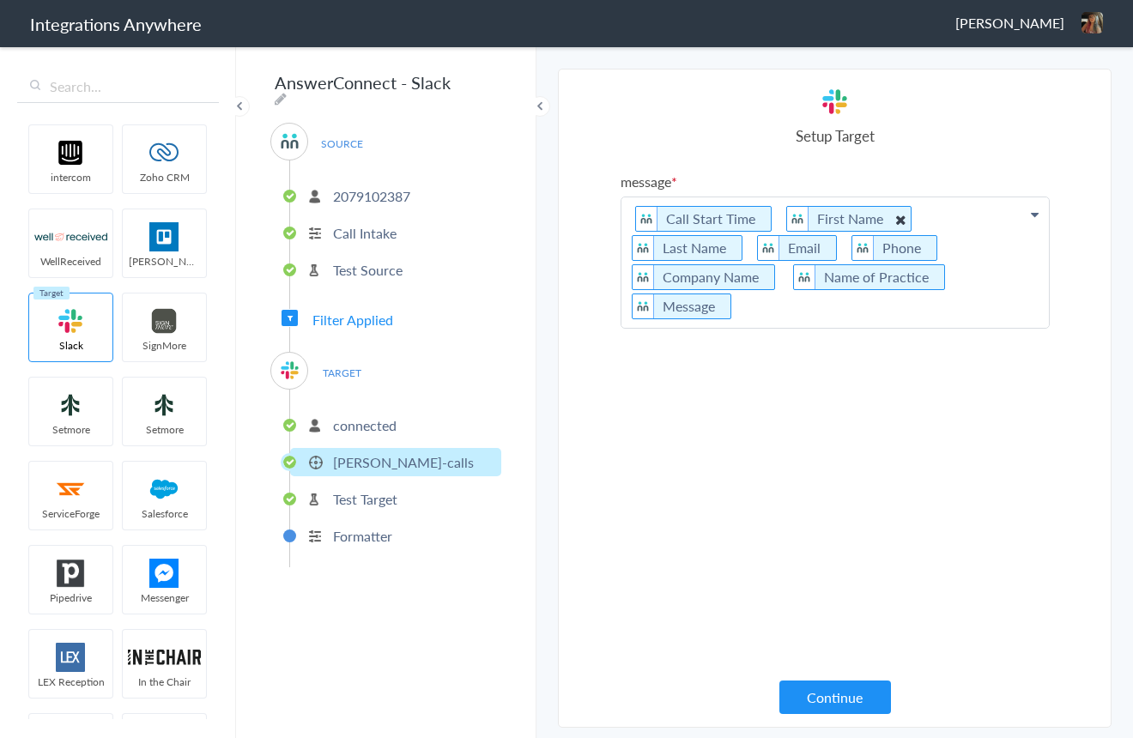
click at [787, 216] on img at bounding box center [797, 219] width 21 height 24
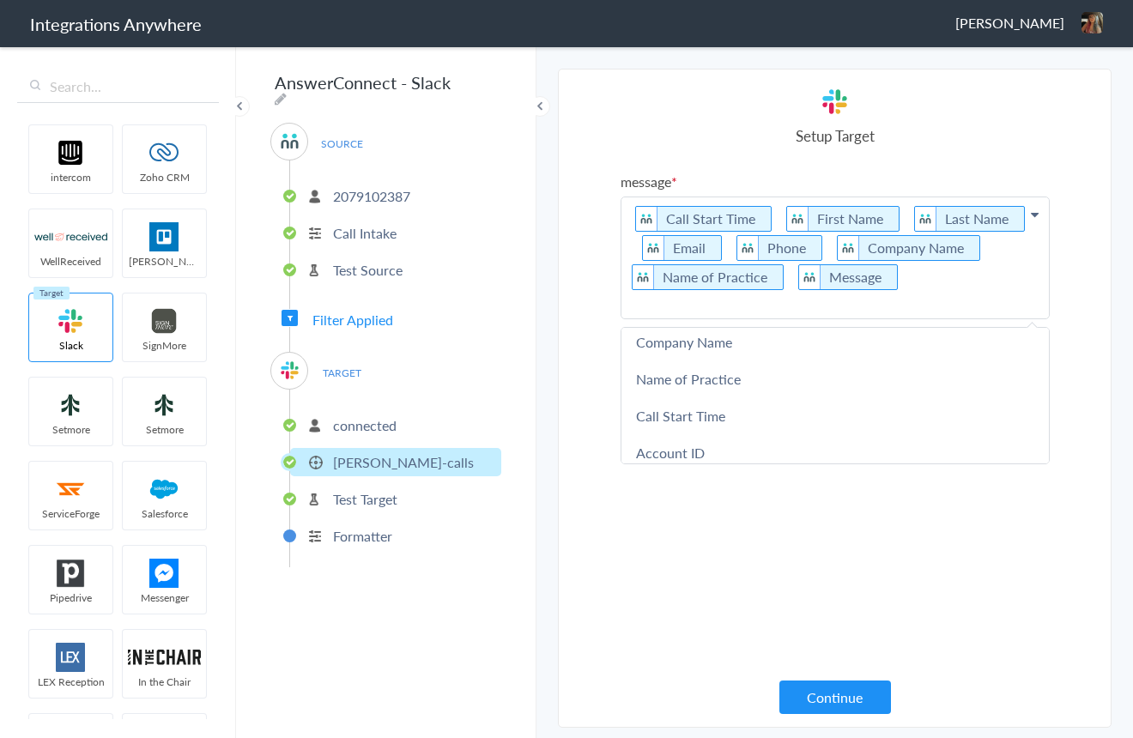
drag, startPoint x: 893, startPoint y: 613, endPoint x: 839, endPoint y: 705, distance: 106.6
click at [892, 613] on div "message Call Start Time First Name Last Name Email Phone Company Name Name of P…" at bounding box center [834, 427] width 429 height 511
click at [828, 699] on button "Continue" at bounding box center [835, 696] width 112 height 33
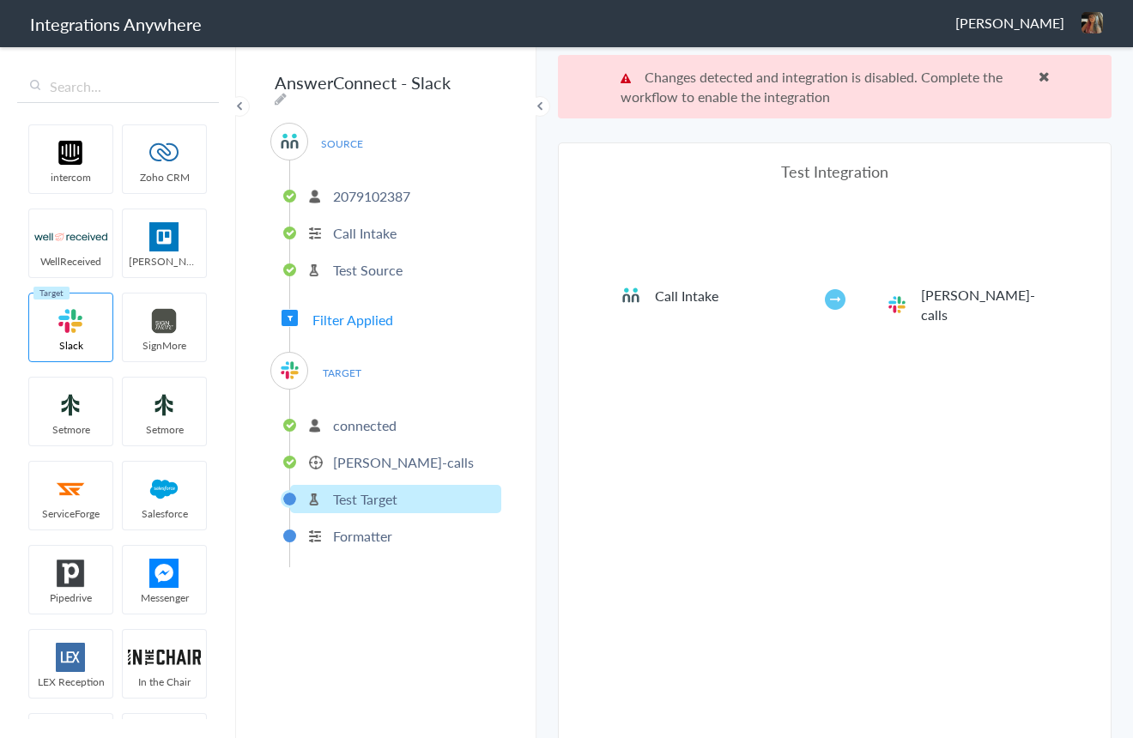
click at [1041, 76] on span at bounding box center [1043, 77] width 11 height 14
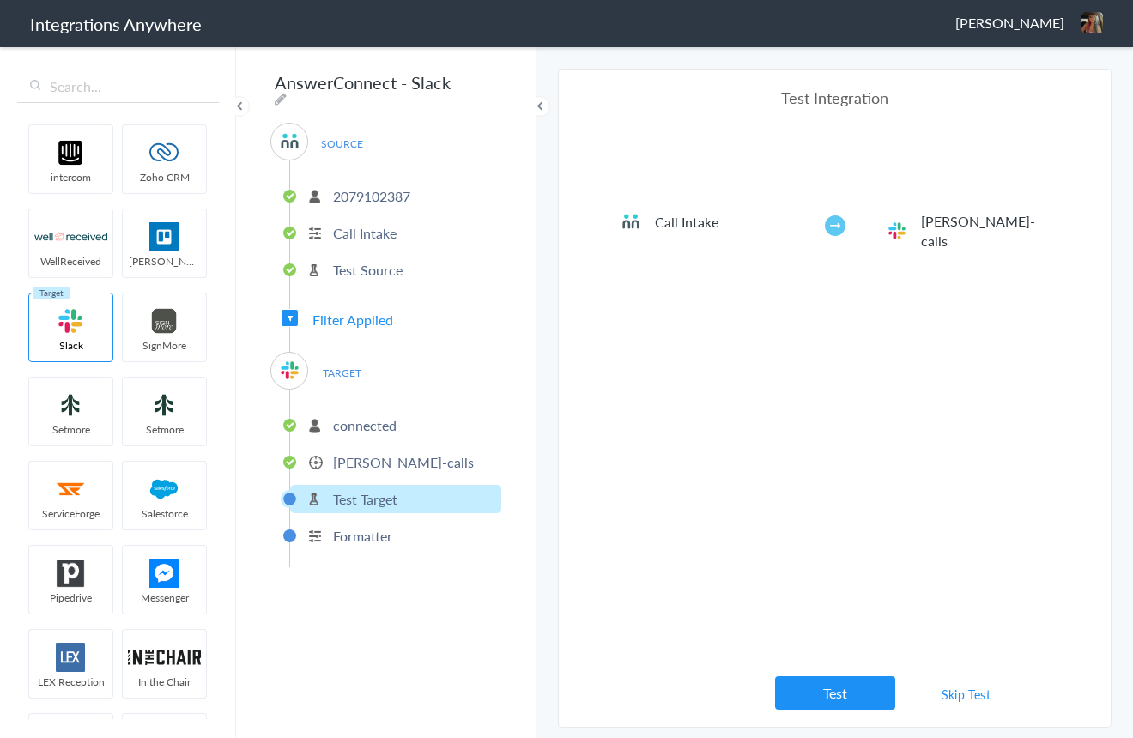
click at [814, 703] on button "Test" at bounding box center [835, 692] width 120 height 33
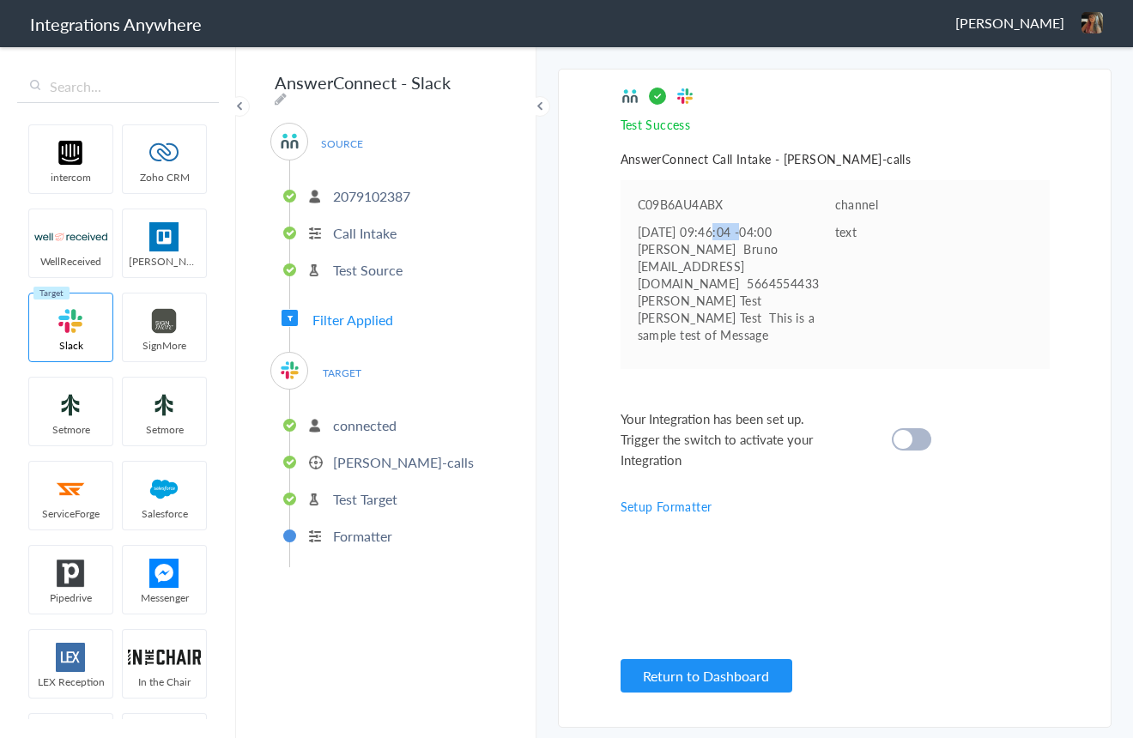
drag, startPoint x: 716, startPoint y: 233, endPoint x: 747, endPoint y: 233, distance: 30.9
click at [747, 233] on pre "2025-08-20 09:46:04 -04:00 Bruno Bruno bruno@test.com 5664554433 Bruno Test Bru…" at bounding box center [736, 283] width 197 height 120
drag, startPoint x: 770, startPoint y: 234, endPoint x: 804, endPoint y: 236, distance: 34.4
click at [804, 233] on pre "2025-08-20 09:46:04 -04:00 Bruno Bruno bruno@test.com 5664554433 Bruno Test Bru…" at bounding box center [736, 283] width 197 height 120
click at [668, 498] on link "Setup Formatter" at bounding box center [666, 506] width 92 height 17
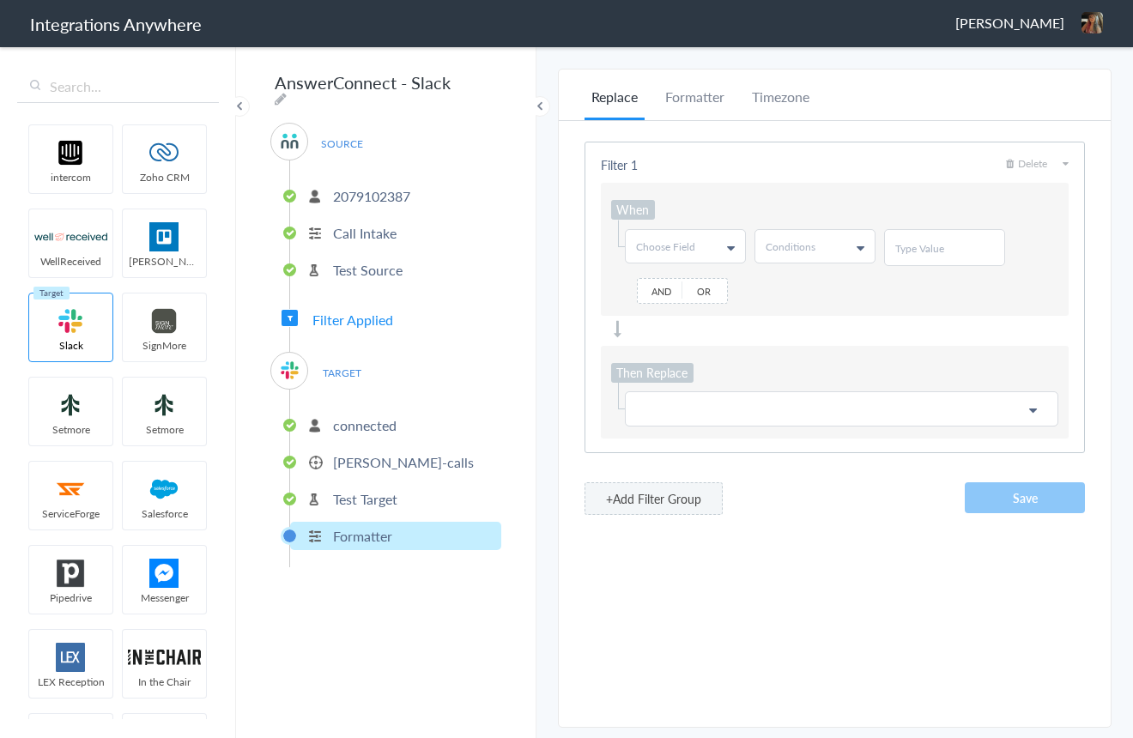
click at [680, 239] on span "Choose Field" at bounding box center [665, 246] width 59 height 15
click at [704, 321] on link "Call Start Time" at bounding box center [685, 319] width 118 height 32
click at [835, 250] on link "Conditions" at bounding box center [814, 246] width 119 height 33
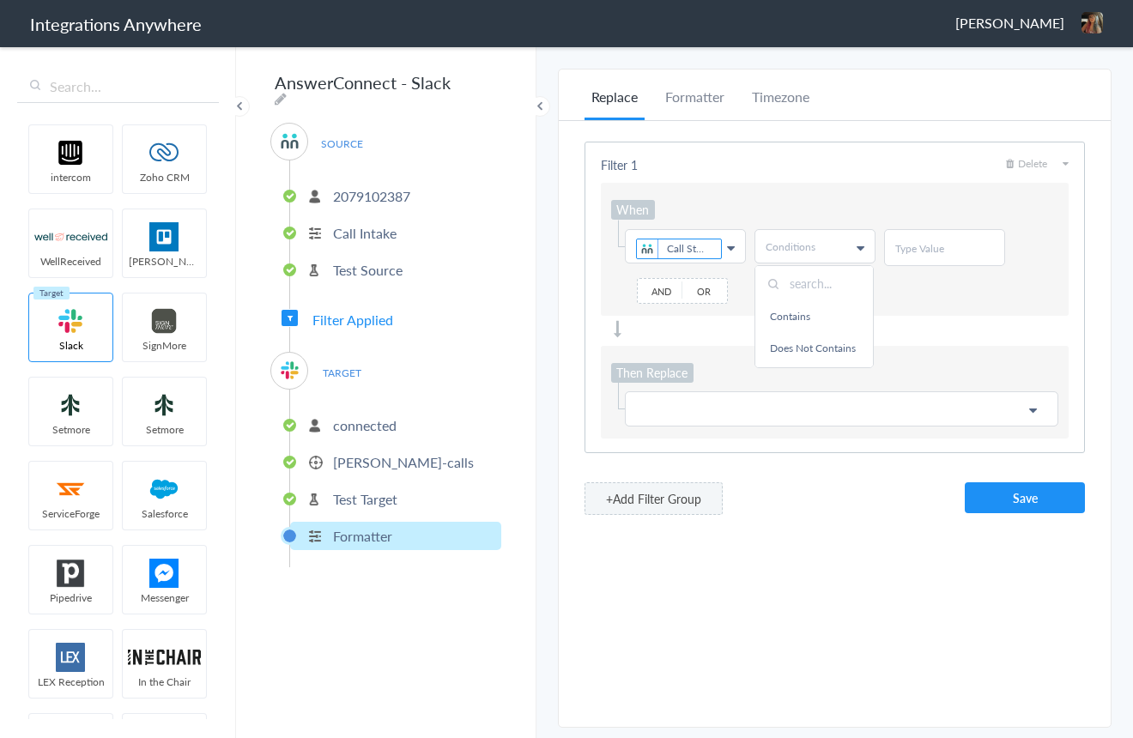
click at [803, 316] on link "Contains" at bounding box center [814, 316] width 118 height 32
click at [963, 248] on input "text" at bounding box center [944, 248] width 99 height 15
drag, startPoint x: 686, startPoint y: 100, endPoint x: 686, endPoint y: 120, distance: 20.6
click at [686, 100] on li "Formatter" at bounding box center [694, 103] width 73 height 33
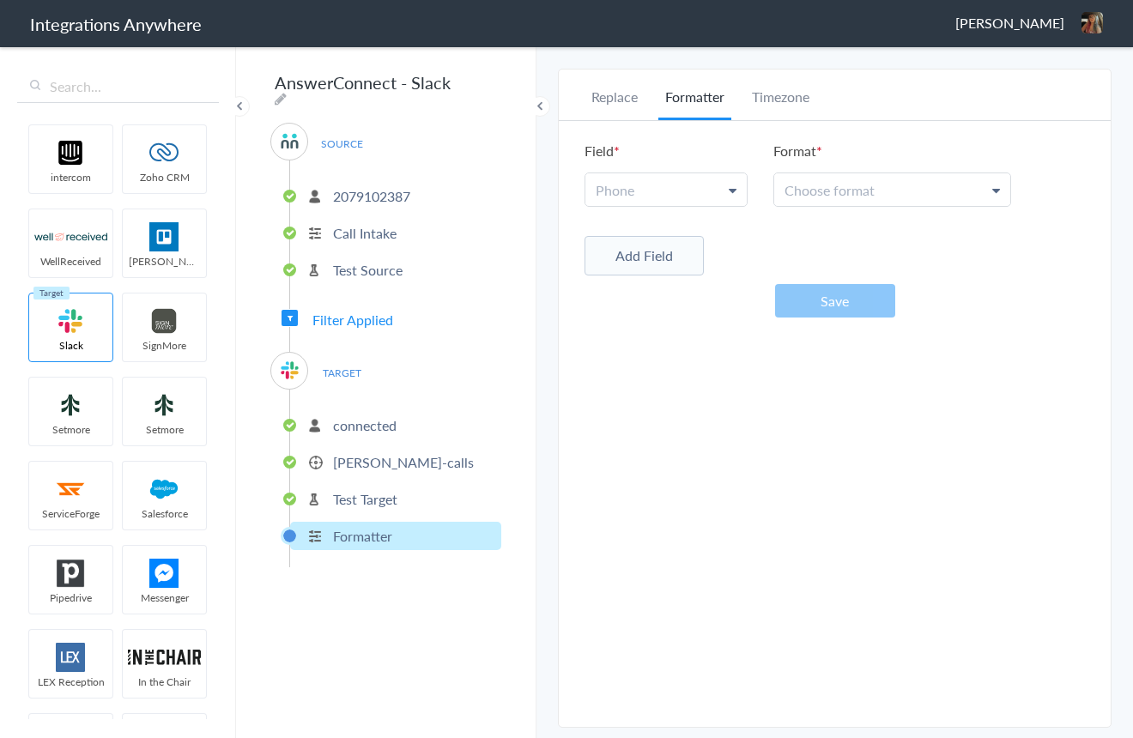
click at [695, 192] on link "Phone" at bounding box center [665, 189] width 161 height 33
click at [666, 238] on input "text" at bounding box center [665, 231] width 160 height 37
type input "date"
click at [736, 390] on div "Replace Formatter Timezone Timezone America/New_York (Source) UTC America/New_Y…" at bounding box center [835, 398] width 552 height 623
click at [775, 98] on li "Timezone" at bounding box center [780, 103] width 71 height 33
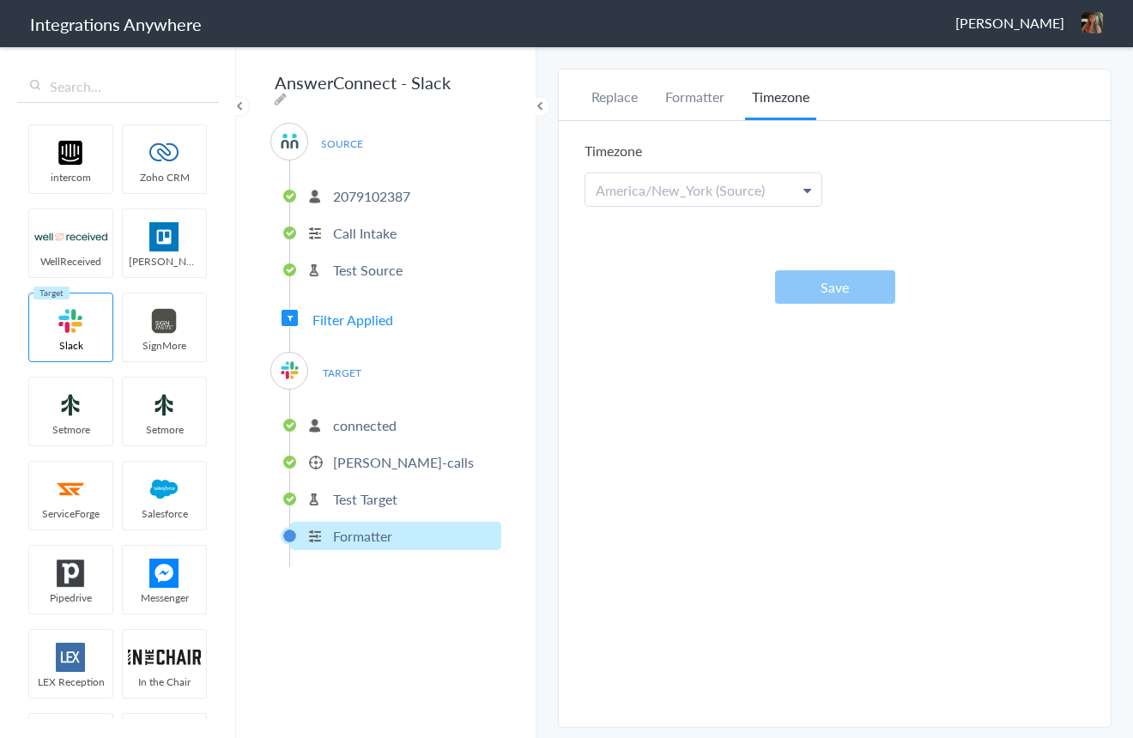
click at [671, 196] on span "America/New_York (Source)" at bounding box center [680, 190] width 169 height 20
click at [681, 233] on input "text" at bounding box center [702, 231] width 234 height 37
type input "new"
click at [717, 261] on link "America/New_York (Source)" at bounding box center [702, 268] width 234 height 37
drag, startPoint x: 850, startPoint y: 283, endPoint x: 839, endPoint y: 309, distance: 27.7
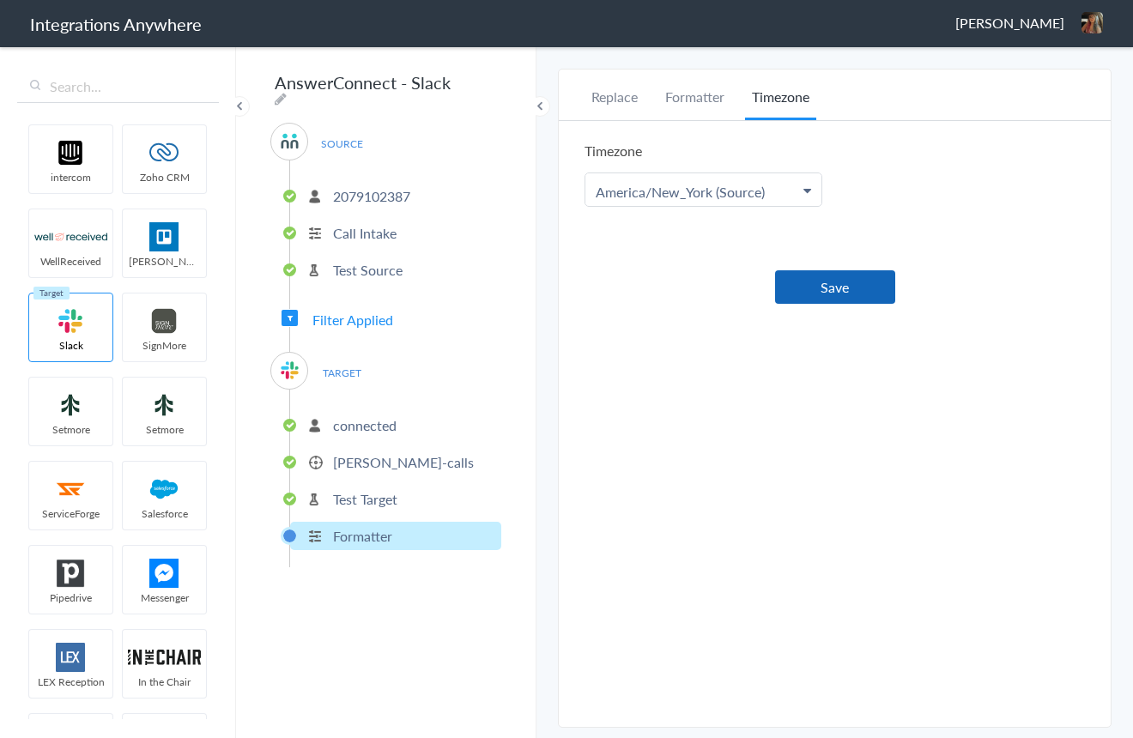
click at [850, 284] on button "Save" at bounding box center [835, 286] width 120 height 33
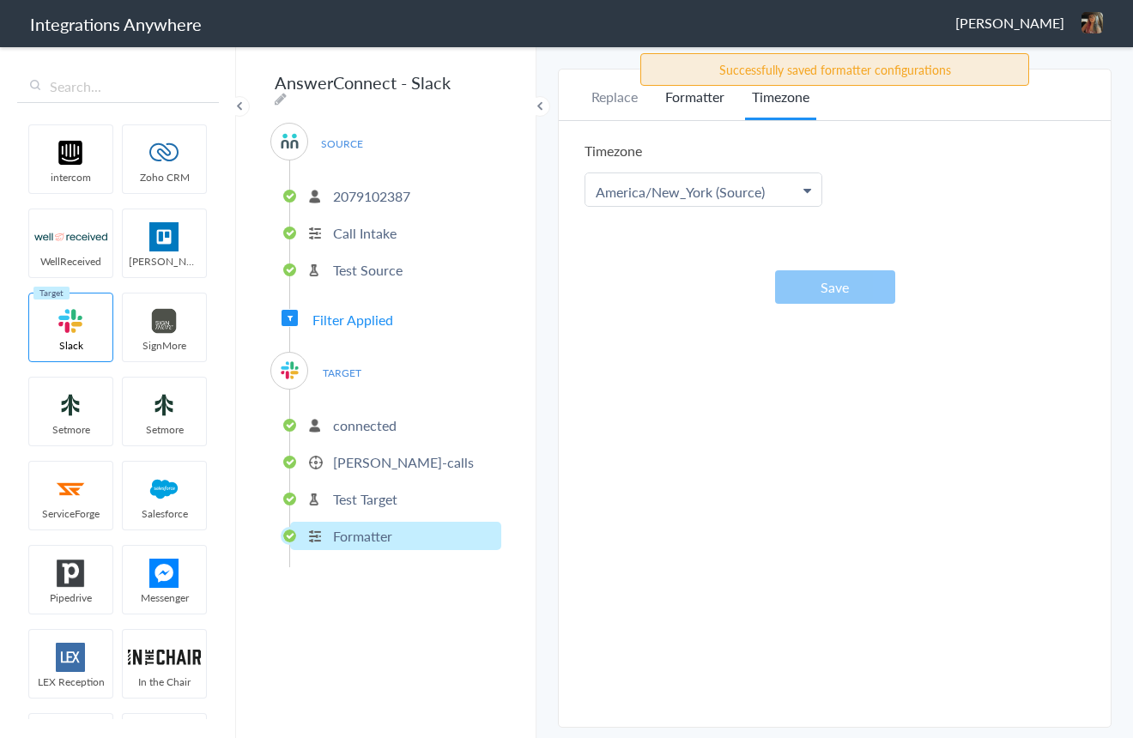
click at [705, 105] on li "Formatter" at bounding box center [694, 103] width 73 height 33
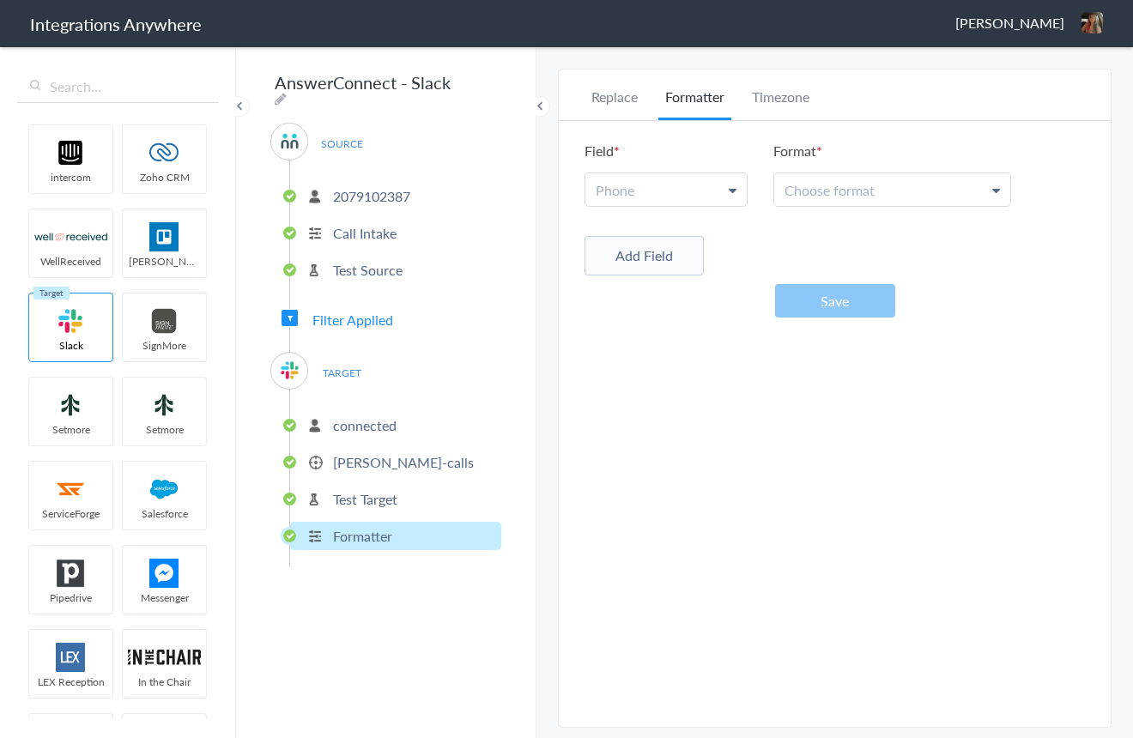
click at [630, 255] on button "Add Field" at bounding box center [643, 255] width 119 height 39
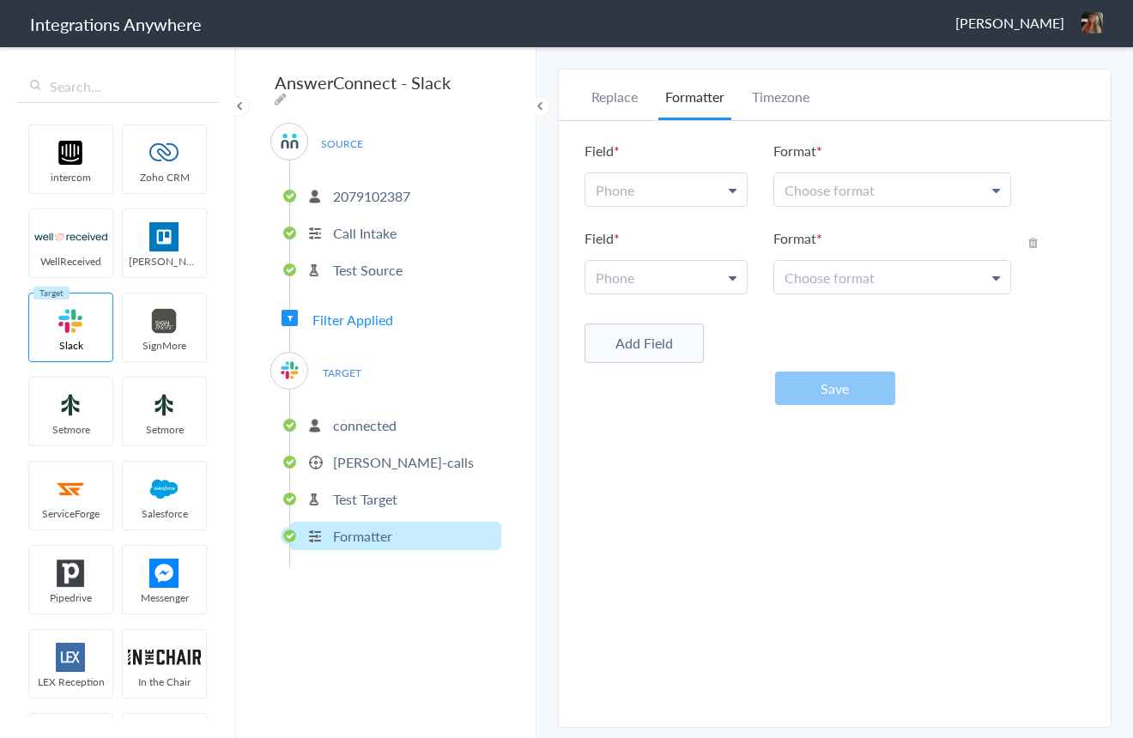
click at [696, 288] on link "Phone" at bounding box center [665, 277] width 161 height 33
drag, startPoint x: 730, startPoint y: 436, endPoint x: 719, endPoint y: 422, distance: 17.7
click at [723, 427] on div "Replace Formatter Timezone Timezone America/New_York (Source) America/New_York …" at bounding box center [835, 398] width 552 height 623
click at [623, 100] on li "Replace" at bounding box center [614, 103] width 60 height 33
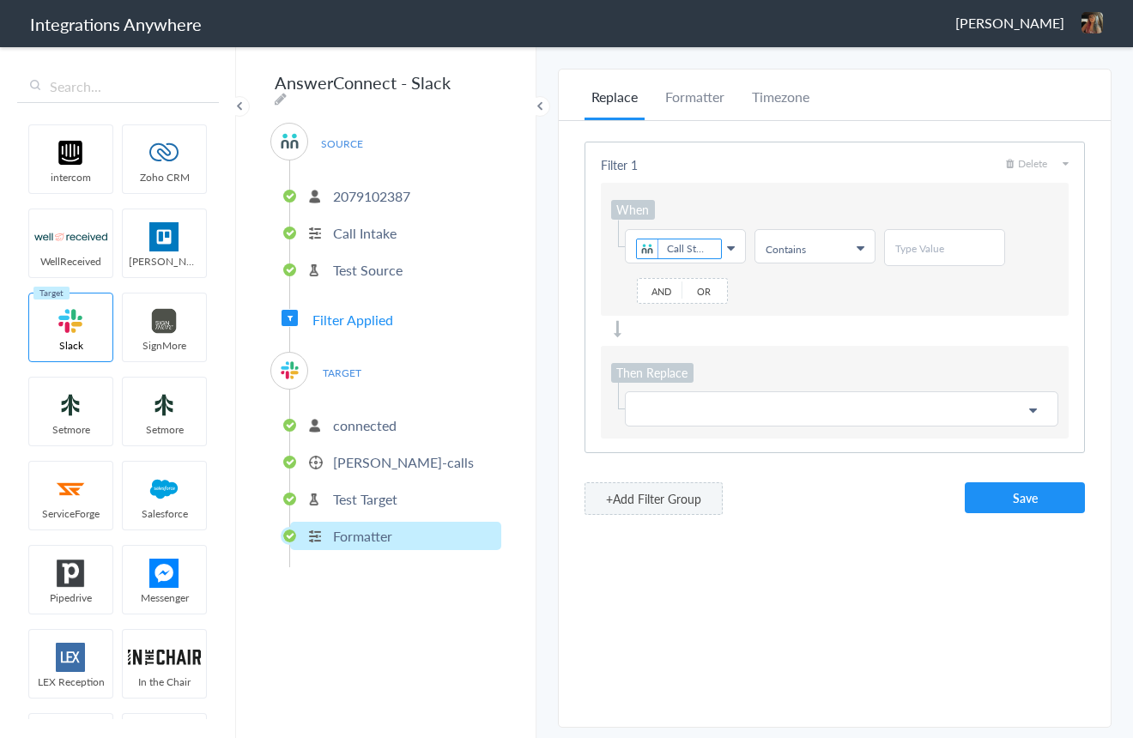
click at [842, 253] on ul "Contains" at bounding box center [814, 249] width 99 height 15
click at [801, 335] on link "Exists" at bounding box center [814, 351] width 118 height 32
click at [660, 406] on p at bounding box center [841, 406] width 411 height 21
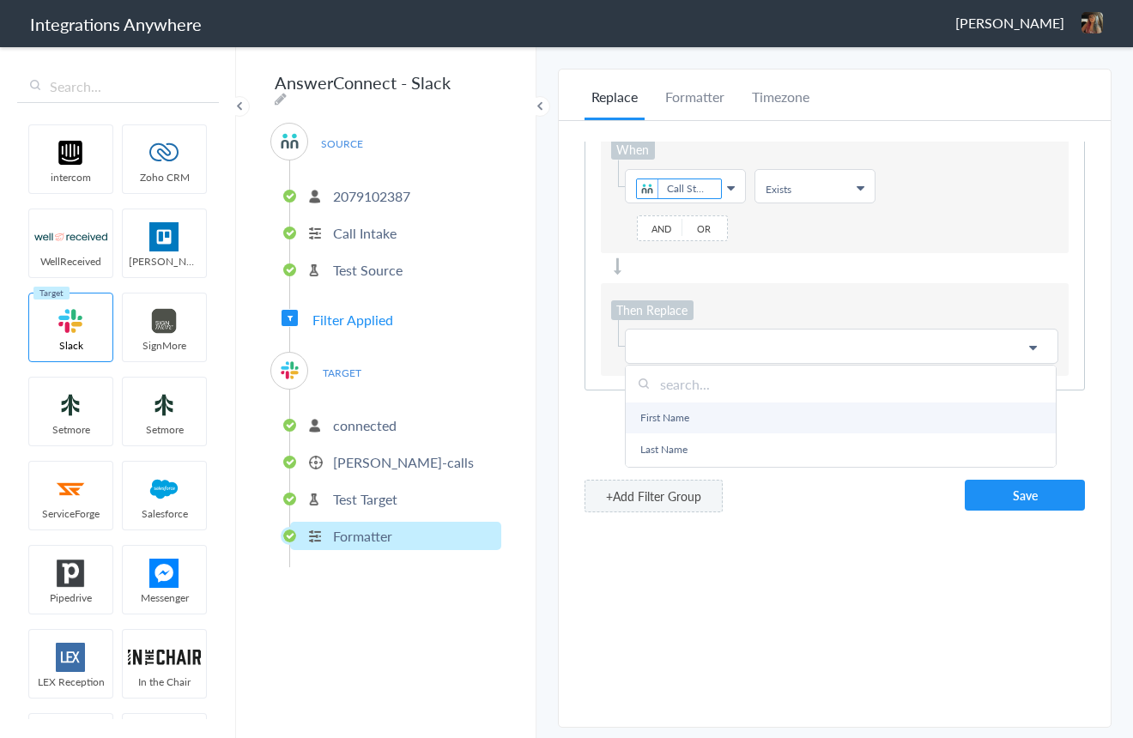
scroll to position [0, 0]
click at [824, 535] on div "Replace Formatter Timezone Timezone America/New_York (Source) America/New_York …" at bounding box center [835, 398] width 552 height 623
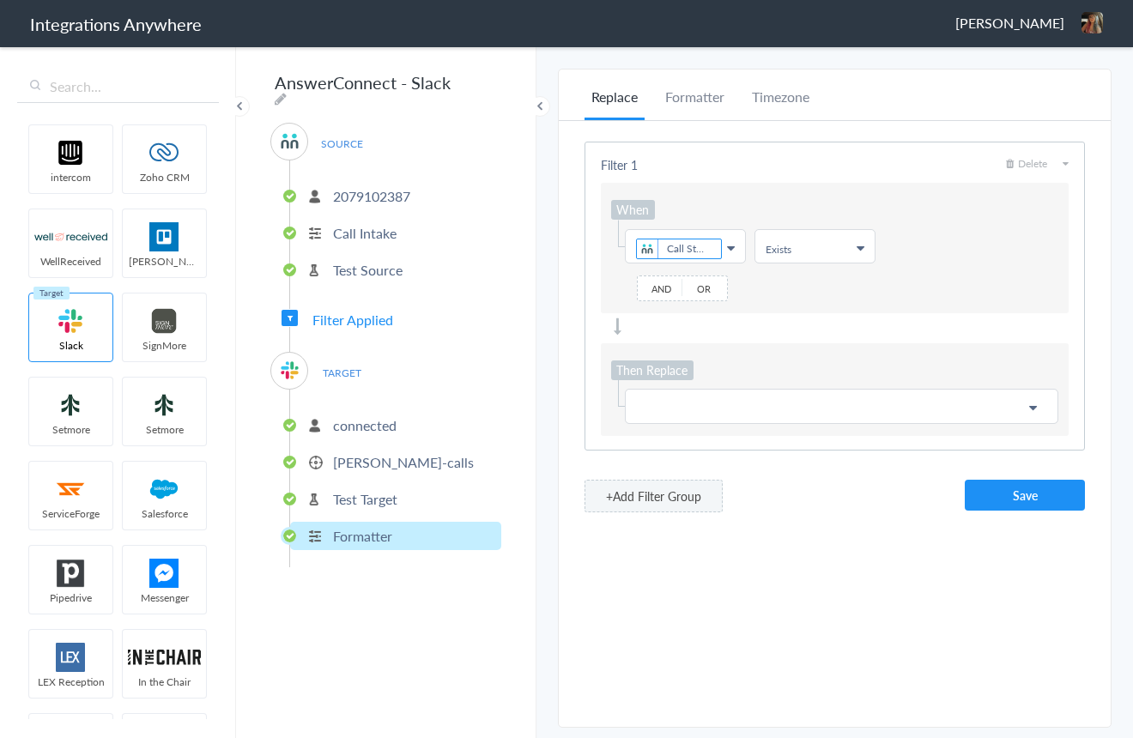
click at [1022, 163] on span "Delete" at bounding box center [1026, 163] width 41 height 15
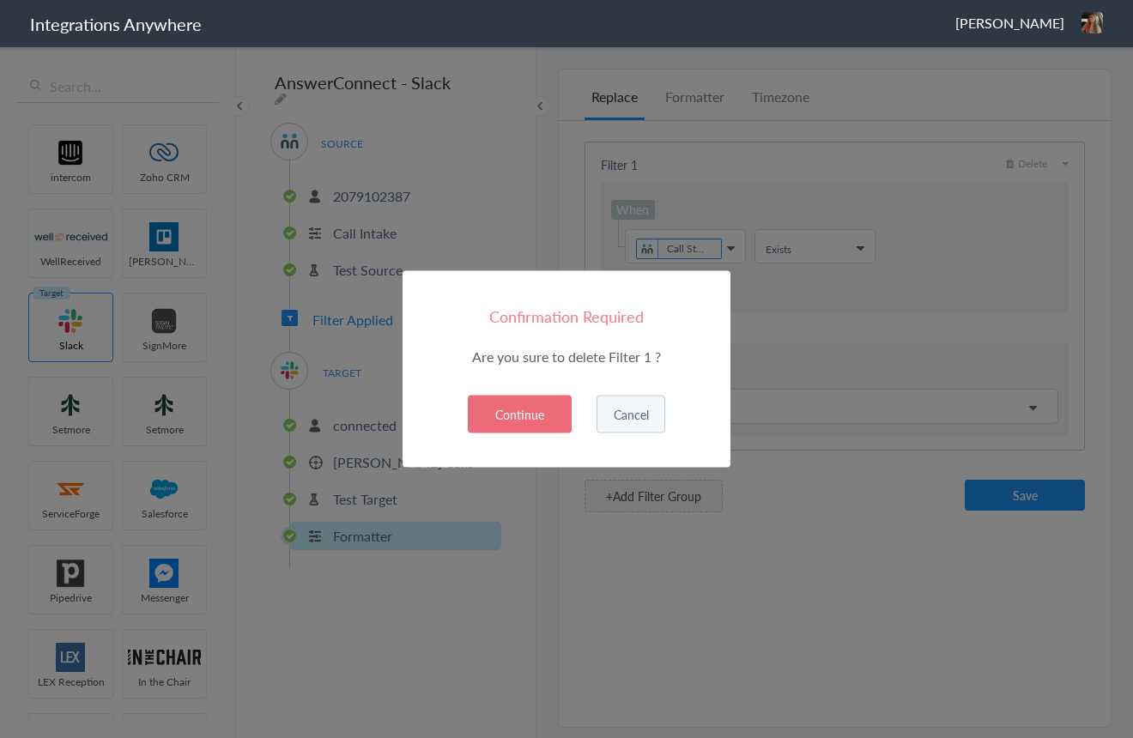
drag, startPoint x: 539, startPoint y: 413, endPoint x: 653, endPoint y: 411, distance: 114.1
click at [539, 413] on button "Continue" at bounding box center [520, 415] width 104 height 38
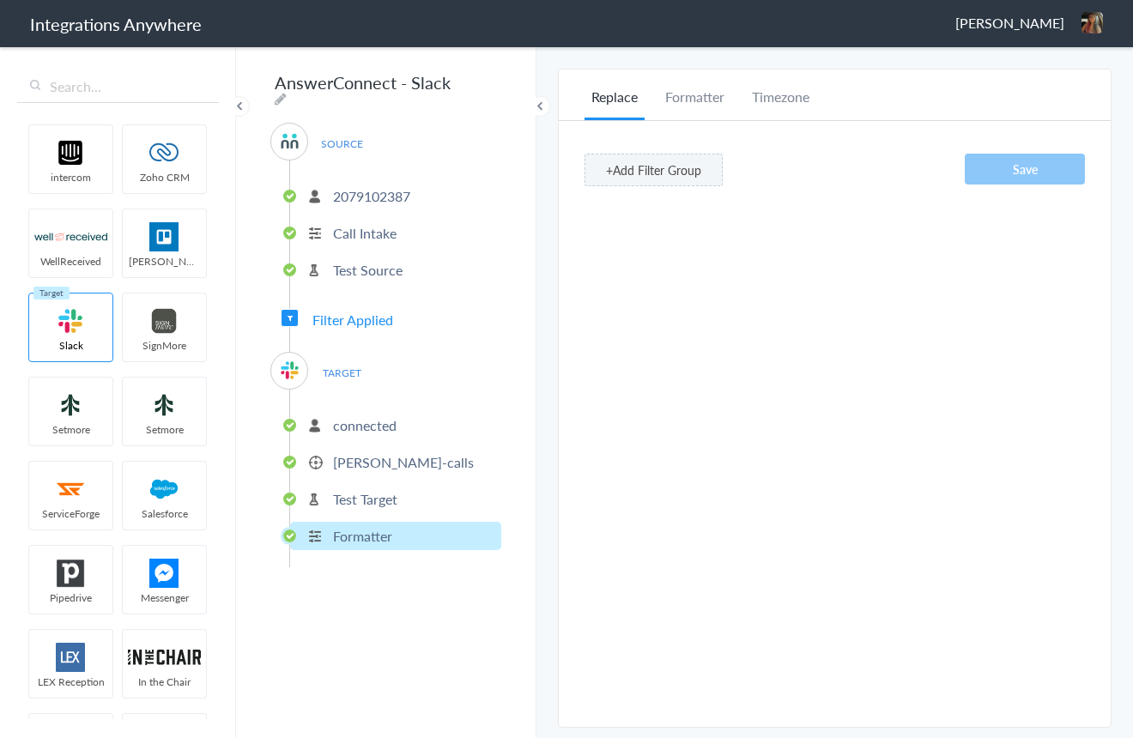
click at [336, 493] on p "Test Target" at bounding box center [365, 499] width 64 height 20
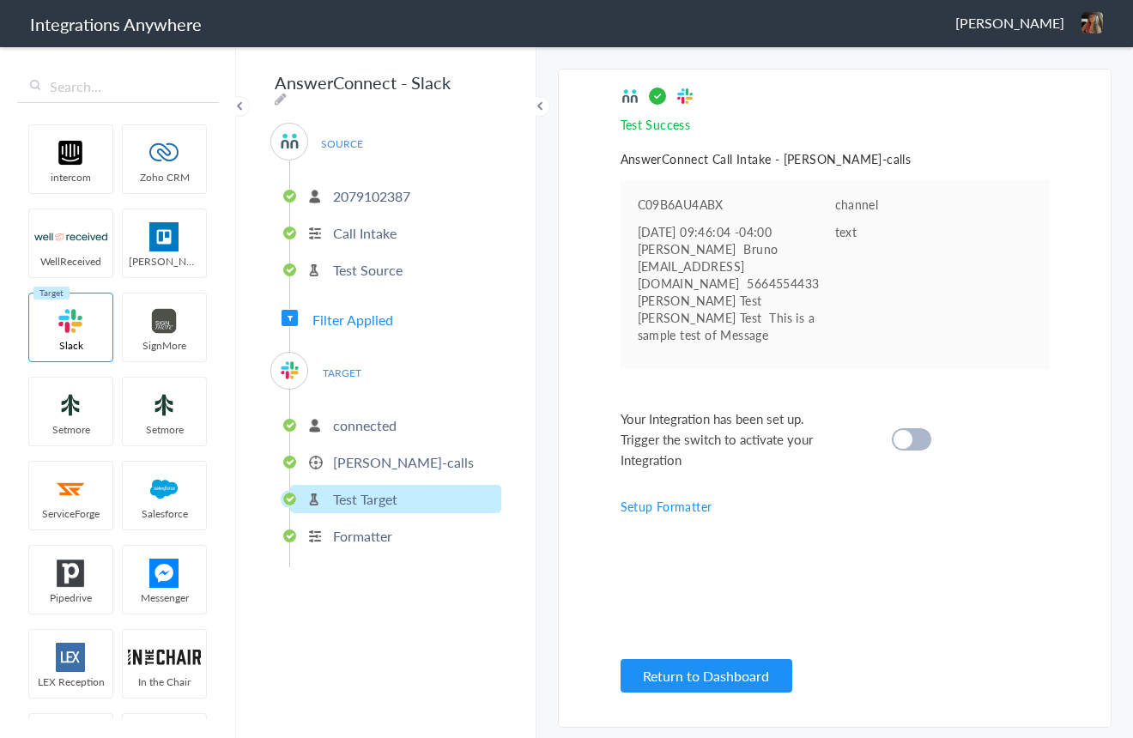
click at [361, 455] on p "Nate-calls" at bounding box center [403, 462] width 141 height 20
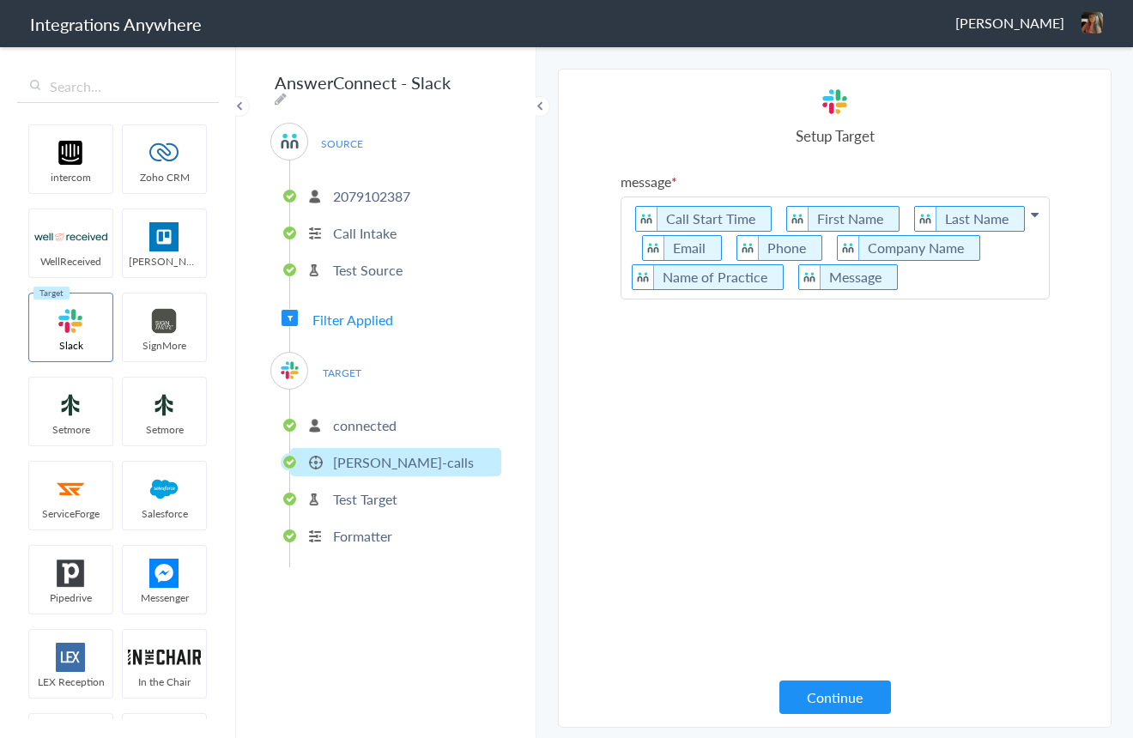
click at [626, 220] on p "Call Start Time First Name Last Name Email Phone Company Name Name of Practice …" at bounding box center [834, 247] width 427 height 101
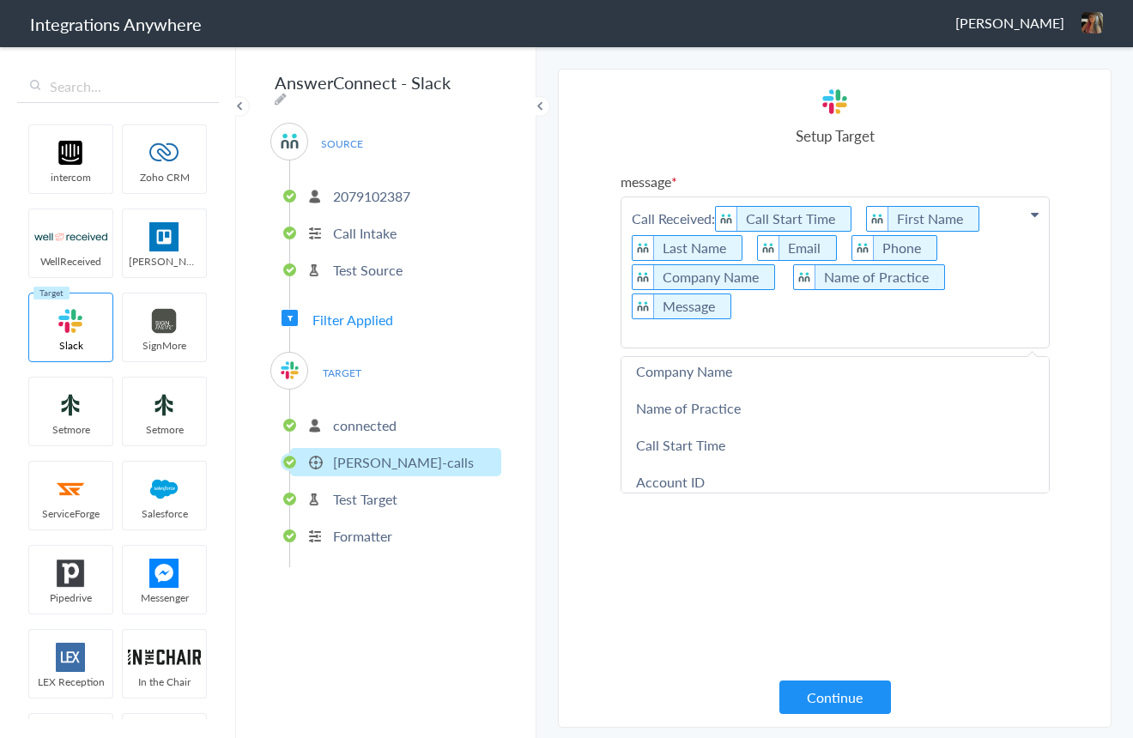
click at [853, 215] on p "Call Received: Call Start Time First Name Last Name Email Phone Company Name Na…" at bounding box center [834, 272] width 427 height 150
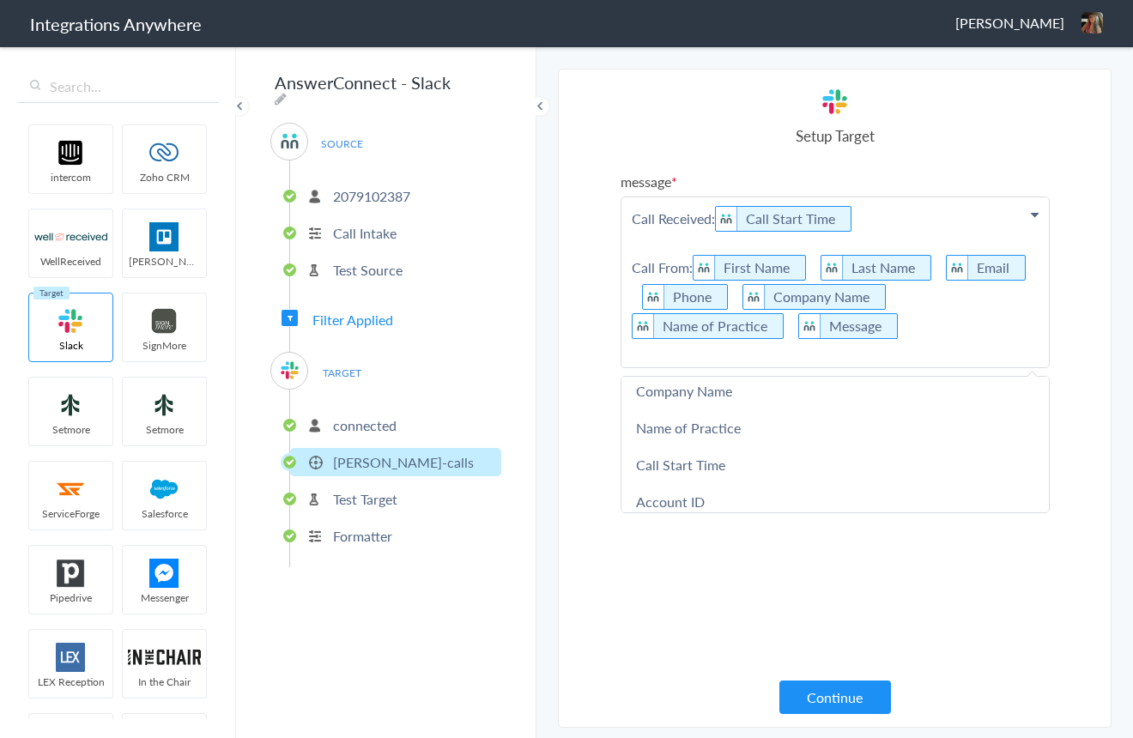
click at [933, 267] on p "Call Received: Call Start Time Call From: First Name Last Name Email Phone Comp…" at bounding box center [834, 282] width 427 height 170
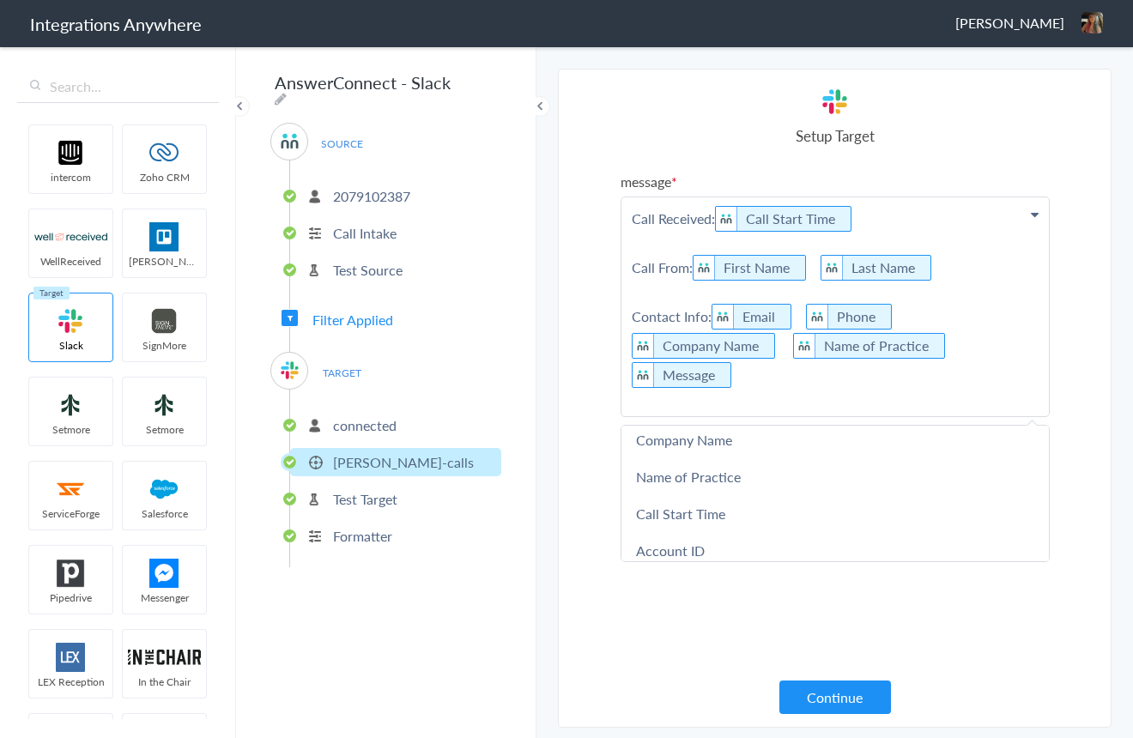
click at [914, 320] on p "Call Received: Call Start Time Call From: First Name Last Name Contact Info: Em…" at bounding box center [834, 306] width 427 height 219
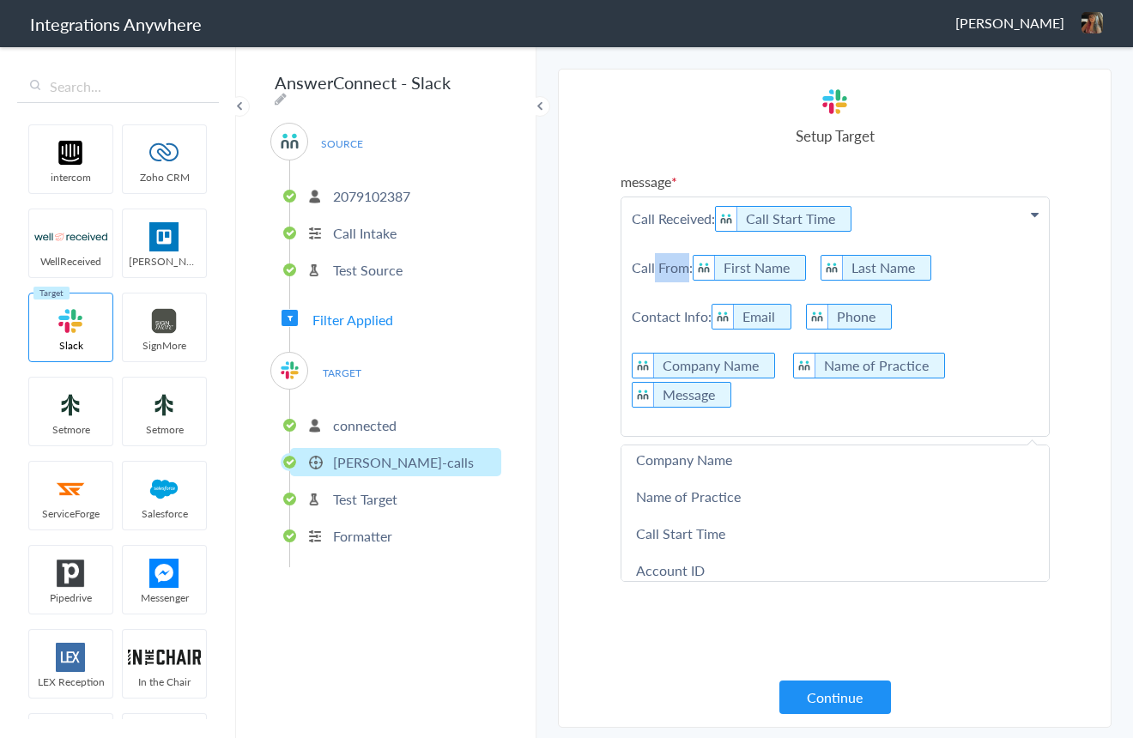
drag, startPoint x: 686, startPoint y: 269, endPoint x: 654, endPoint y: 271, distance: 32.7
click at [654, 271] on p "Call Received: Call Start Time Call From: First Name Last Name Contact Info: Em…" at bounding box center [834, 316] width 427 height 239
click at [623, 363] on p "Call Received: Call Start Time Caller: First Name Last Name Contact Info: Email…" at bounding box center [834, 316] width 427 height 239
click at [623, 366] on p "Call Received: Call Start Time Caller: First Name Last Name Contact Info: Email…" at bounding box center [834, 316] width 427 height 239
click at [623, 365] on p "Call Received: Call Start Time Caller: First Name Last Name Contact Info: Email…" at bounding box center [834, 316] width 427 height 239
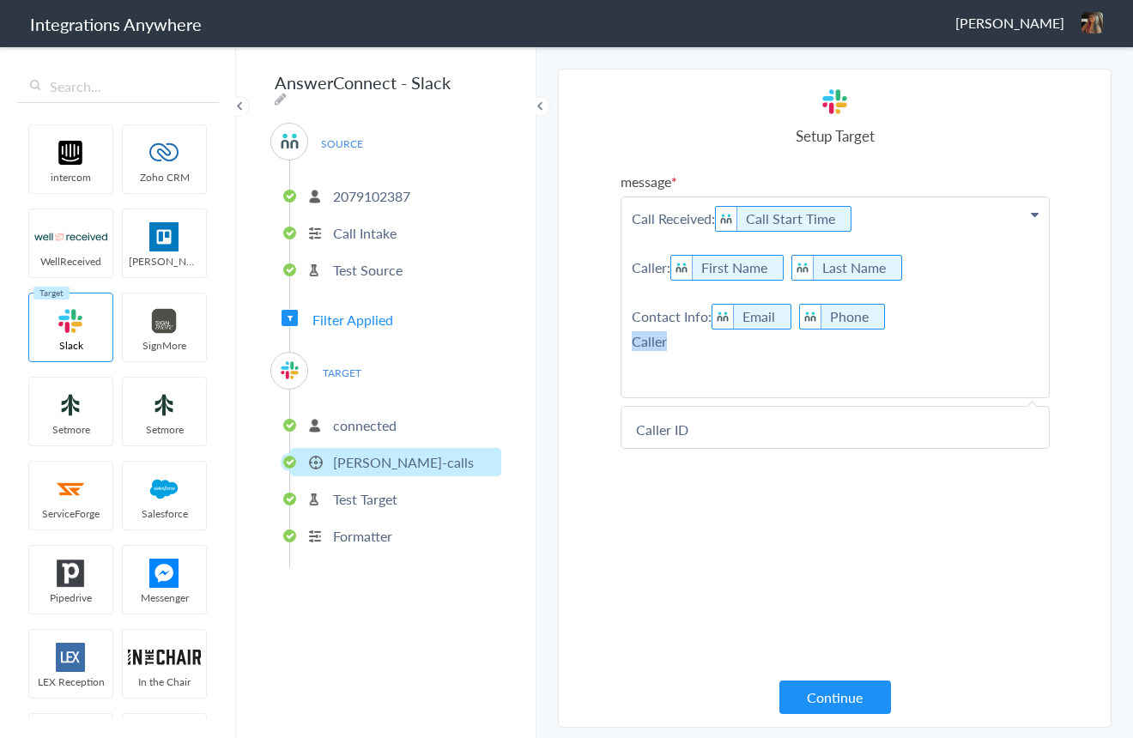
drag, startPoint x: 672, startPoint y: 342, endPoint x: 612, endPoint y: 342, distance: 60.1
click at [612, 342] on section "Select Account 2079102387 Rename Delete (12 minutes ago) 7048485436 Rename Dele…" at bounding box center [834, 398] width 553 height 659
drag, startPoint x: 674, startPoint y: 342, endPoint x: 641, endPoint y: 342, distance: 33.5
click at [600, 340] on section "Select Account 2079102387 Rename Delete (12 minutes ago) 7048485436 Rename Dele…" at bounding box center [834, 398] width 553 height 659
click at [638, 306] on p "Call Received: Call Start Time Caller: First Name Last Name Contact Info: Email…" at bounding box center [834, 267] width 427 height 141
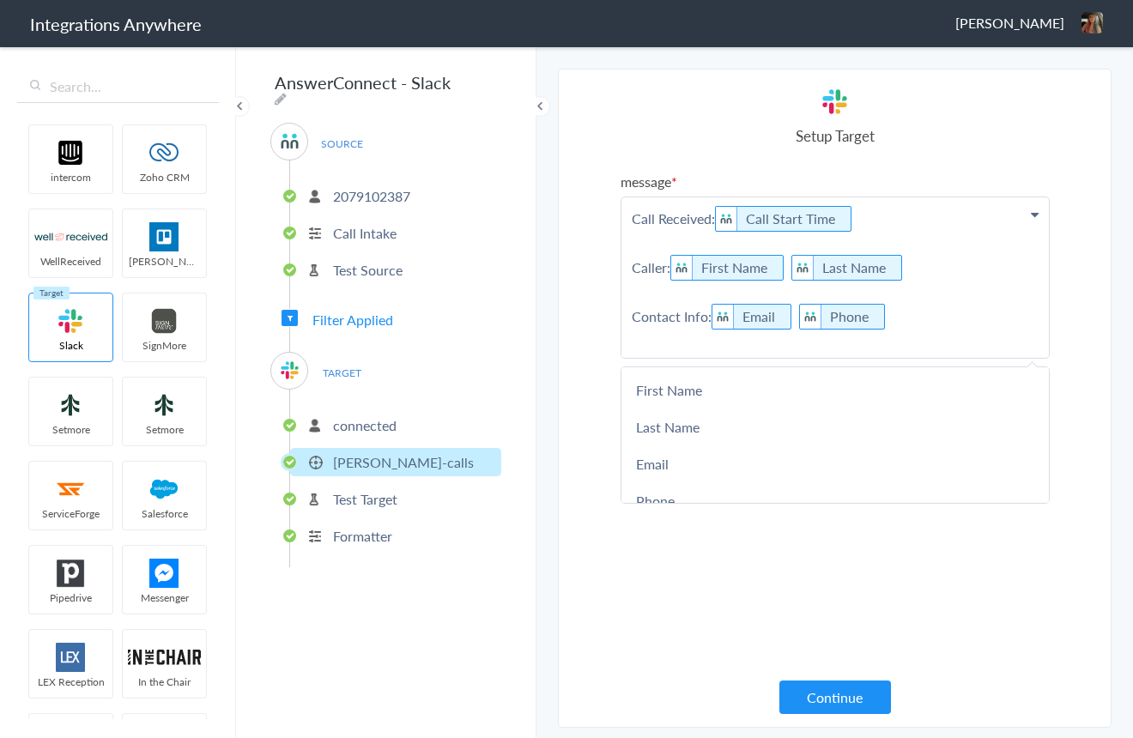
click at [629, 316] on p "Call Received: Call Start Time Caller: First Name Last Name Contact Info: Email…" at bounding box center [834, 277] width 427 height 160
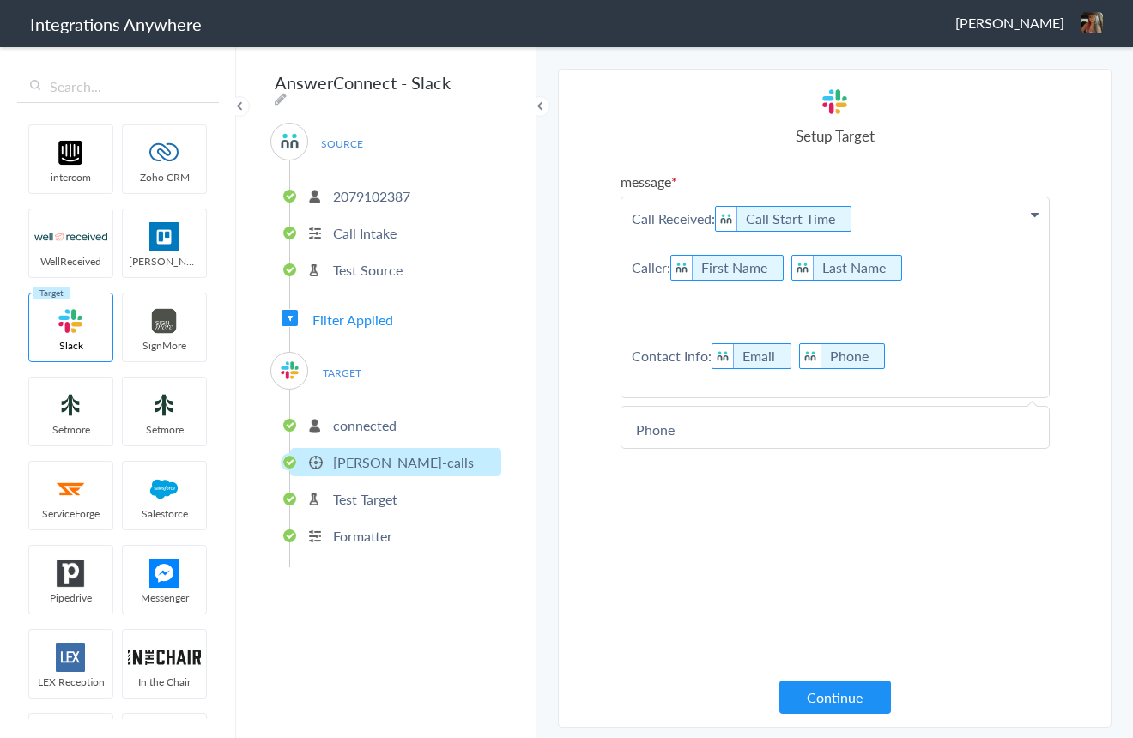
click at [634, 307] on p "Call Received: Call Start Time Caller: First Name Last Name Contact Info: Email…" at bounding box center [834, 297] width 427 height 200
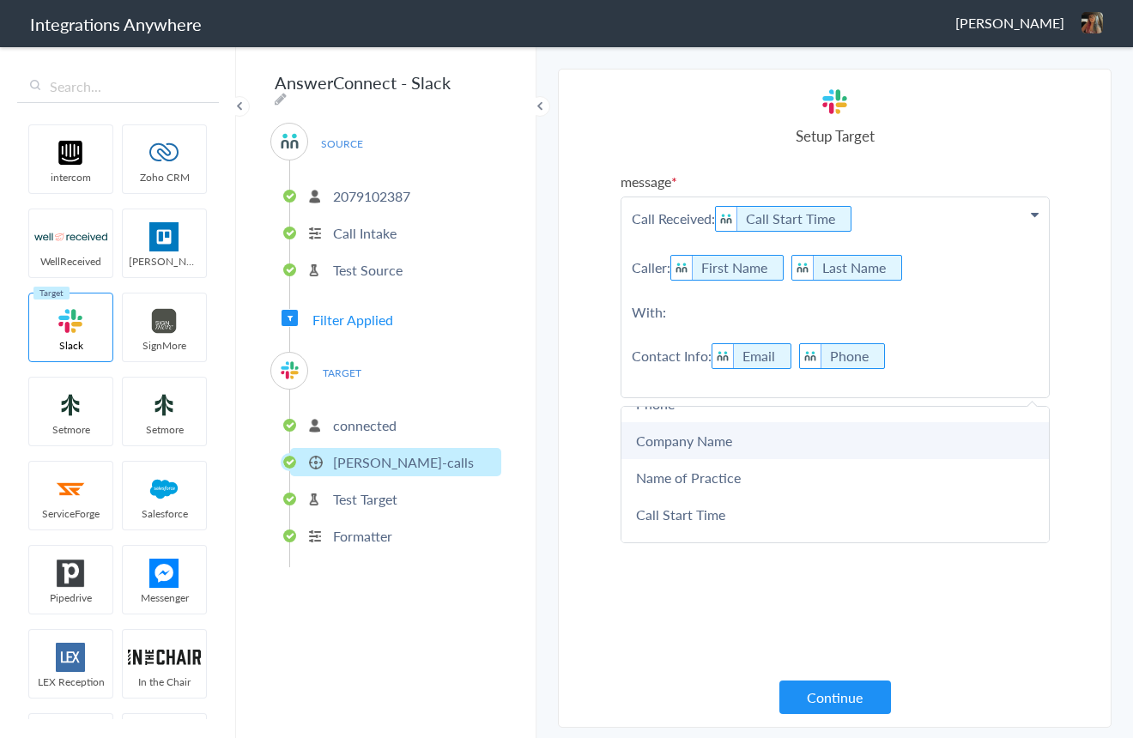
scroll to position [138, 0]
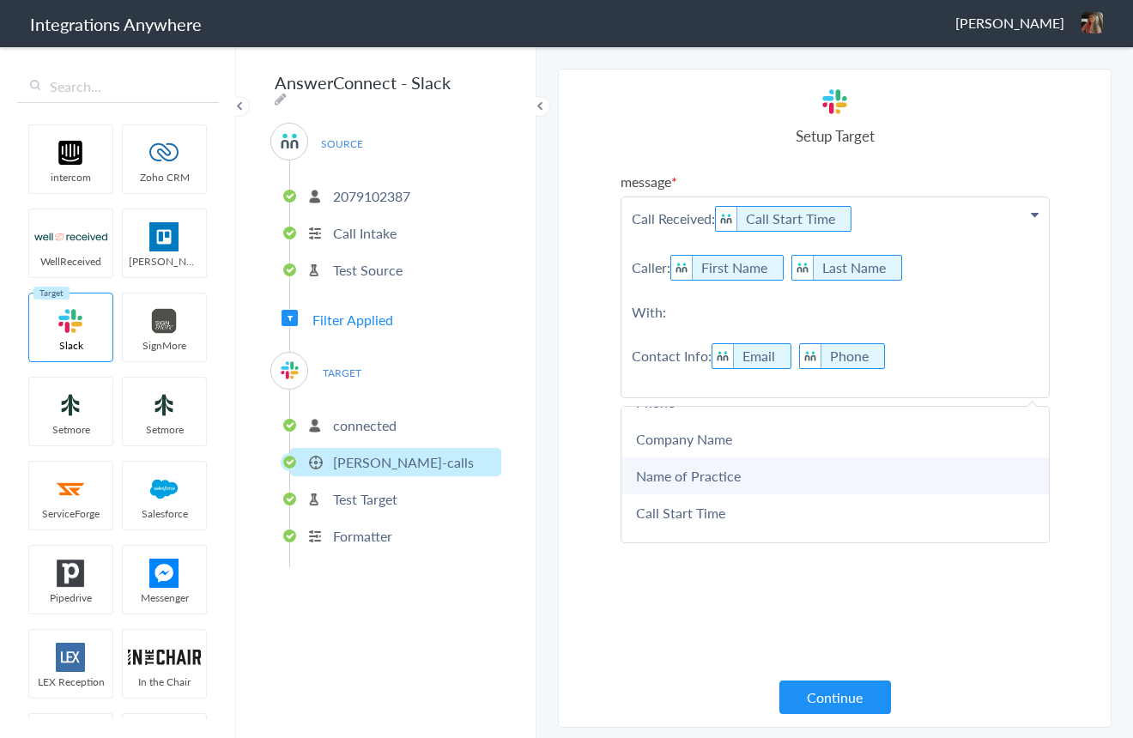
click at [749, 481] on link "Name of Practice" at bounding box center [834, 475] width 427 height 37
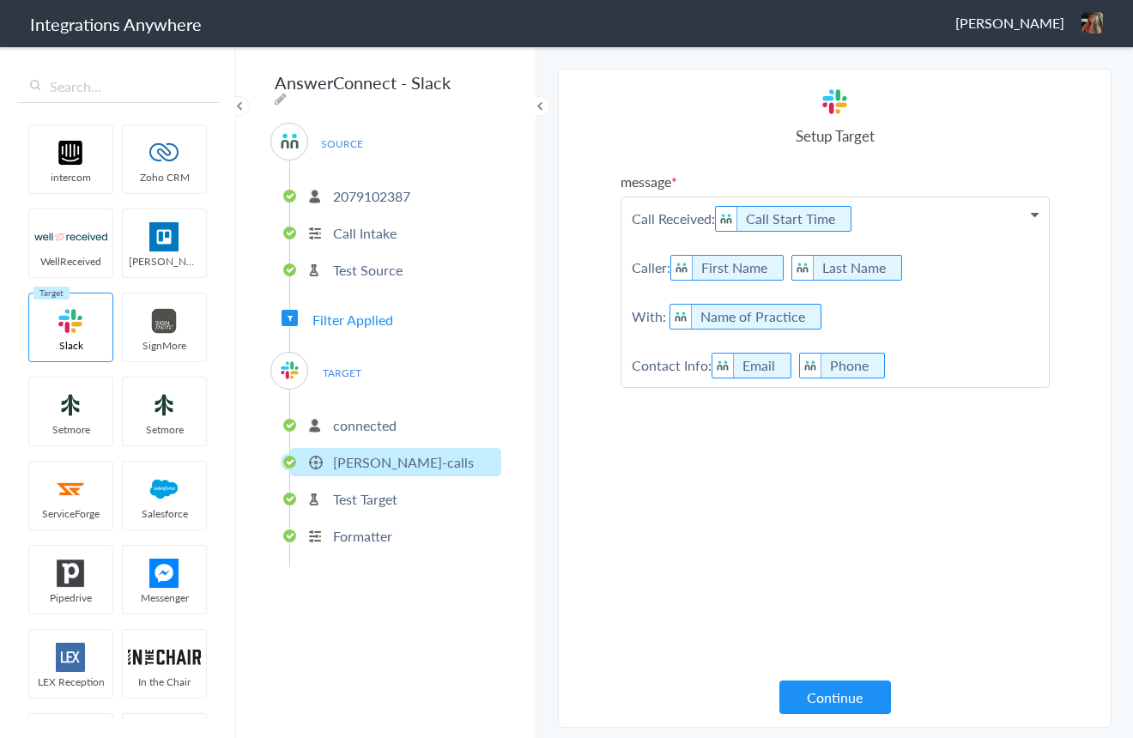
click at [853, 316] on p "Call Received: Call Start Time Caller: First Name Last Name With: Name of Pract…" at bounding box center [834, 292] width 427 height 190
click at [727, 454] on link "Company Name" at bounding box center [834, 448] width 427 height 37
click at [928, 368] on p "Call Received: Call Start Time Caller: First Name Last Name With: Name of Pract…" at bounding box center [834, 292] width 427 height 190
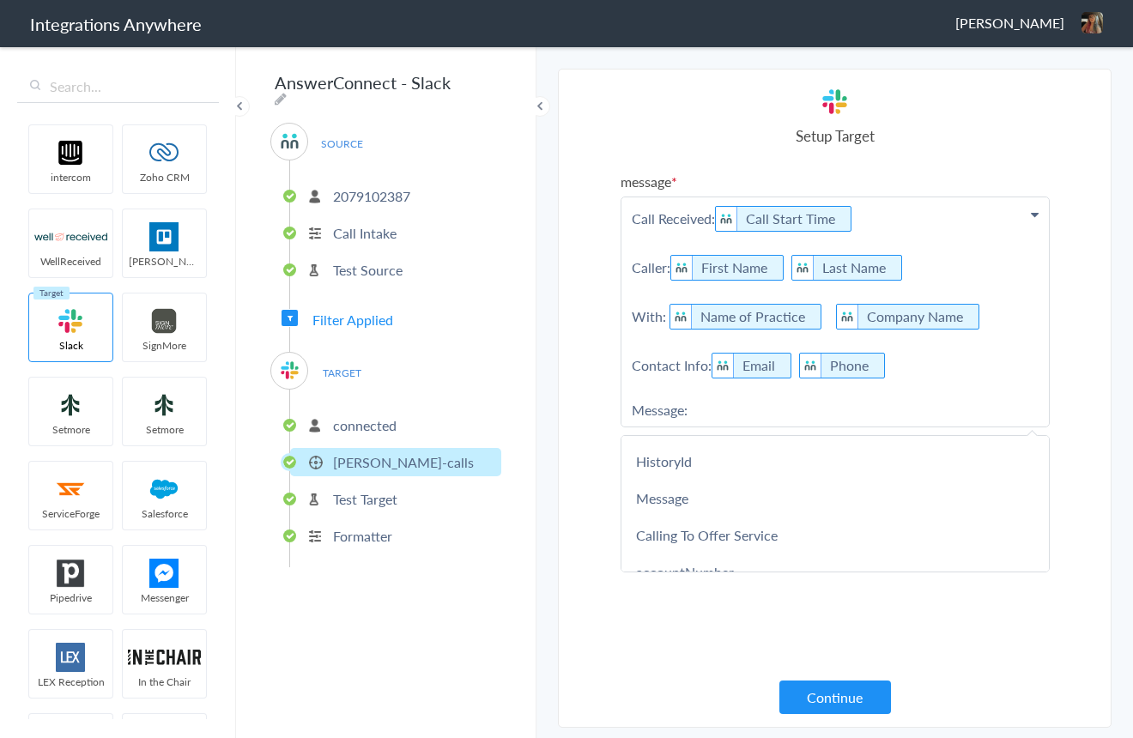
scroll to position [336, 0]
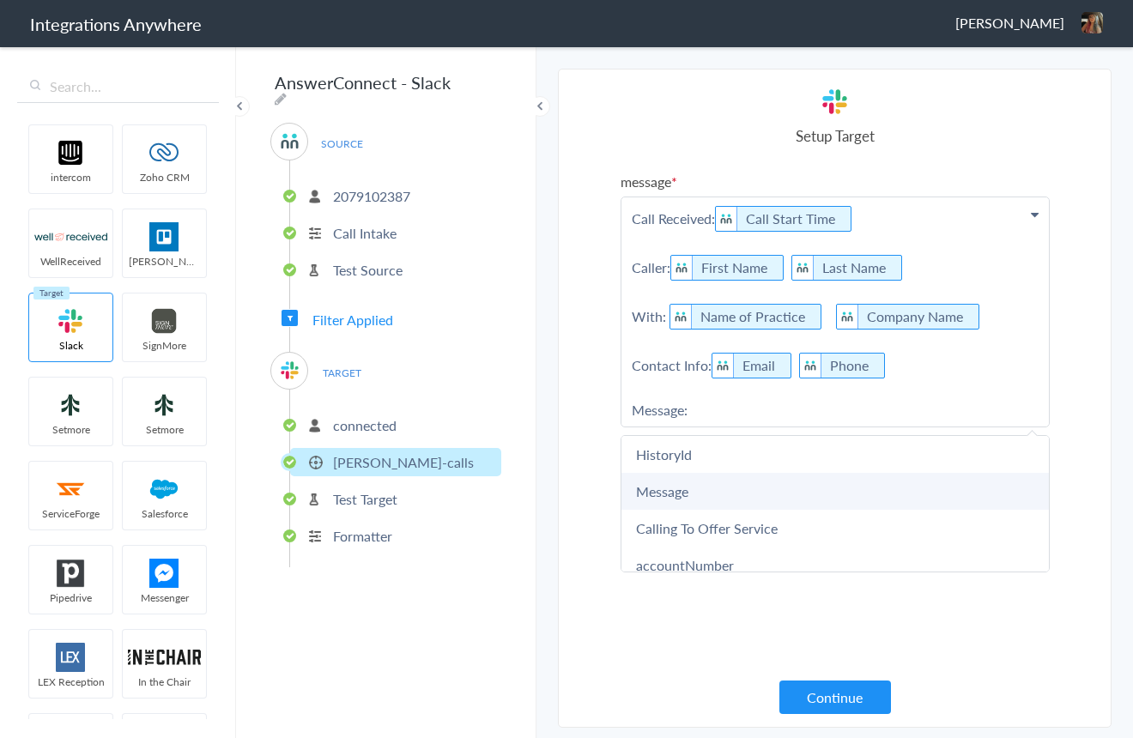
click at [679, 494] on link "Message" at bounding box center [834, 491] width 427 height 37
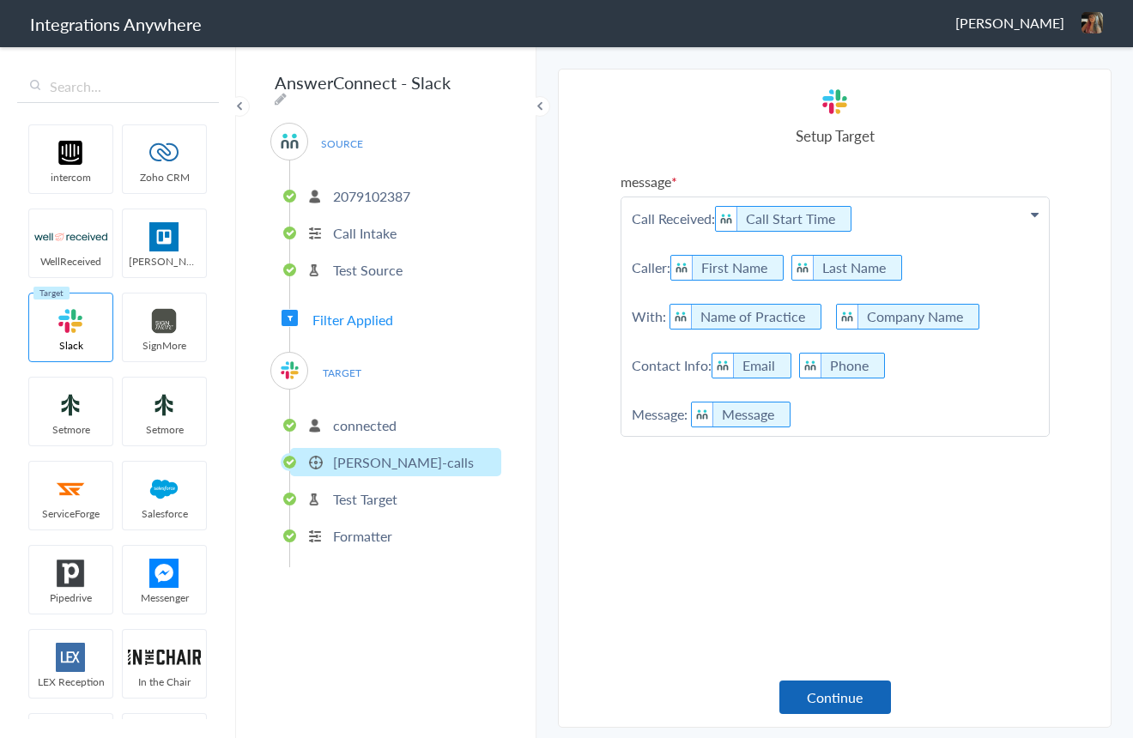
click at [841, 695] on button "Continue" at bounding box center [835, 696] width 112 height 33
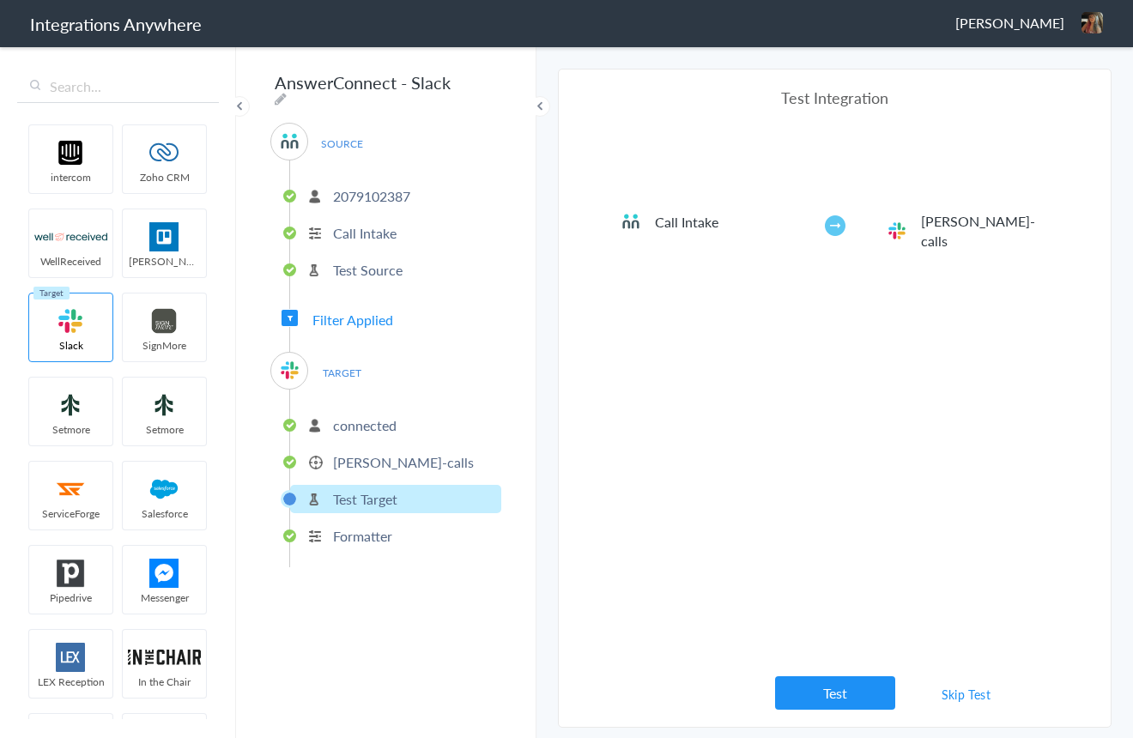
click at [810, 699] on button "Test" at bounding box center [835, 692] width 120 height 33
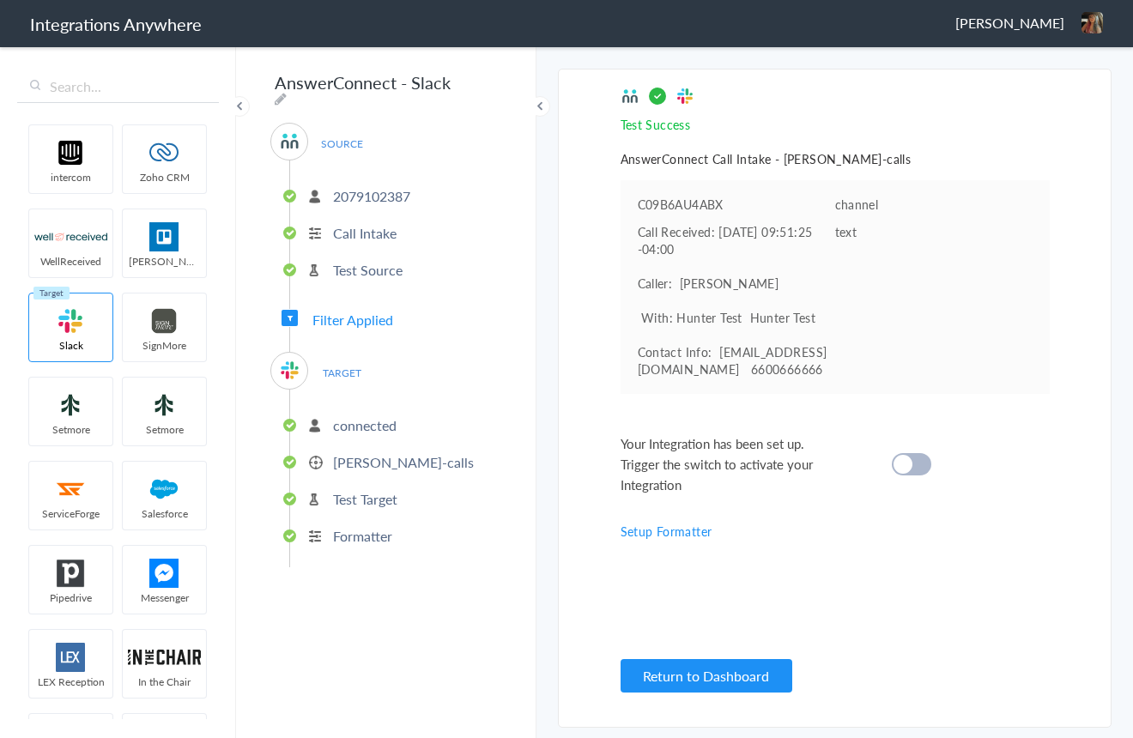
click at [916, 465] on div at bounding box center [911, 464] width 39 height 22
click at [702, 681] on button "Return to Dashboard" at bounding box center [706, 675] width 172 height 33
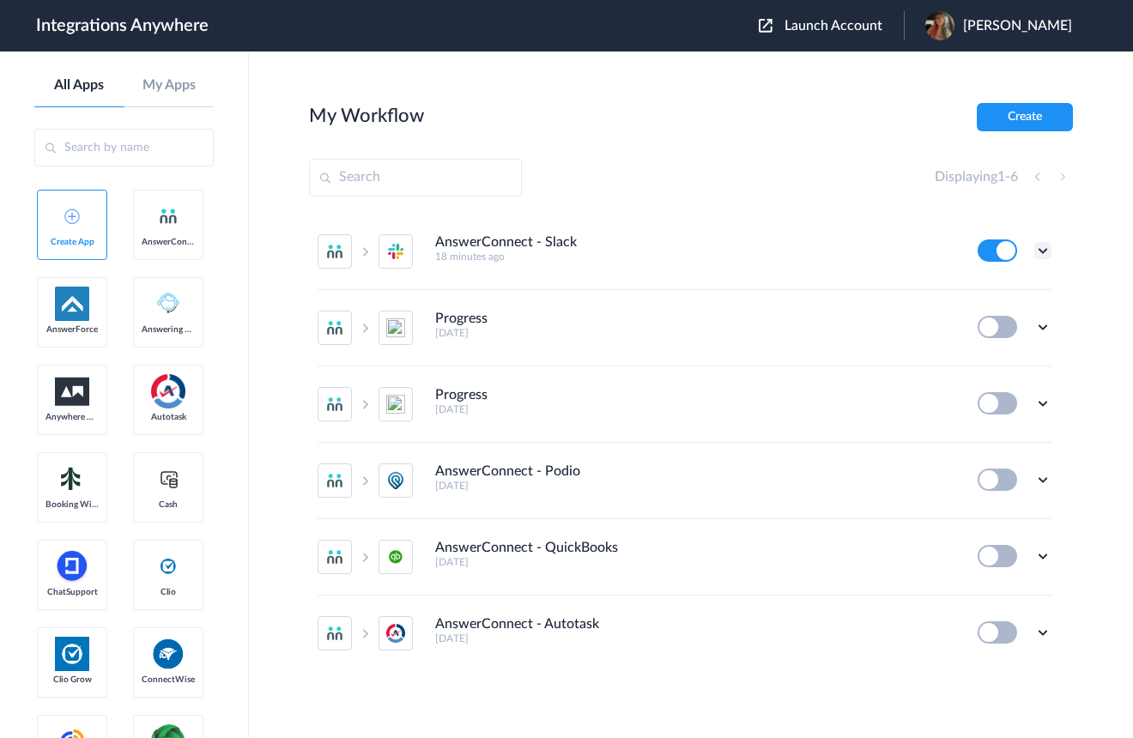
click at [1043, 248] on icon at bounding box center [1042, 250] width 17 height 17
click at [1025, 286] on li "Edit" at bounding box center [996, 291] width 112 height 32
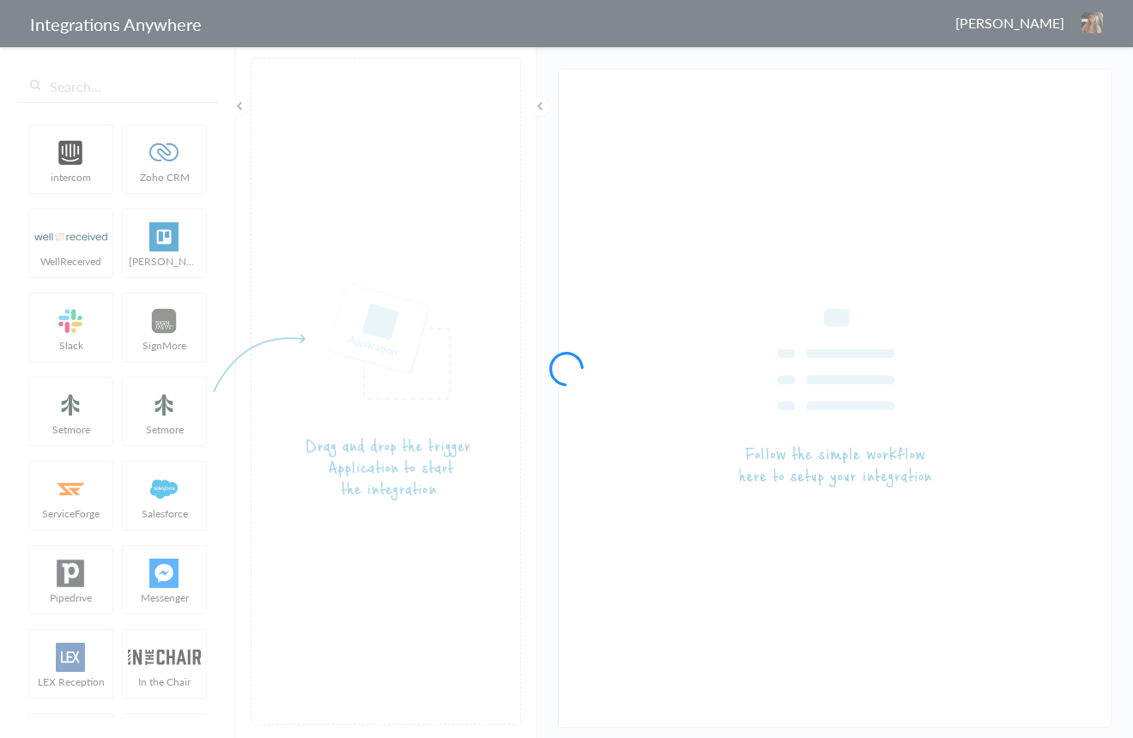
type input "AnswerConnect - Slack"
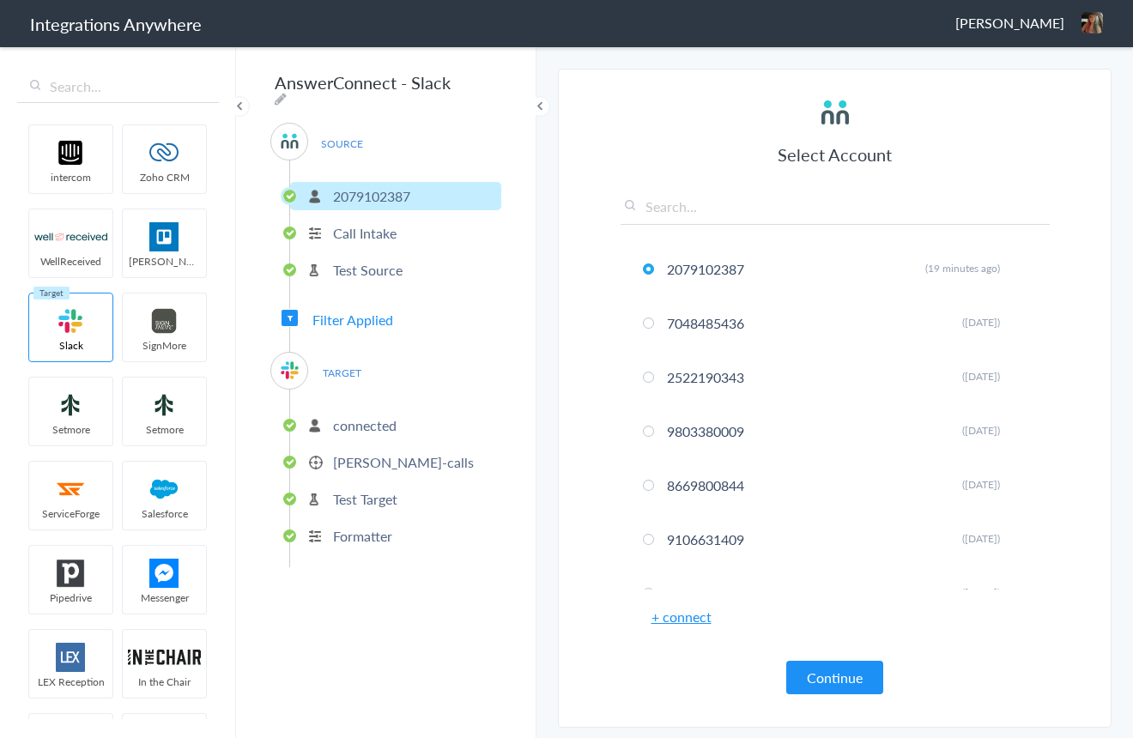
click at [68, 27] on h1 "Integrations Anywhere" at bounding box center [116, 24] width 172 height 24
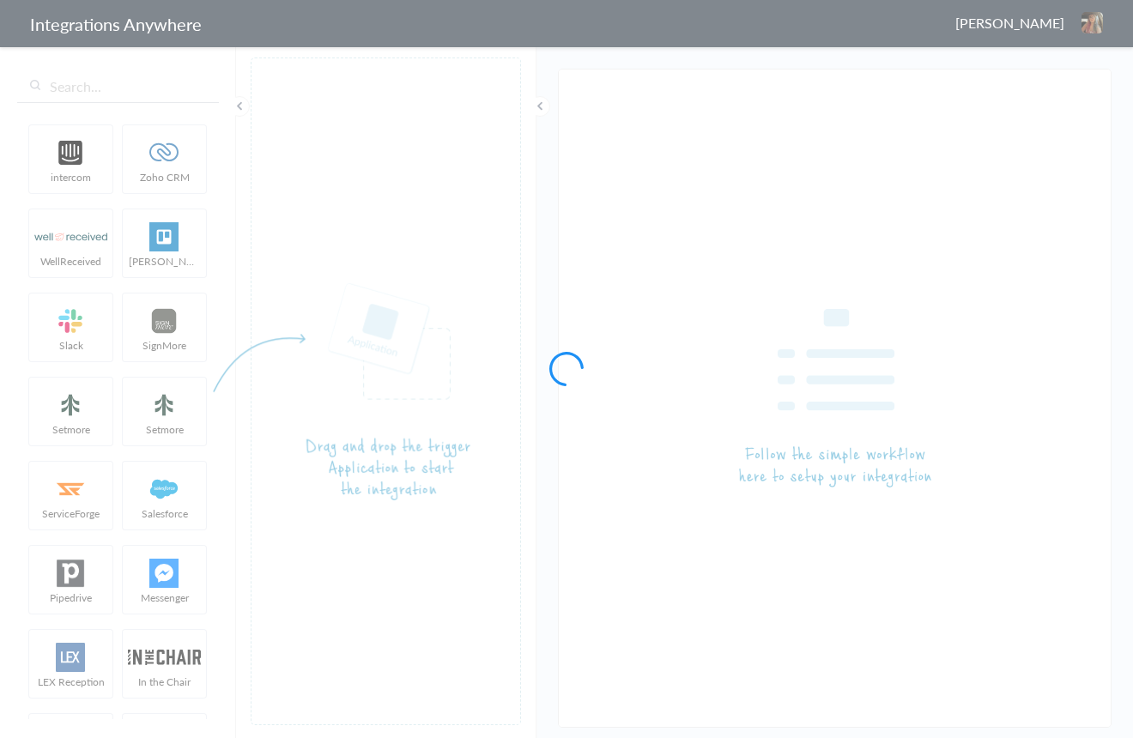
type input "AnswerConnect - Slack"
